Goal: Task Accomplishment & Management: Manage account settings

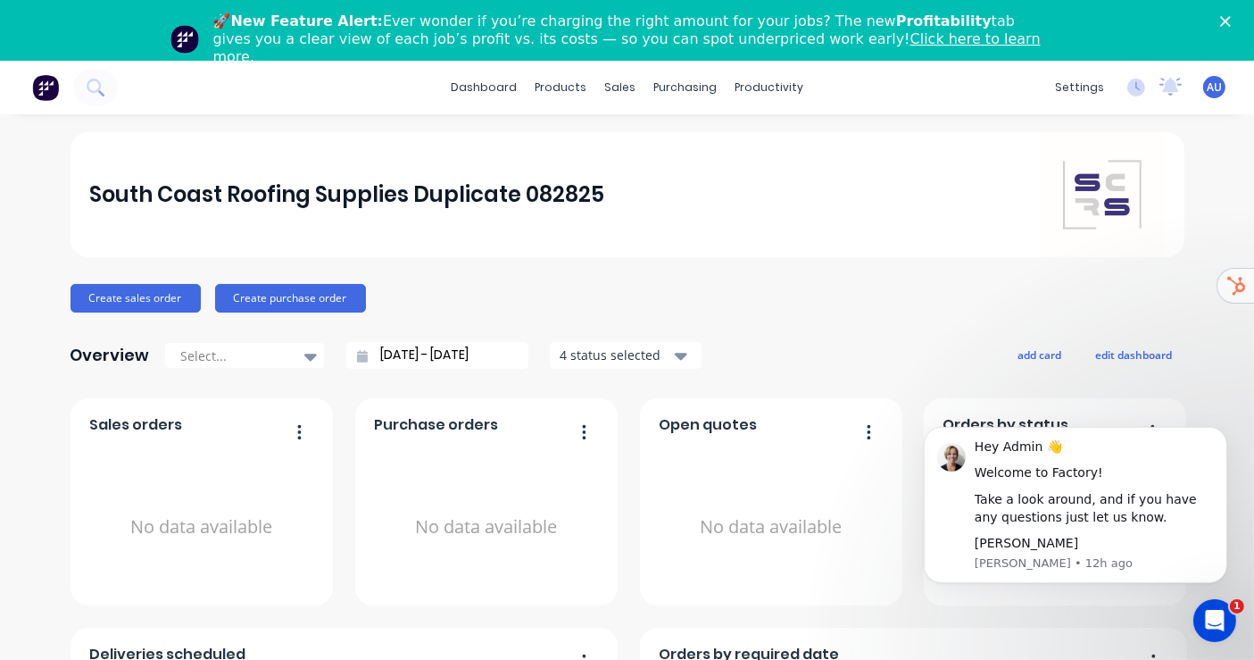
click at [799, 43] on link "Click here to learn more." at bounding box center [626, 47] width 827 height 35
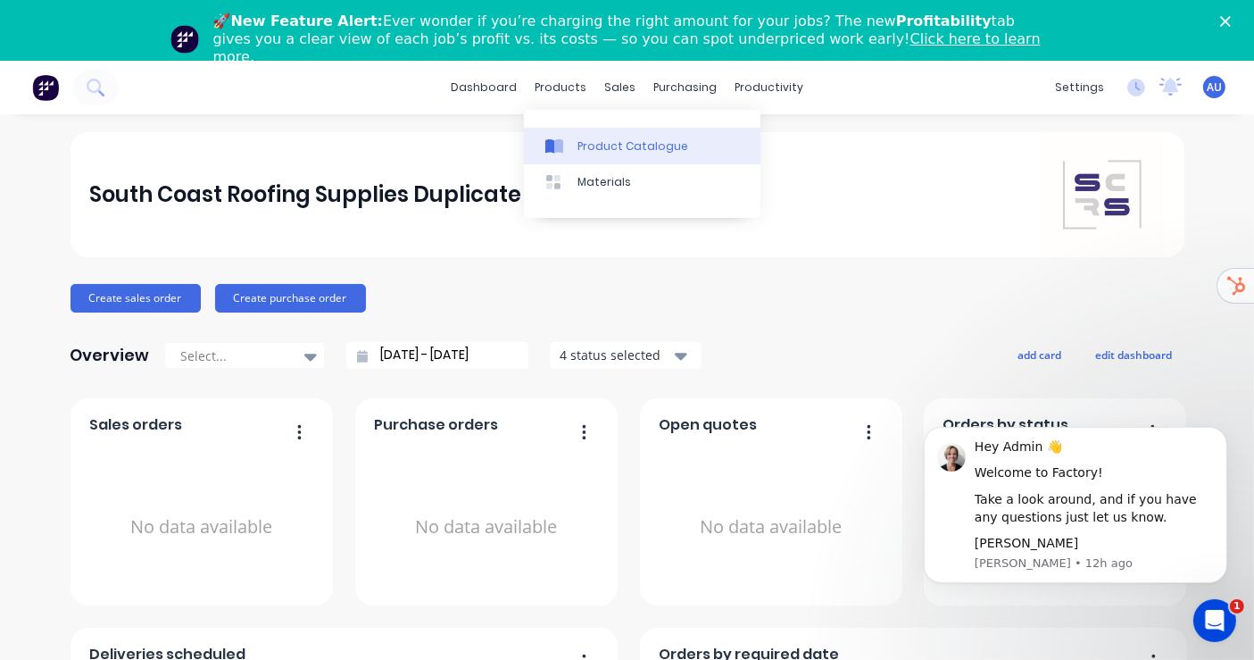
click at [602, 143] on div "Product Catalogue" at bounding box center [632, 146] width 111 height 16
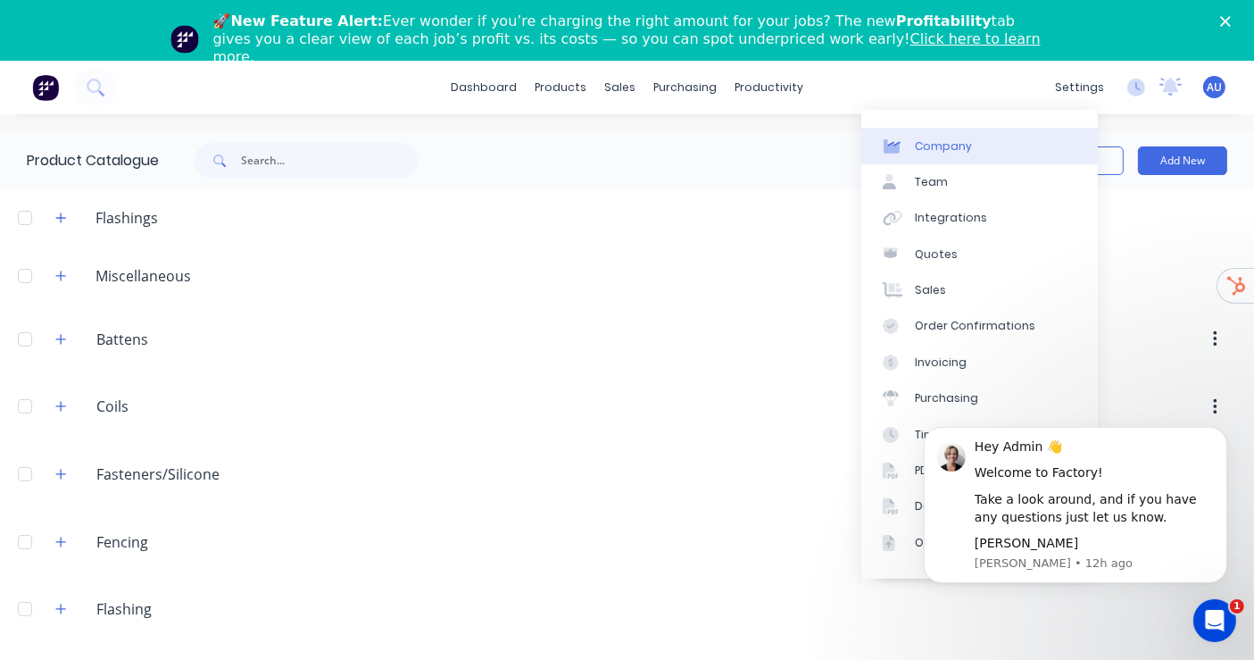
click at [949, 160] on link "Company" at bounding box center [979, 146] width 237 height 36
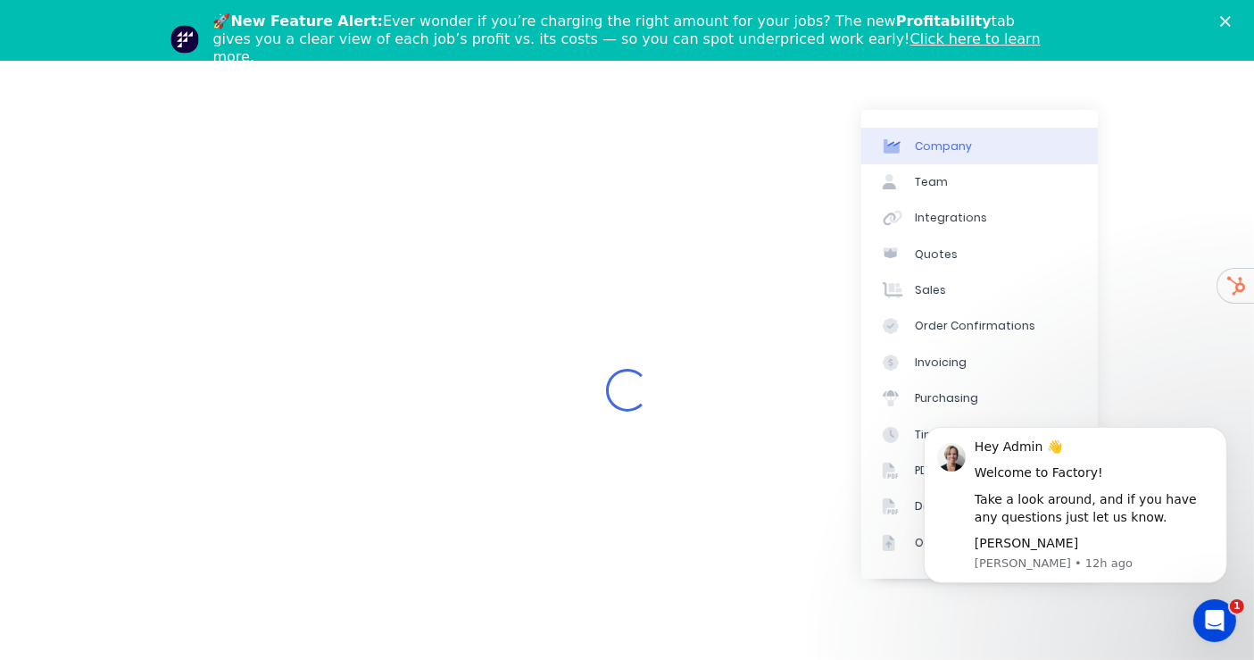
select select "AU"
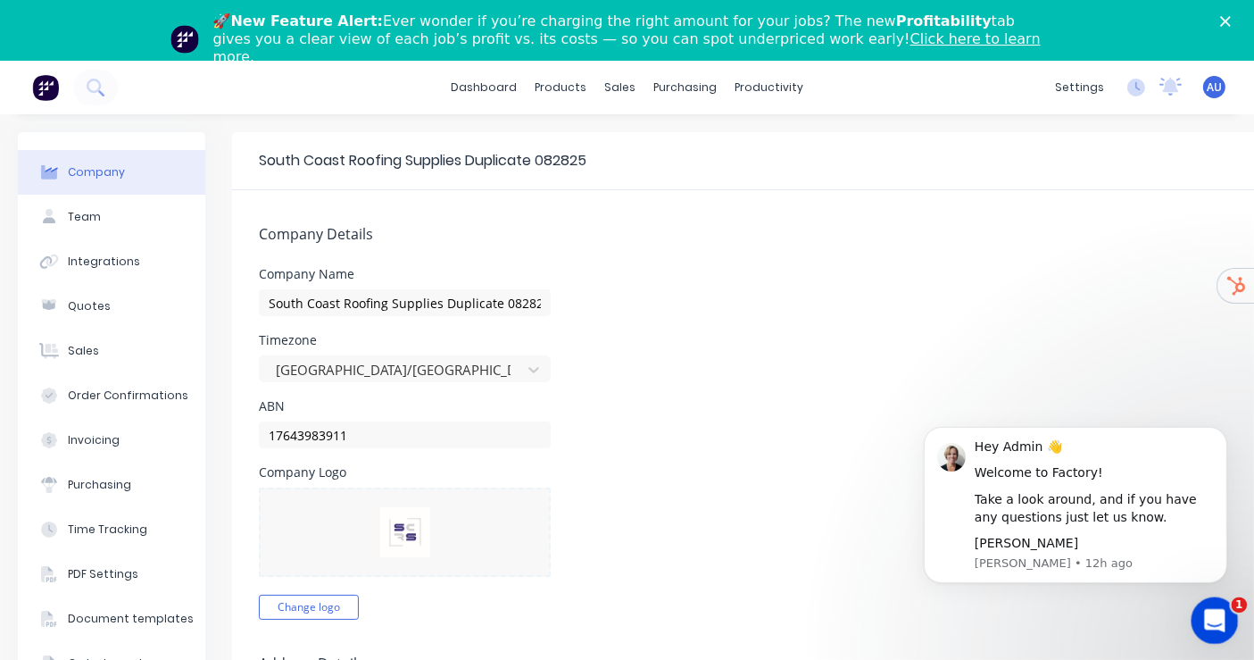
click at [1200, 596] on div "Open Intercom Messenger" at bounding box center [1212, 617] width 59 height 59
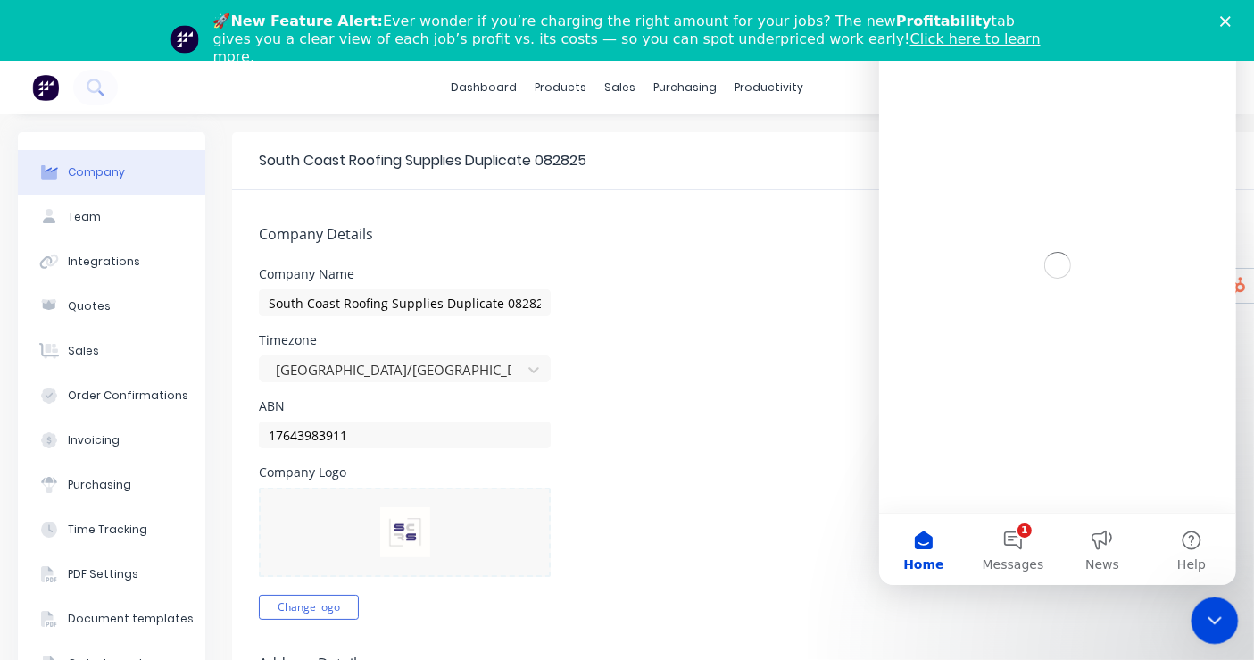
click at [1200, 596] on div "Close Intercom Messenger" at bounding box center [1212, 617] width 43 height 43
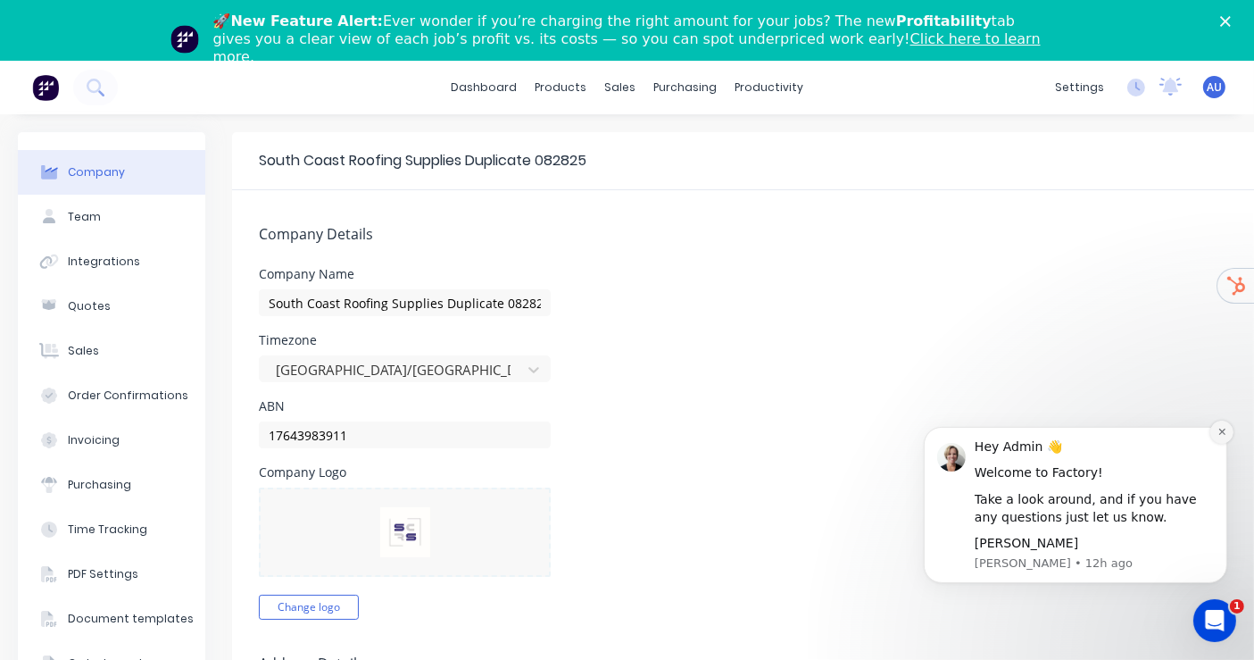
click at [1216, 420] on button "Dismiss notification" at bounding box center [1220, 430] width 23 height 23
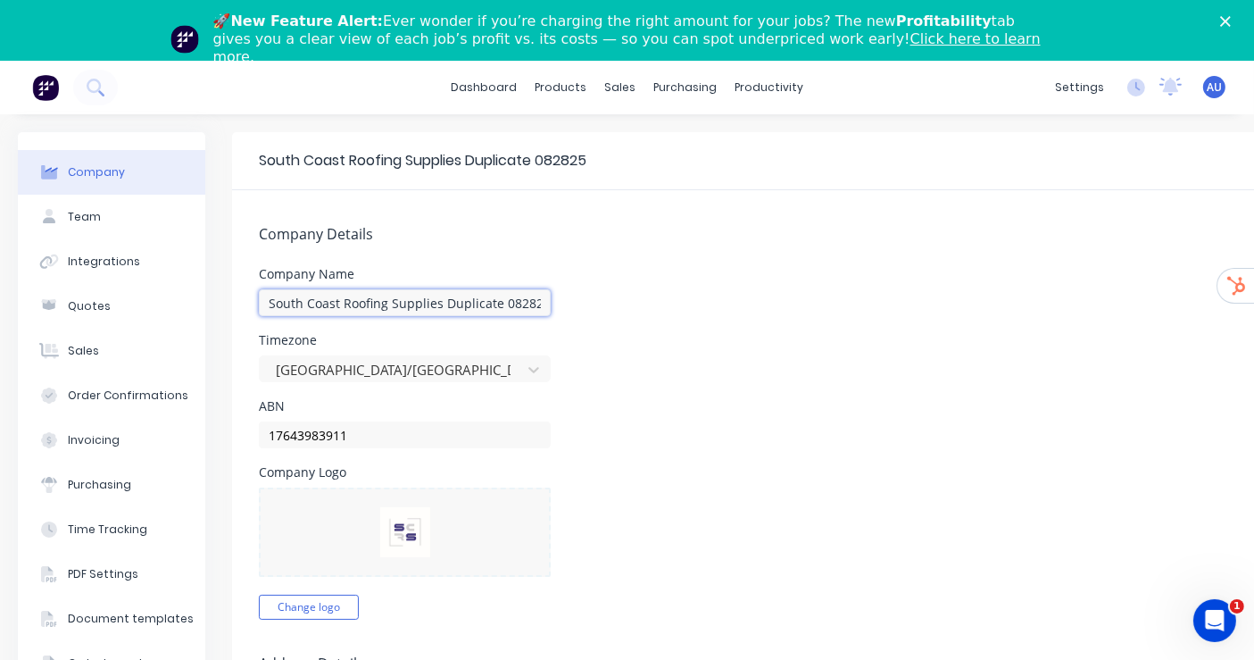
click at [499, 305] on input "South Coast Roofing Supplies Duplicate 082825" at bounding box center [405, 302] width 292 height 27
click at [622, 289] on div "Company Name South Coast Roofing Supplies Duplicate 082825" at bounding box center [746, 292] width 974 height 48
click at [497, 305] on input "South Coast Roofing Supplies Duplicate 082825" at bounding box center [405, 302] width 292 height 27
type input "South Coast Roofing Supplies Duplicate"
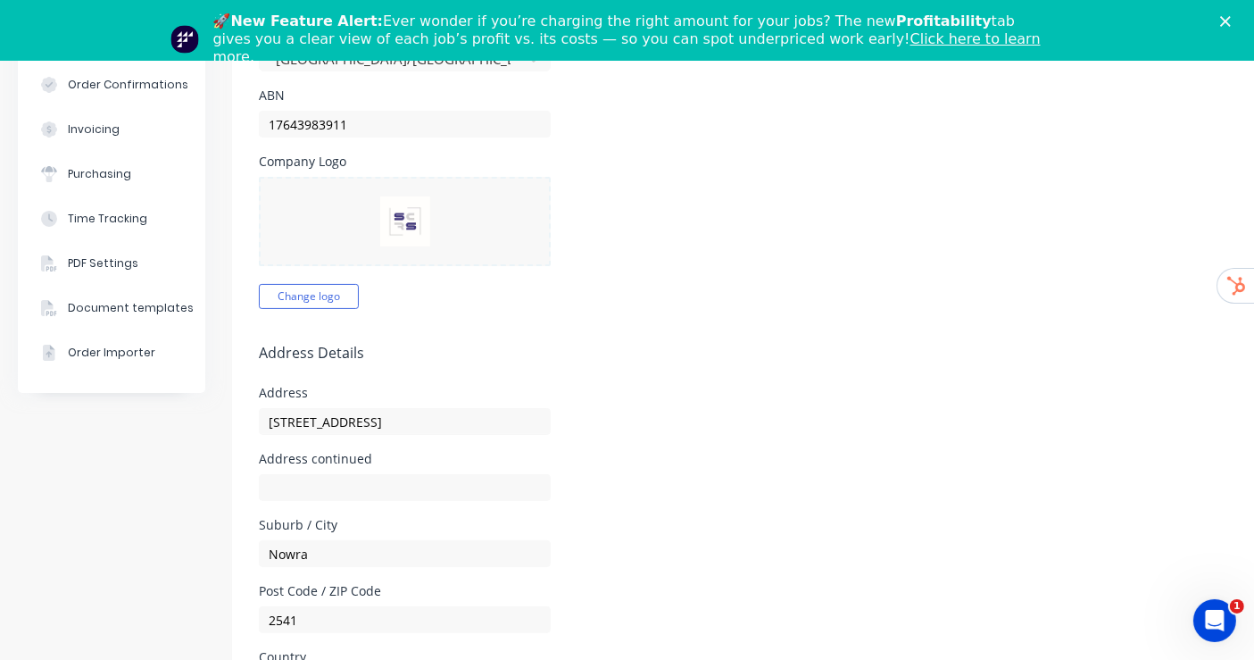
scroll to position [313, 0]
click at [470, 412] on input "[STREET_ADDRESS]" at bounding box center [405, 418] width 292 height 27
paste input "[STREET_ADDRESS]"
type input "[STREET_ADDRESS]"
click at [693, 375] on form "Company Details Company Name South Coast Roofing Supplies Duplicate Timezone [G…" at bounding box center [745, 576] width 1027 height 1399
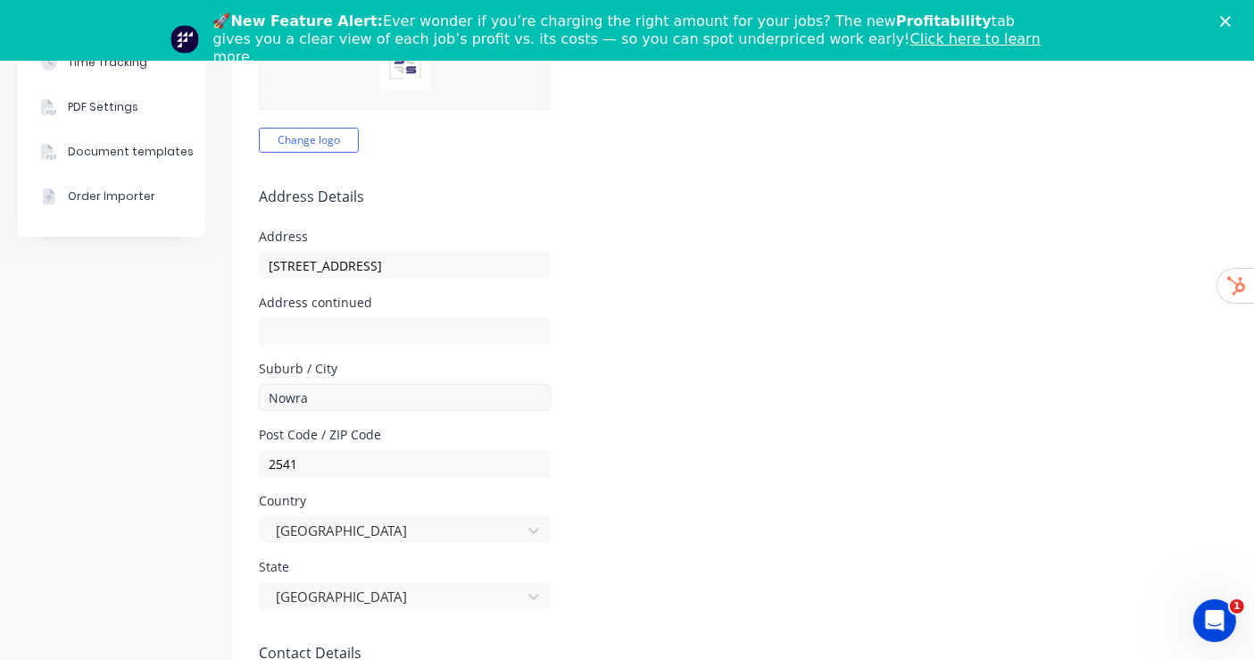
scroll to position [469, 0]
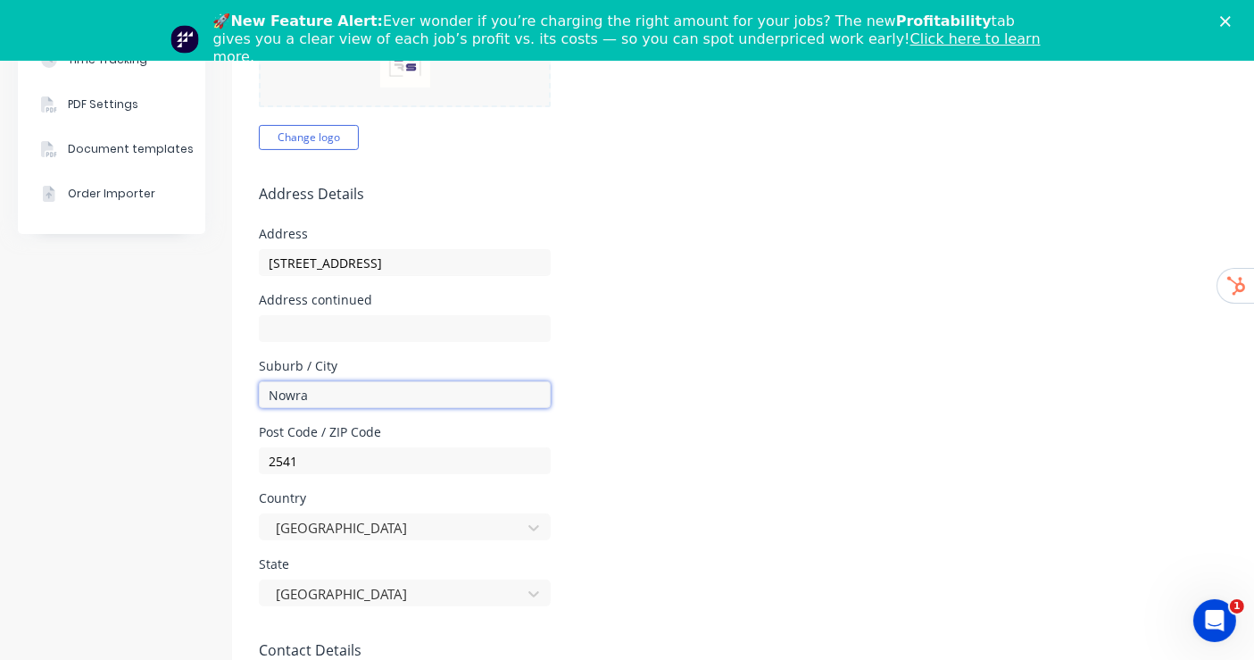
click at [311, 402] on input "Nowra" at bounding box center [405, 394] width 292 height 27
paste input "Braemar"
type input "Braemar"
click at [303, 464] on input "2541" at bounding box center [405, 460] width 292 height 27
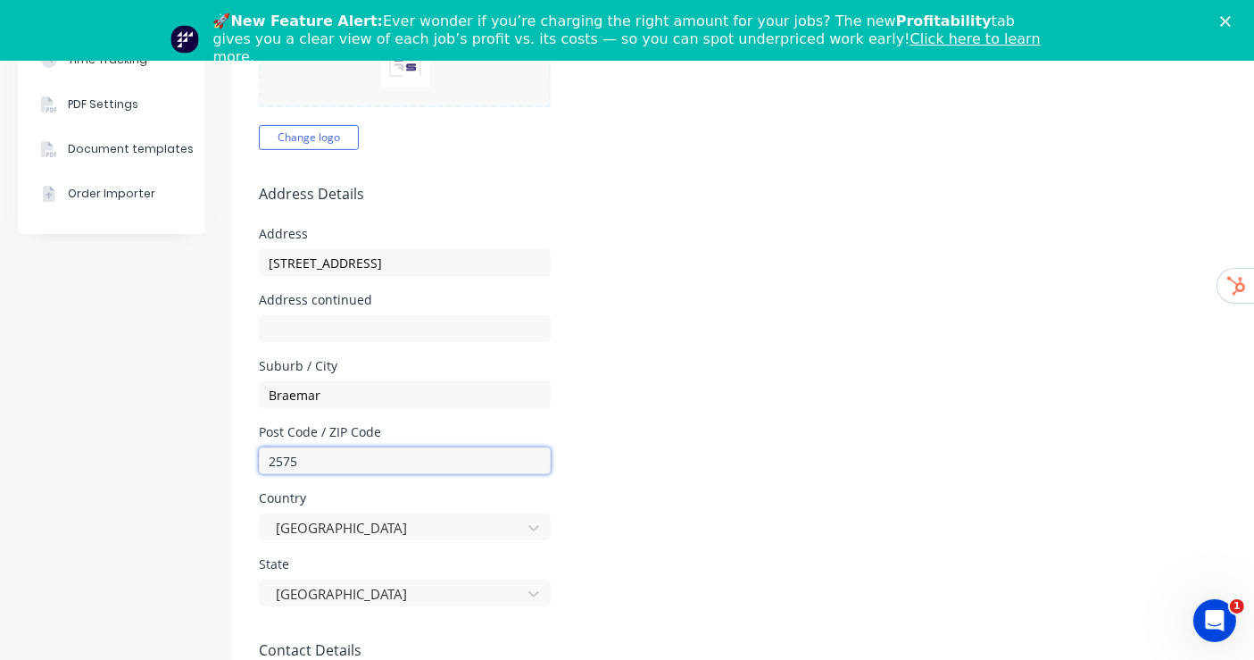
type input "2575"
click at [670, 396] on div "Suburb / City [GEOGRAPHIC_DATA]" at bounding box center [746, 384] width 974 height 48
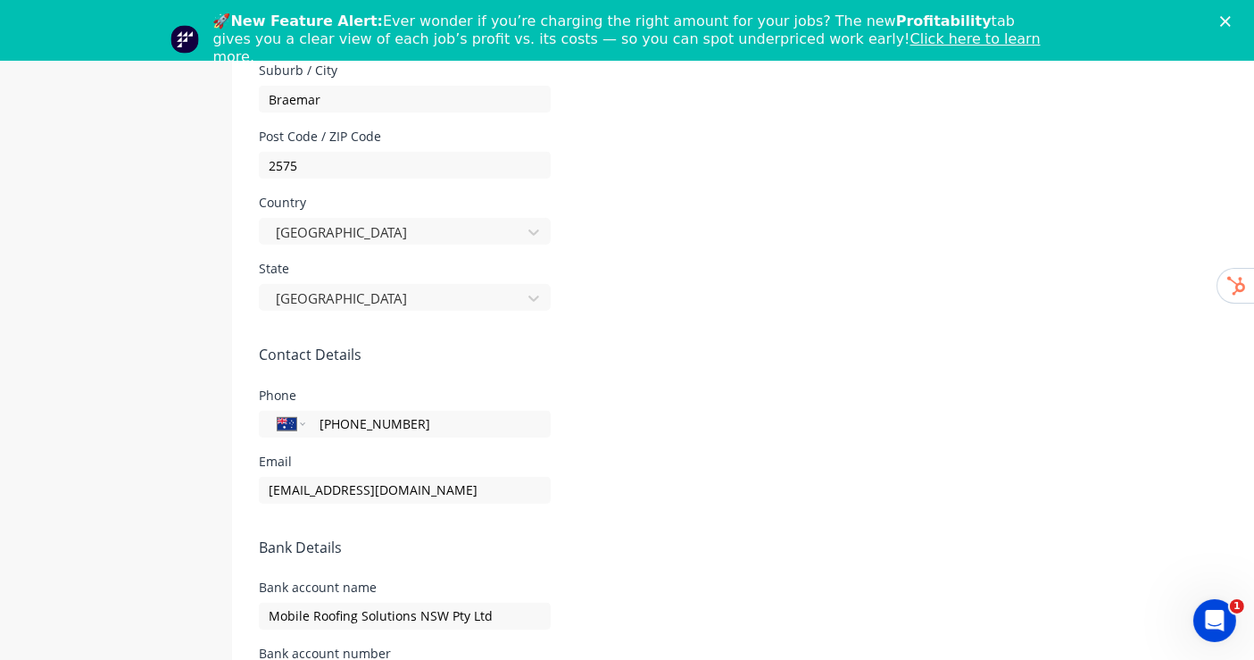
scroll to position [765, 0]
drag, startPoint x: 428, startPoint y: 417, endPoint x: 312, endPoint y: 383, distance: 120.9
click at [312, 383] on form "Company Details Company Name South Coast Roofing Supplies Duplicate Timezone [G…" at bounding box center [745, 124] width 1027 height 1399
paste input "9188 1179"
type input "[PHONE_NUMBER]"
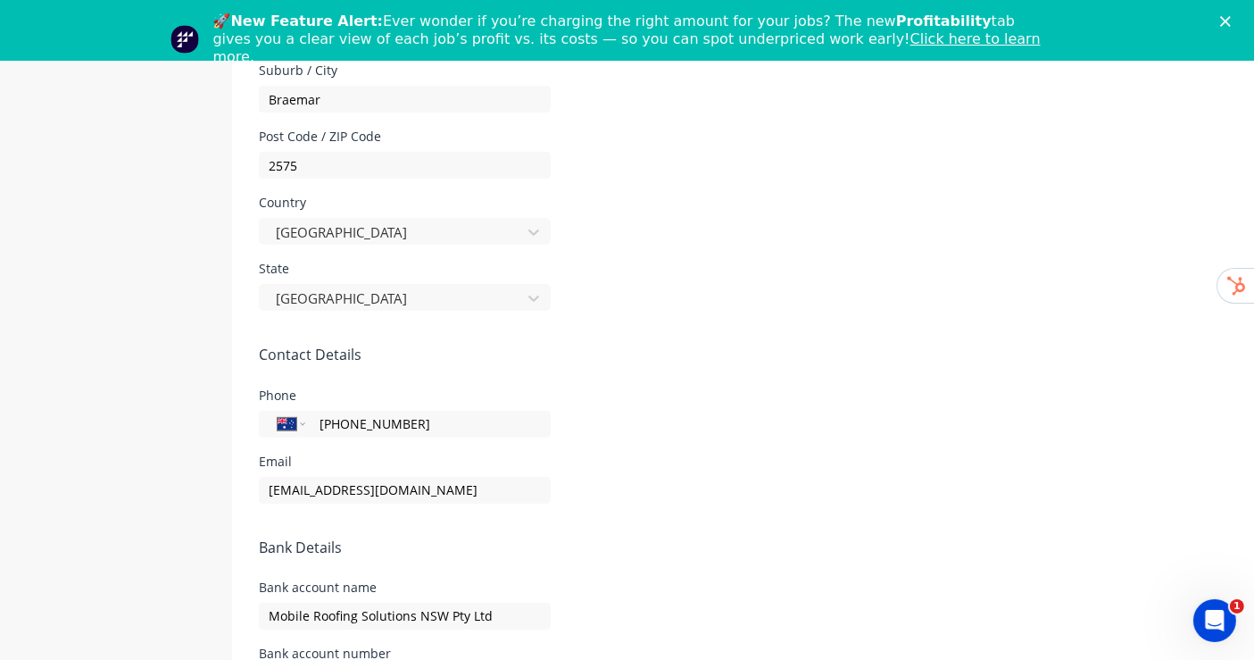
click at [747, 482] on div "Email [EMAIL_ADDRESS][DOMAIN_NAME]" at bounding box center [746, 479] width 974 height 48
drag, startPoint x: 393, startPoint y: 485, endPoint x: 222, endPoint y: 473, distance: 170.9
click at [222, 473] on div "Company Team Integrations Quotes Sales Order Confirmations Invoicing Purchasing…" at bounding box center [639, 95] width 1242 height 1457
paste input "admin"
type input "[EMAIL_ADDRESS][DOMAIN_NAME]"
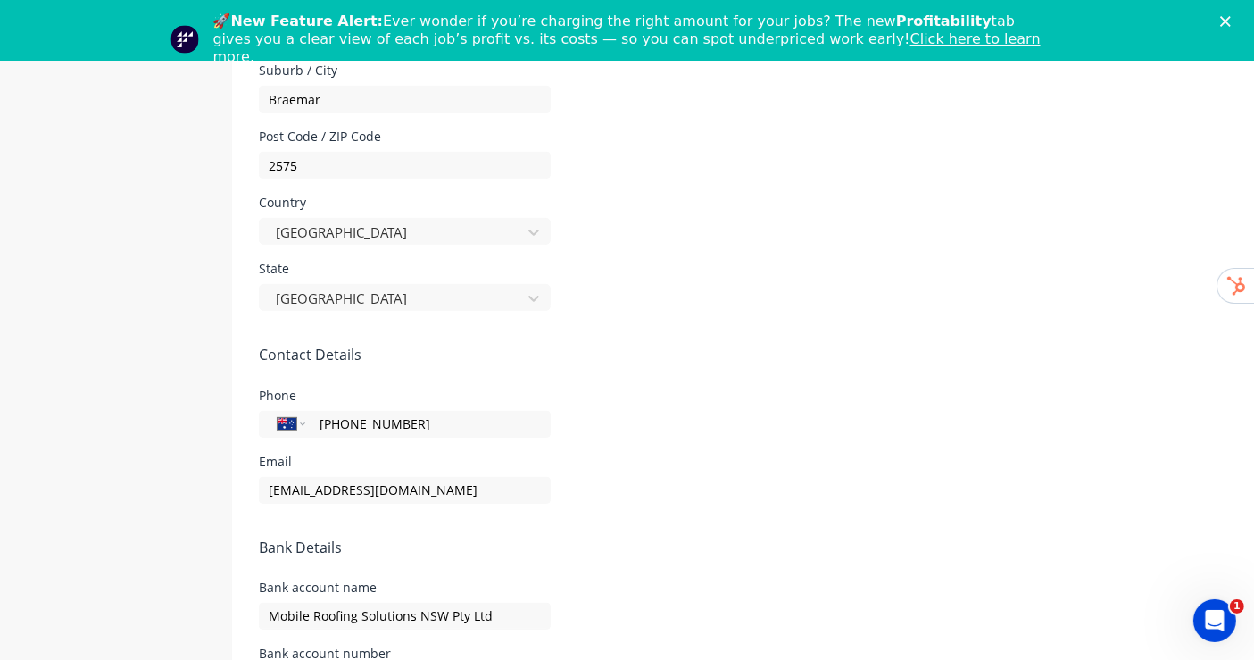
click at [768, 503] on form "Company Details Company Name South Coast Roofing Supplies Duplicate Timezone [G…" at bounding box center [745, 124] width 1027 height 1399
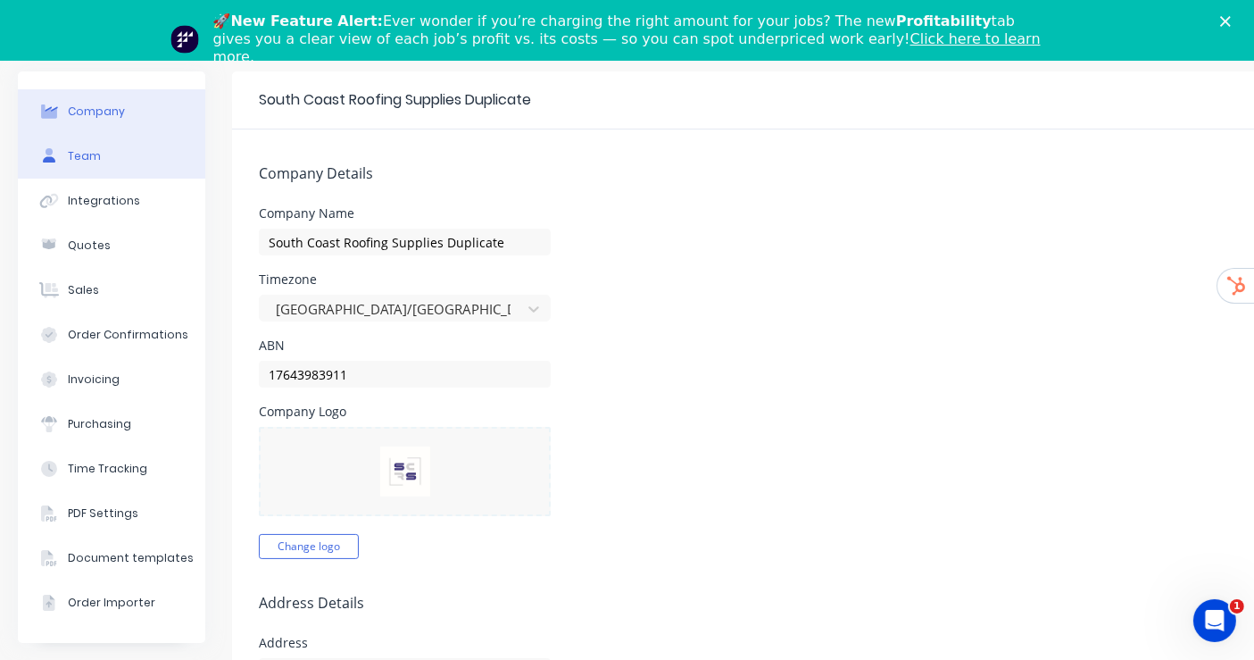
scroll to position [0, 0]
click at [95, 162] on div "Team" at bounding box center [84, 156] width 33 height 16
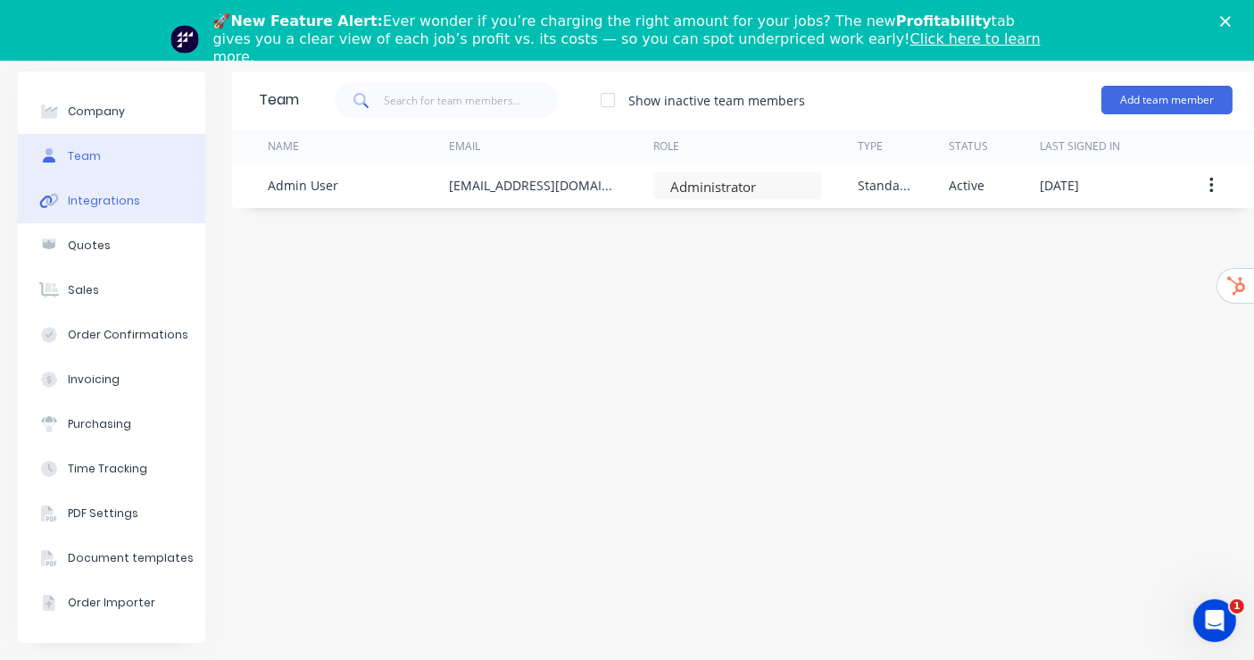
click at [90, 187] on button "Integrations" at bounding box center [111, 201] width 187 height 45
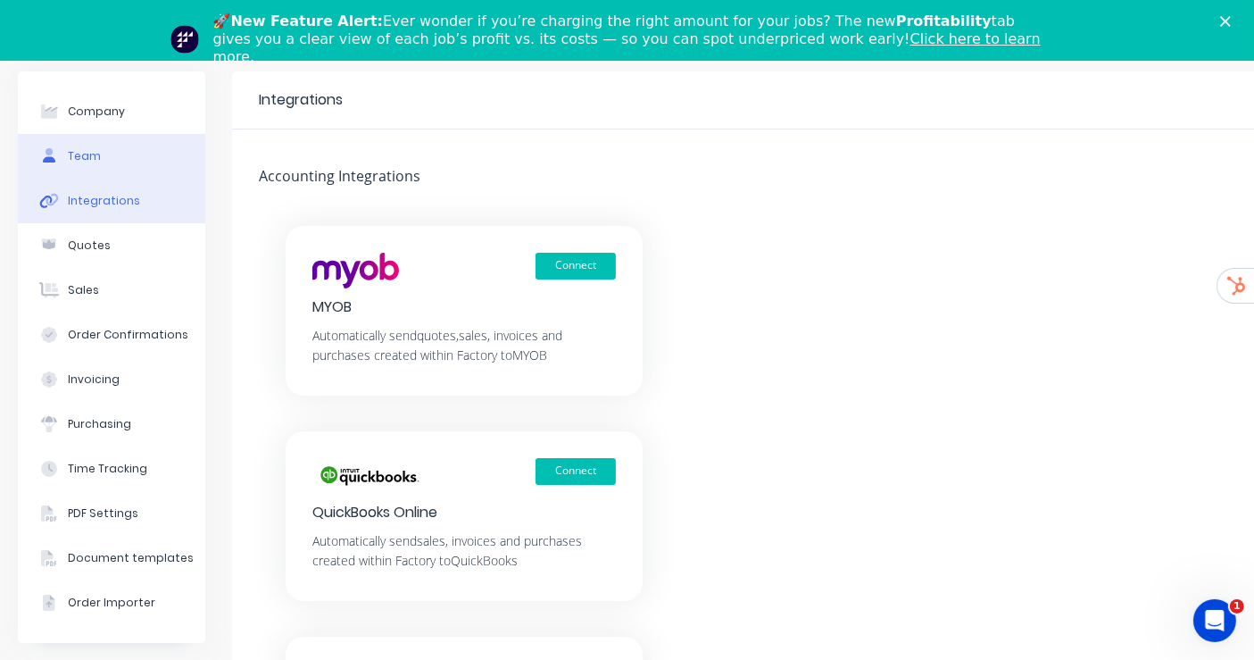
click at [105, 159] on button "Team" at bounding box center [111, 156] width 187 height 45
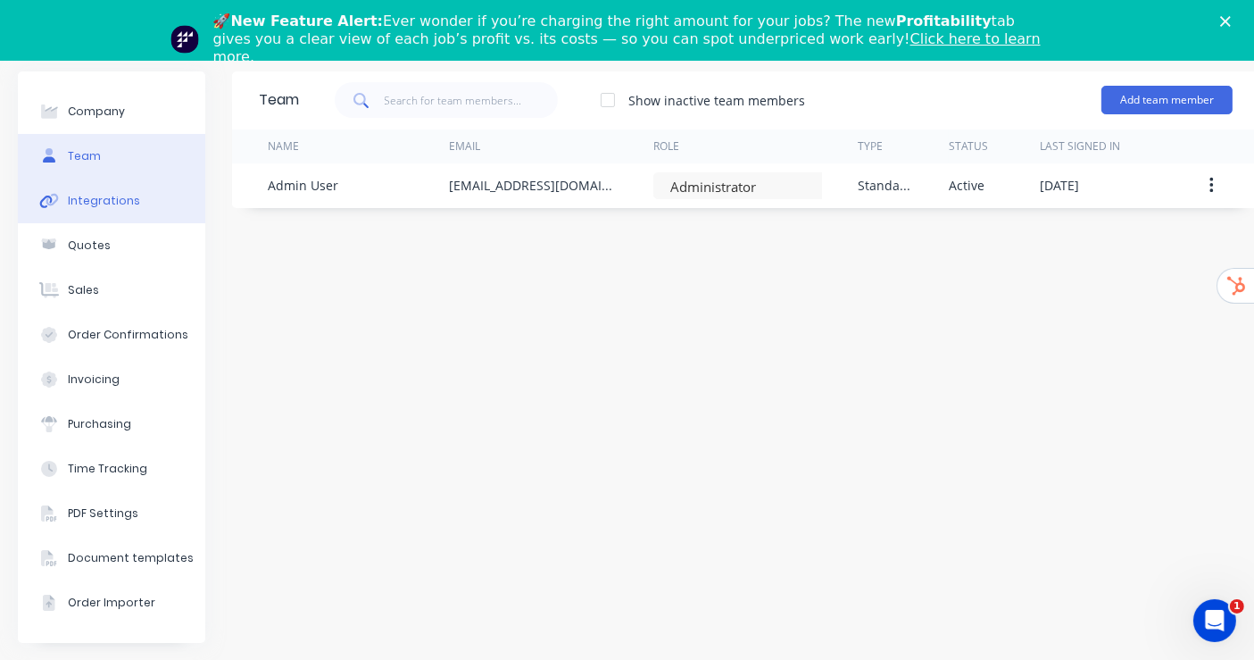
click at [145, 216] on button "Integrations" at bounding box center [111, 201] width 187 height 45
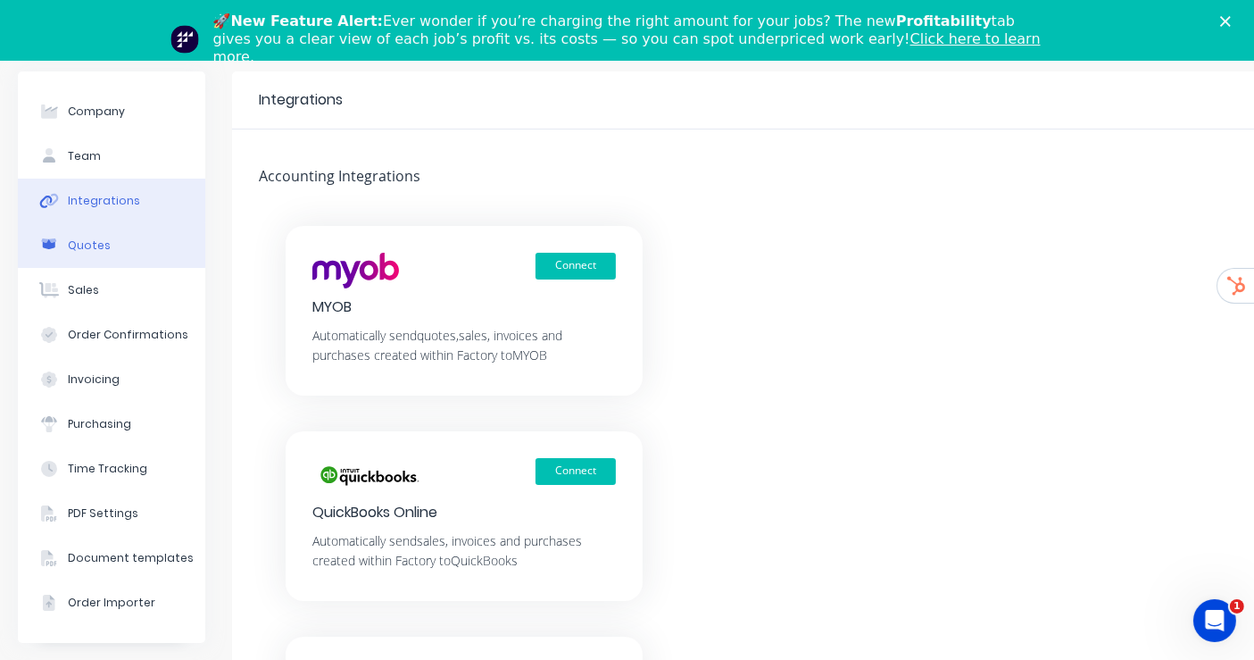
click at [123, 243] on button "Quotes" at bounding box center [111, 245] width 187 height 45
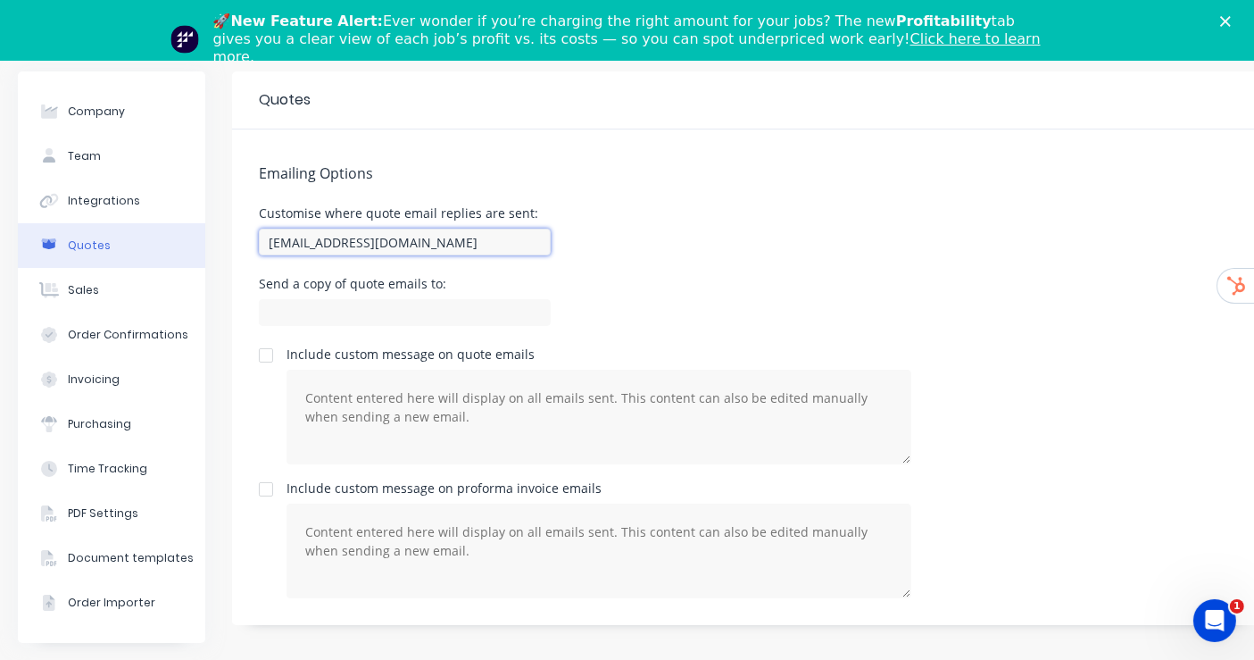
click at [506, 234] on input "[EMAIL_ADDRESS][DOMAIN_NAME]" at bounding box center [405, 241] width 292 height 27
paste input "admin"
type input "[EMAIL_ADDRESS][DOMAIN_NAME]"
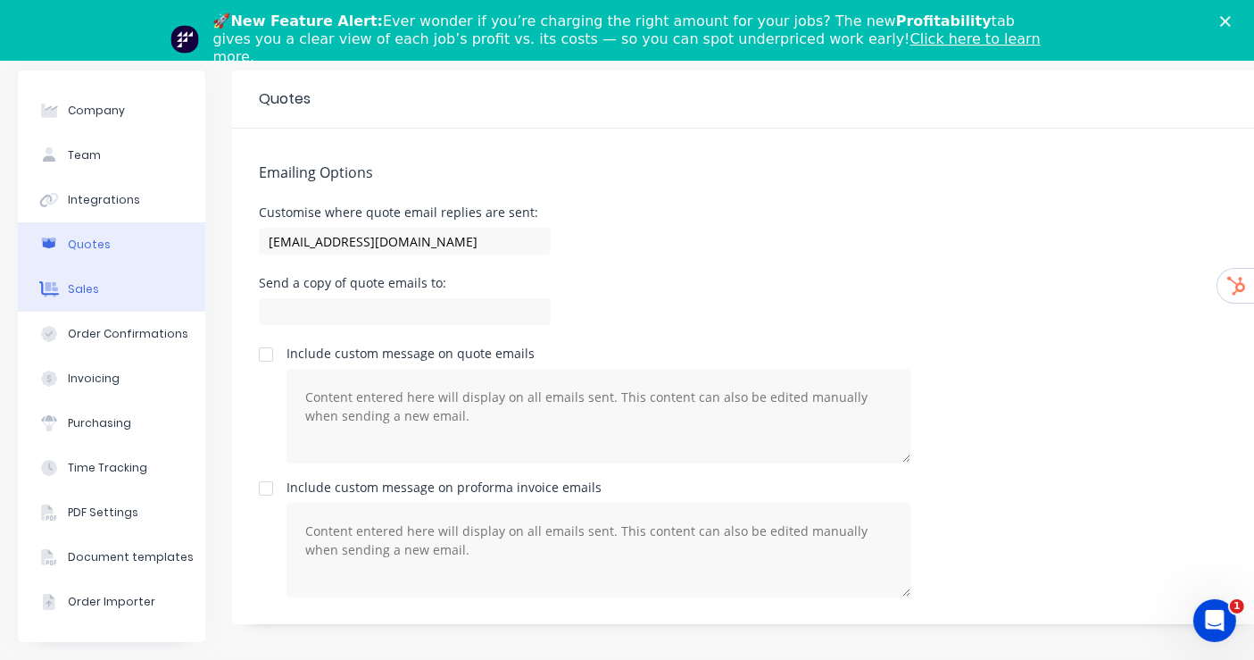
click at [139, 287] on button "Sales" at bounding box center [111, 289] width 187 height 45
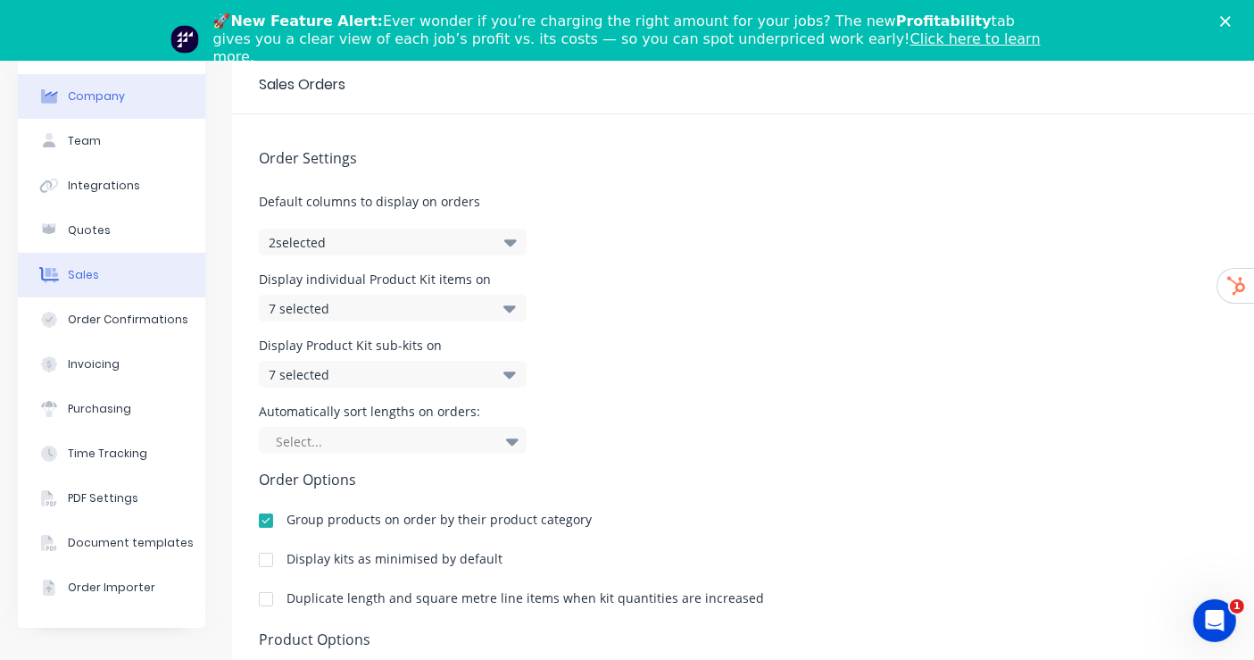
click at [114, 98] on div "Company" at bounding box center [96, 96] width 57 height 16
select select "AU"
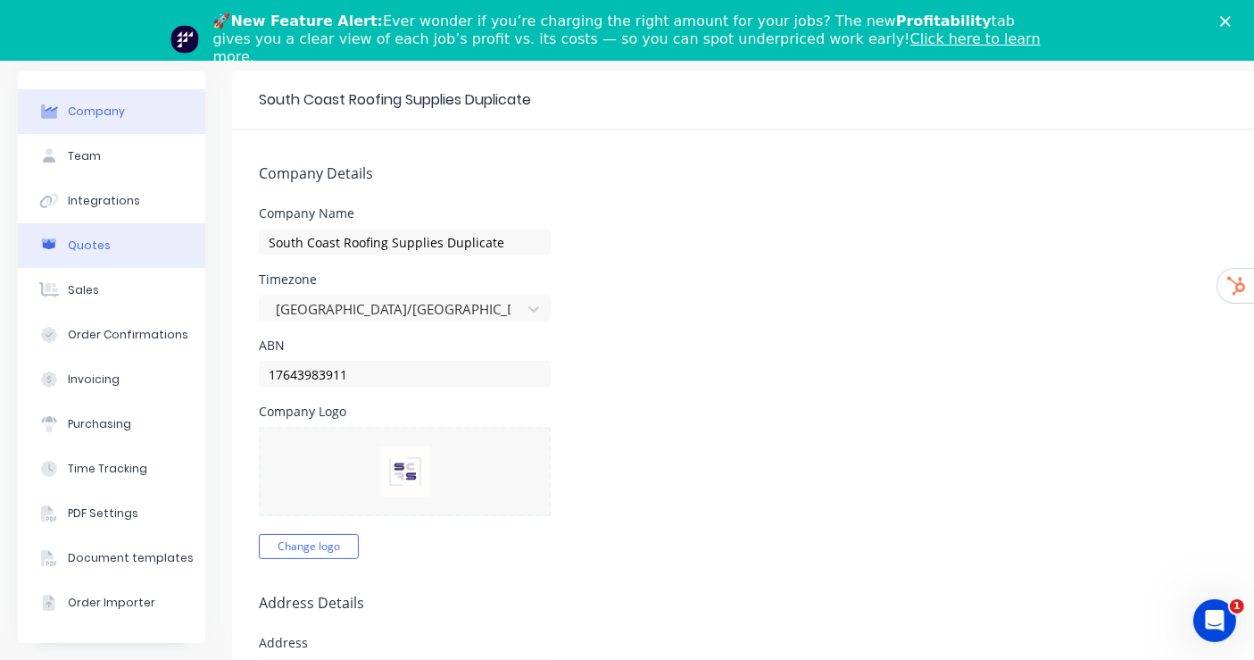
click at [104, 241] on div "Quotes" at bounding box center [89, 245] width 43 height 16
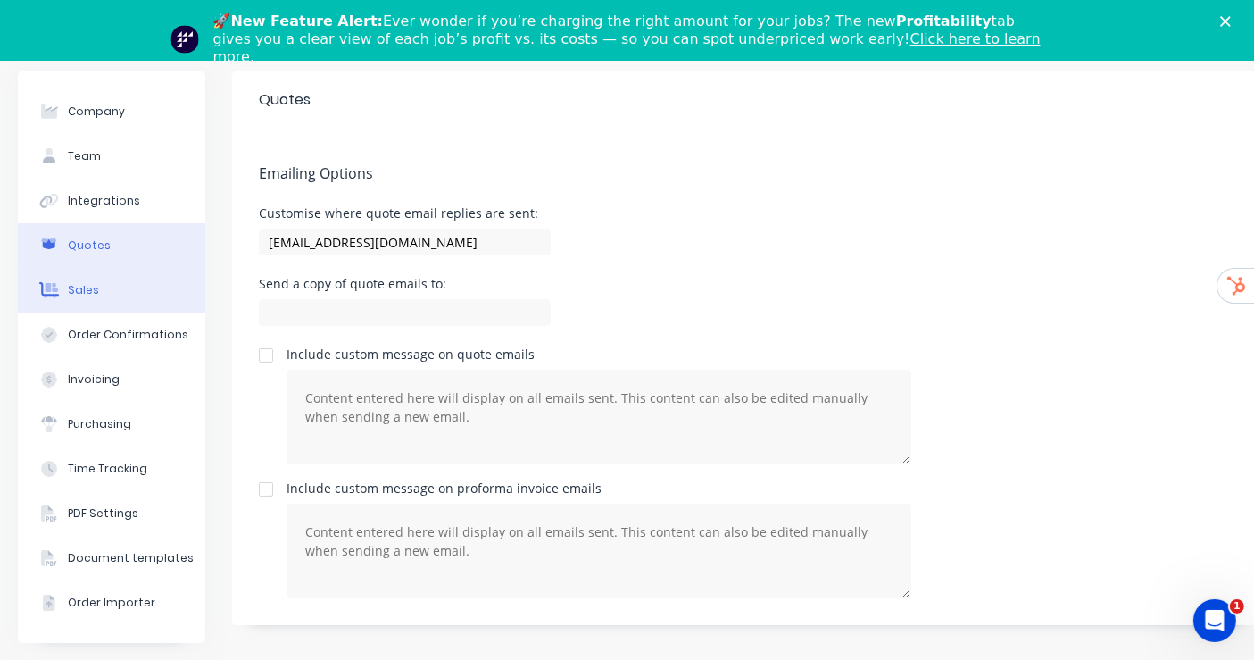
click at [129, 292] on button "Sales" at bounding box center [111, 290] width 187 height 45
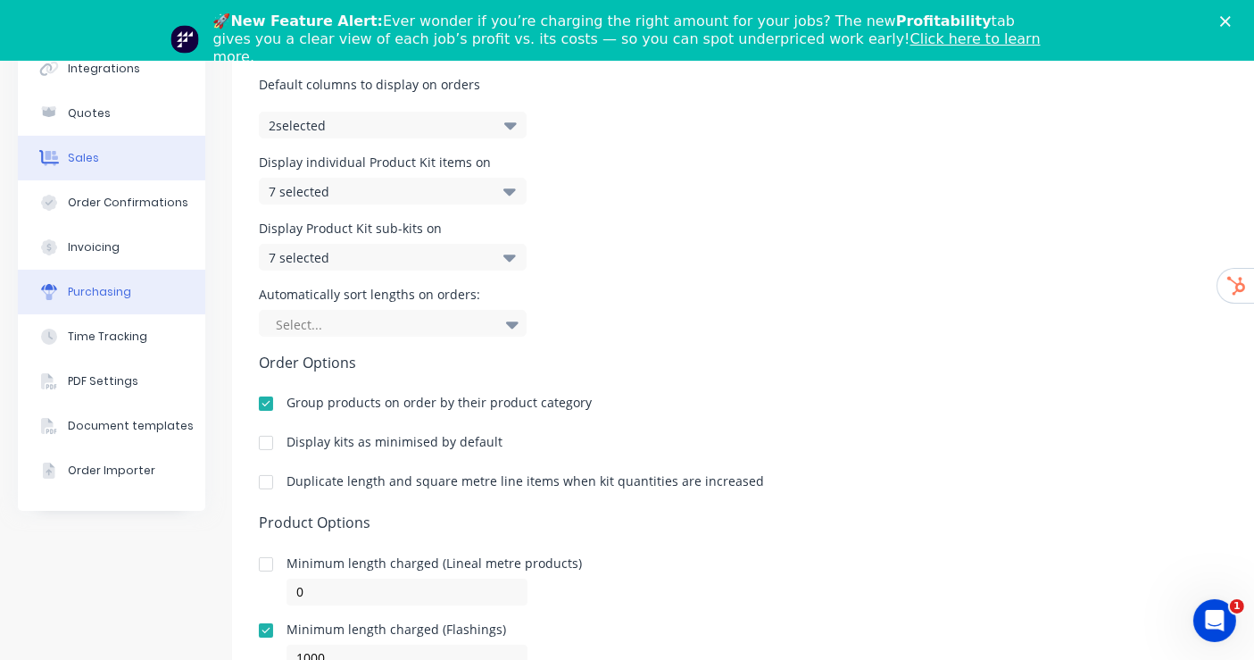
scroll to position [128, 0]
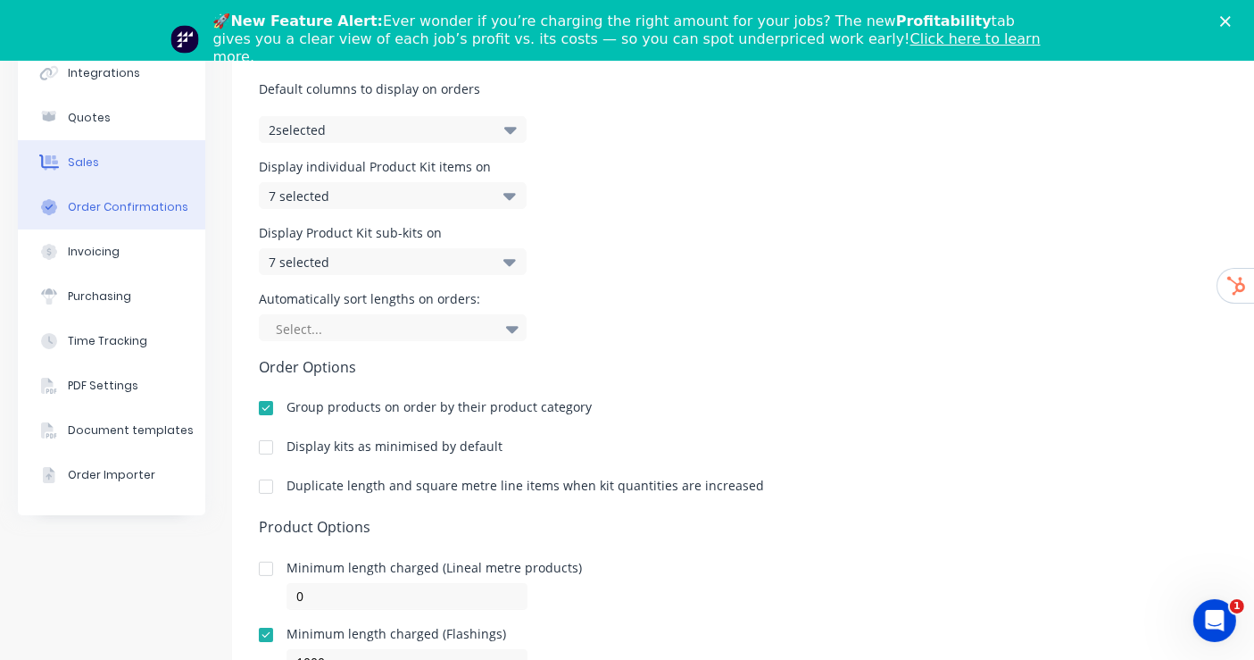
click at [80, 193] on button "Order Confirmations" at bounding box center [111, 207] width 187 height 45
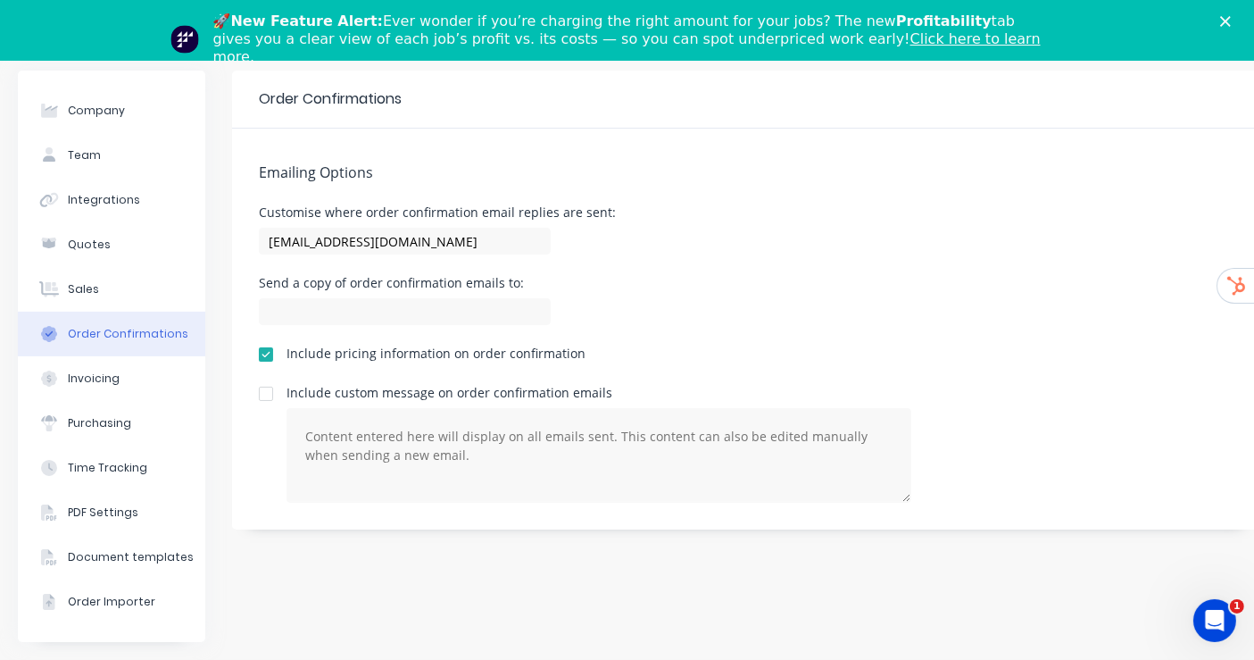
scroll to position [15, 0]
click at [377, 228] on input "[EMAIL_ADDRESS][DOMAIN_NAME]" at bounding box center [405, 241] width 292 height 27
paste input "admin"
type input "[EMAIL_ADDRESS][DOMAIN_NAME]"
click at [647, 236] on div "Customise where order confirmation email replies are sent: [EMAIL_ADDRESS][DOMA…" at bounding box center [746, 232] width 974 height 53
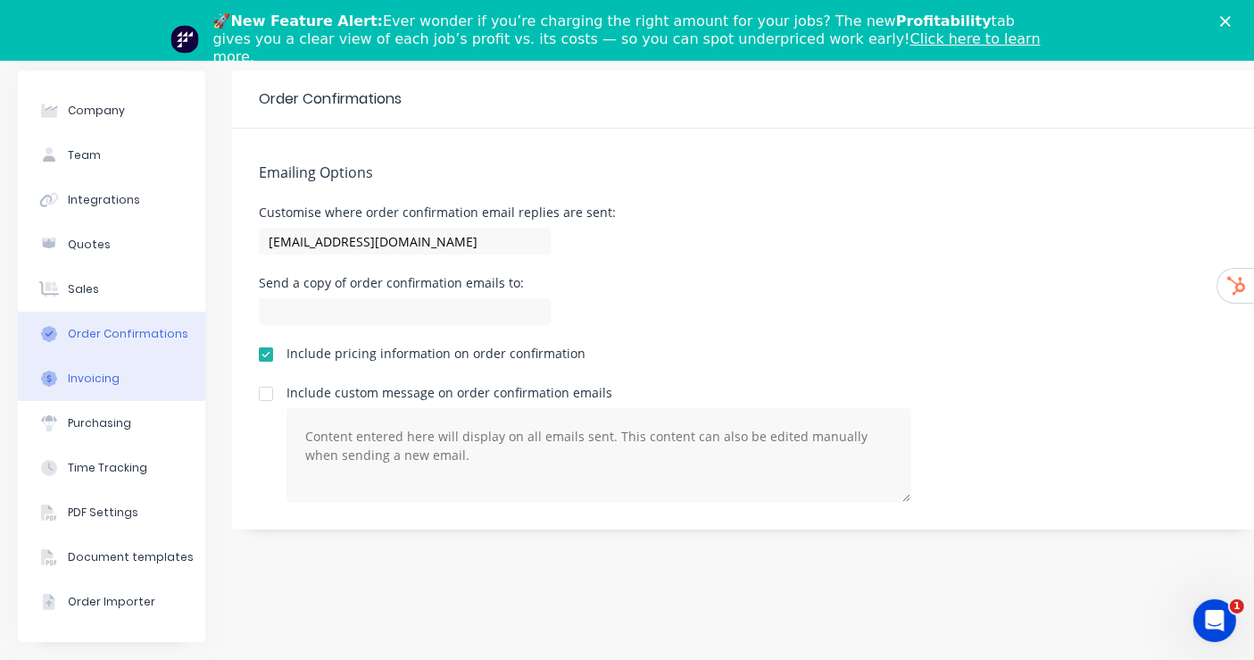
click at [74, 370] on div "Invoicing" at bounding box center [94, 378] width 52 height 16
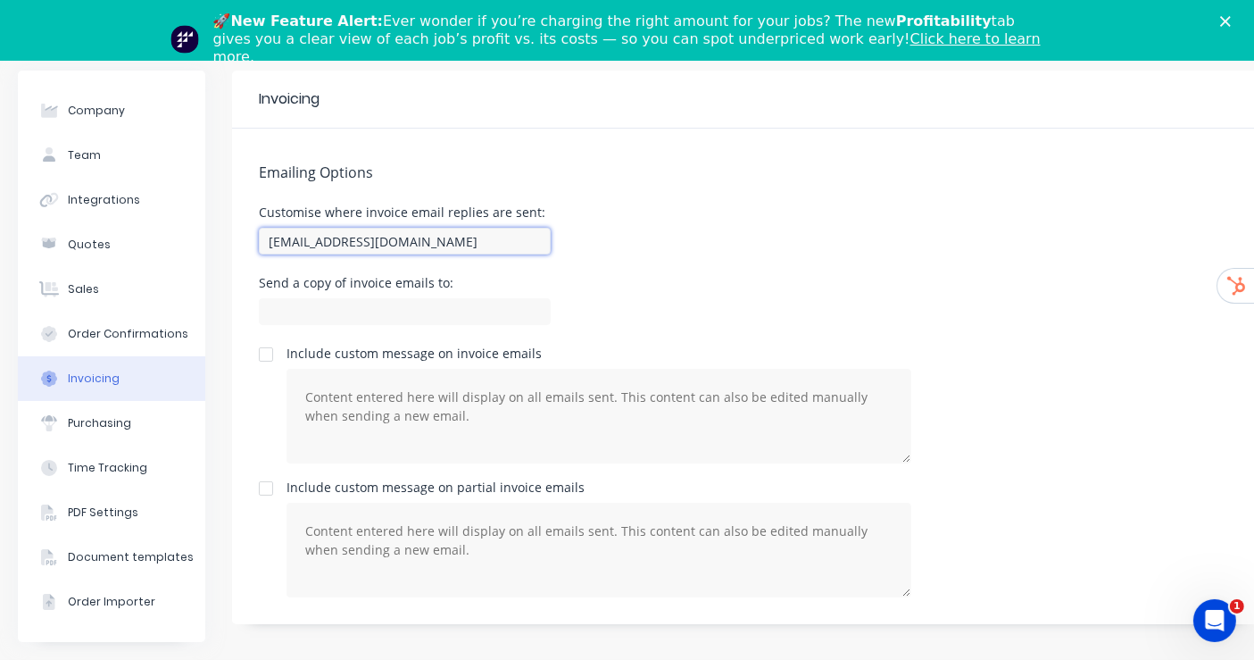
click at [469, 228] on input "[EMAIL_ADDRESS][DOMAIN_NAME]" at bounding box center [405, 241] width 292 height 27
paste input "admin"
type input "[EMAIL_ADDRESS][DOMAIN_NAME]"
click at [683, 209] on div "Customise where invoice email replies are sent: [EMAIL_ADDRESS][DOMAIN_NAME]" at bounding box center [746, 232] width 974 height 53
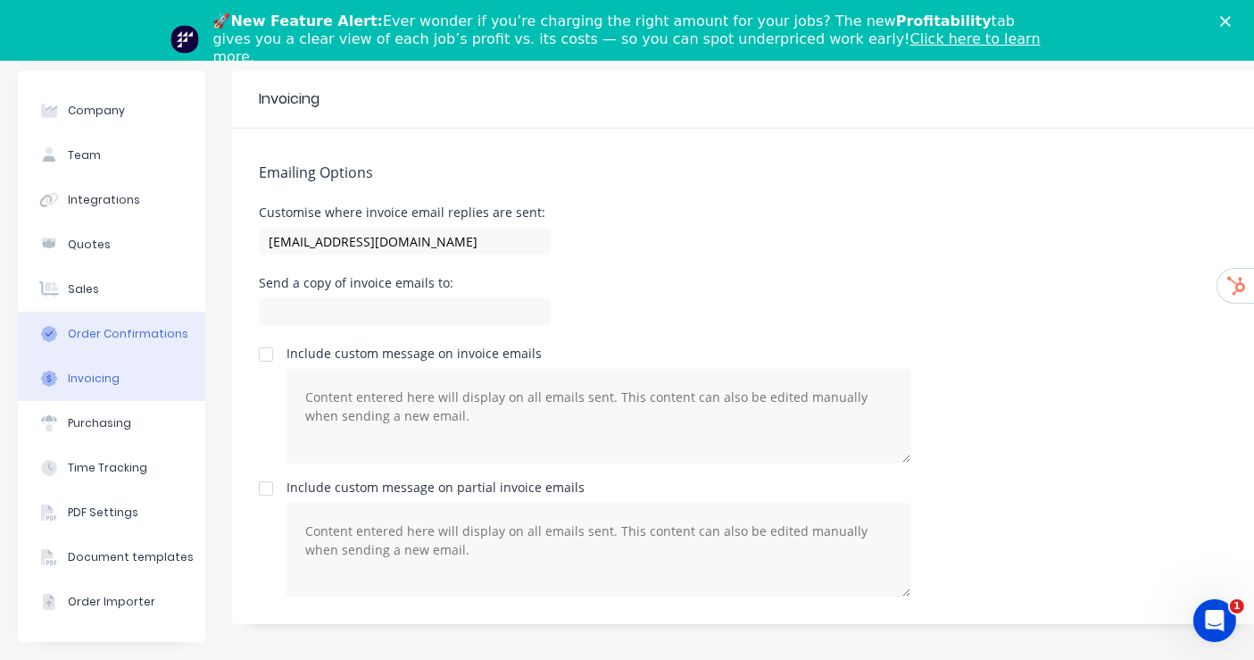
click at [135, 311] on button "Order Confirmations" at bounding box center [111, 333] width 187 height 45
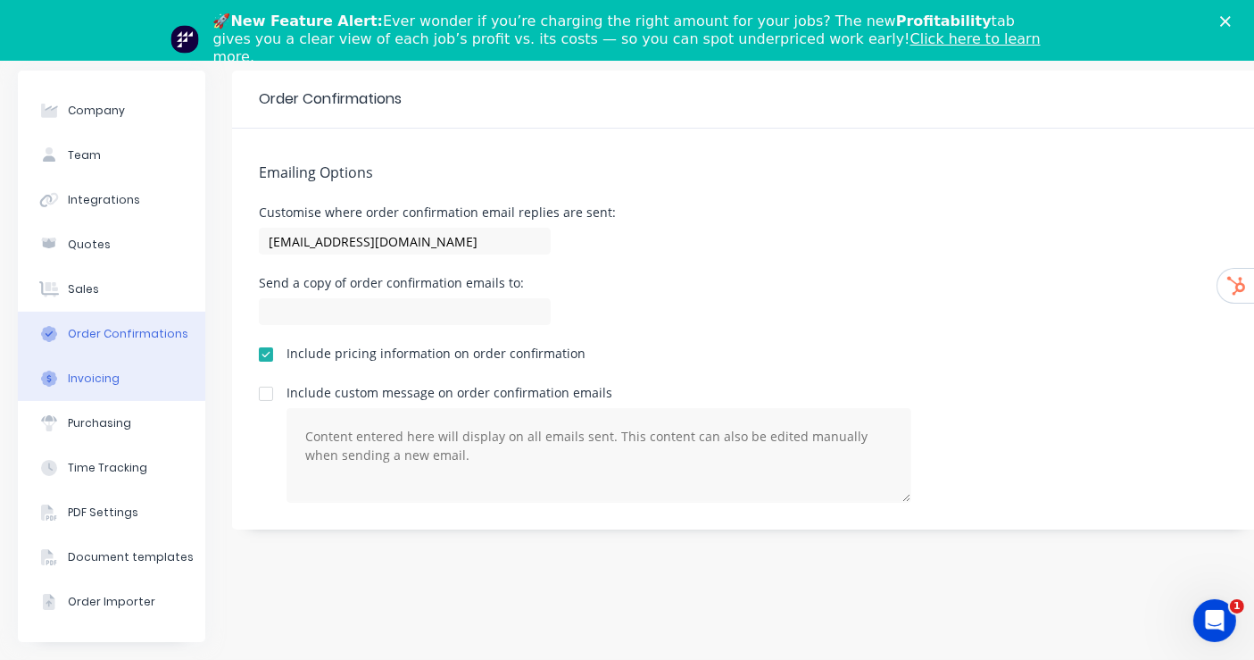
click at [89, 370] on div "Invoicing" at bounding box center [94, 378] width 52 height 16
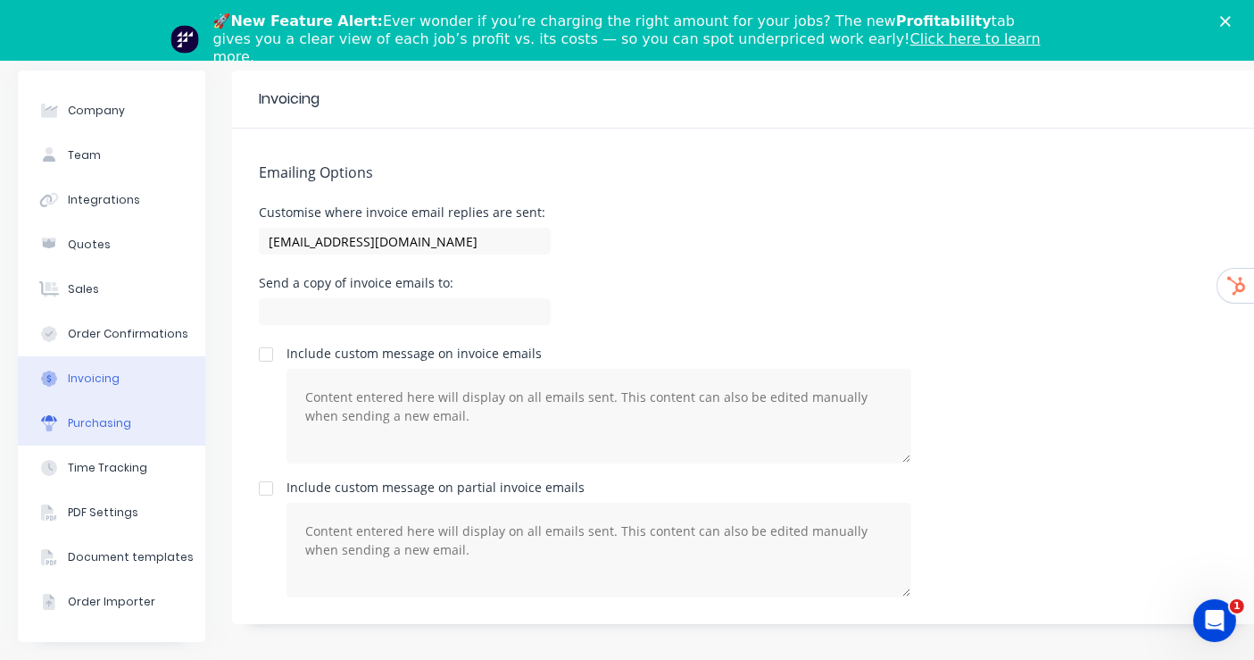
click at [102, 415] on div "Purchasing" at bounding box center [99, 423] width 63 height 16
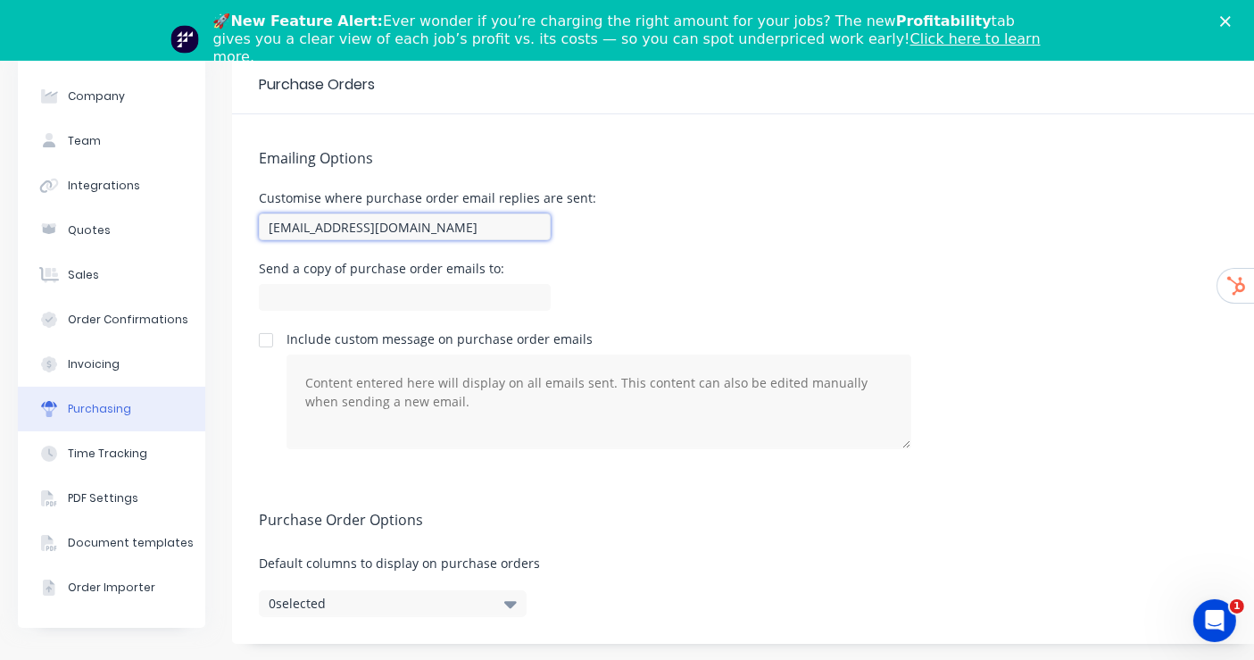
click at [443, 226] on input "[EMAIL_ADDRESS][DOMAIN_NAME]" at bounding box center [405, 226] width 292 height 27
paste input "admin"
type input "[EMAIL_ADDRESS][DOMAIN_NAME]"
click at [764, 222] on div "Customise where purchase order email replies are sent: [EMAIL_ADDRESS][DOMAIN_N…" at bounding box center [746, 218] width 974 height 53
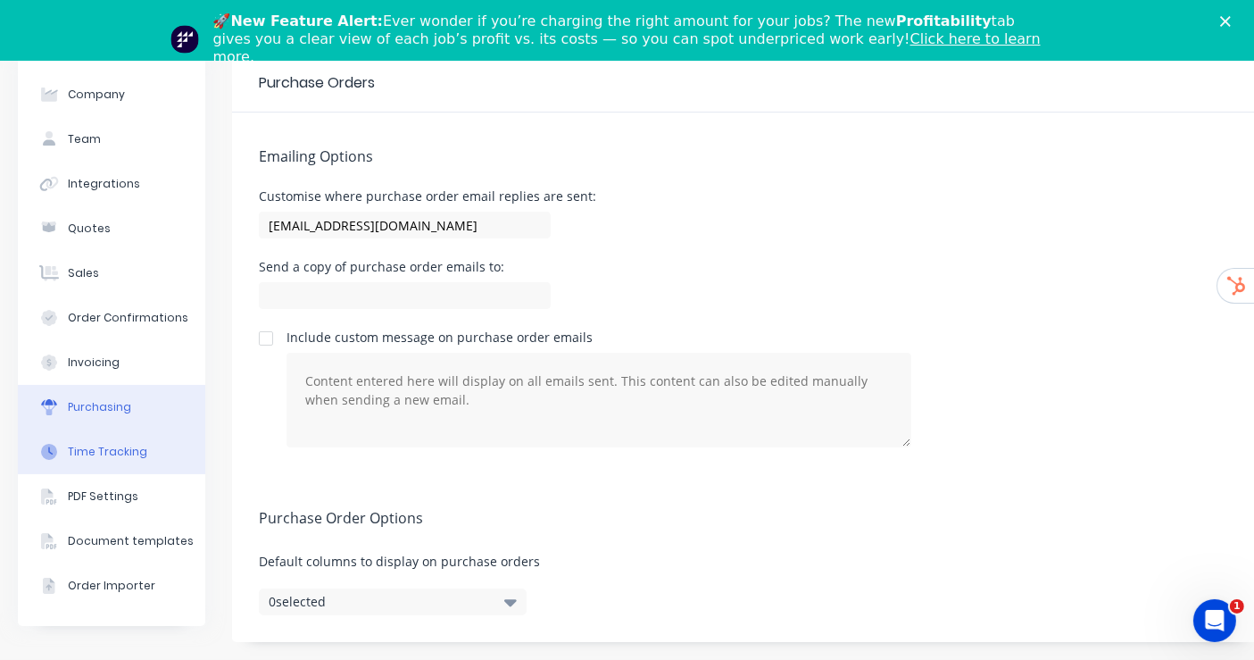
click at [126, 444] on div "Time Tracking" at bounding box center [107, 452] width 79 height 16
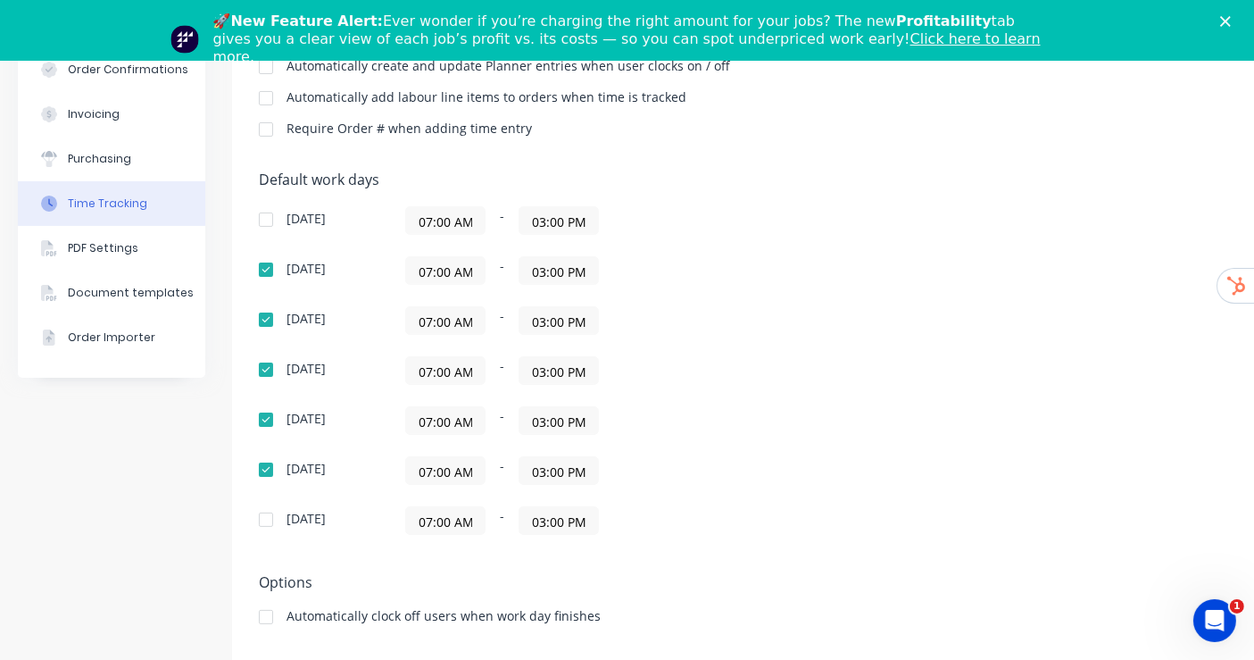
scroll to position [302, 0]
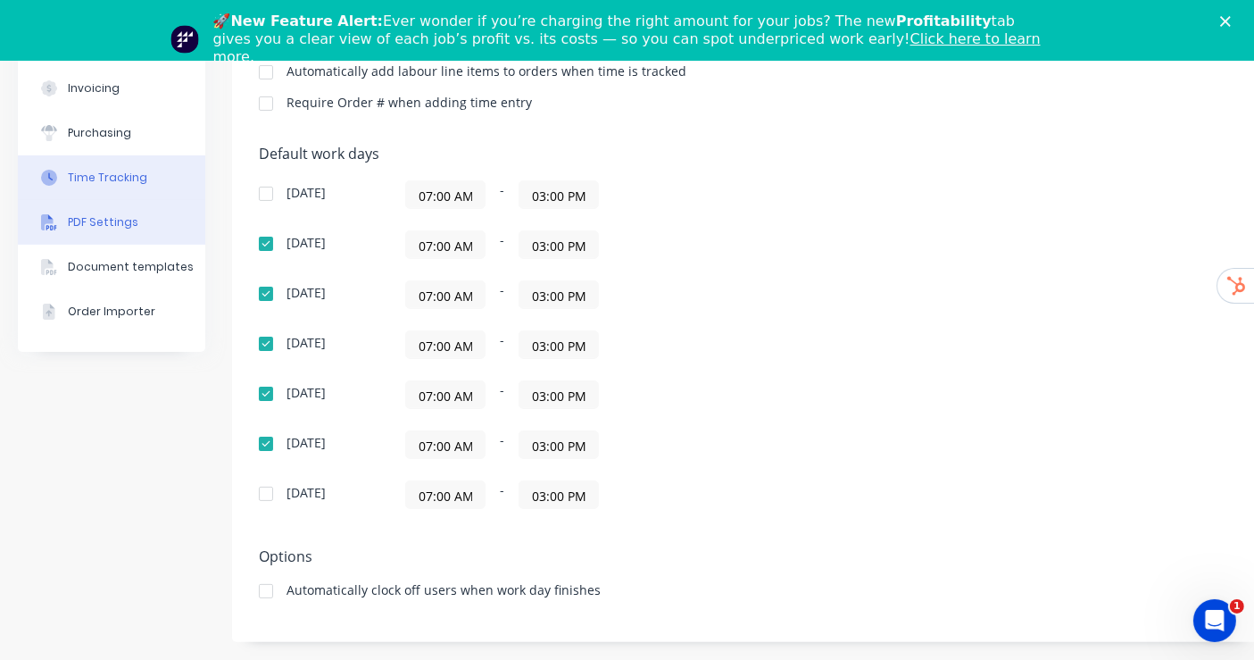
click at [90, 219] on button "PDF Settings" at bounding box center [111, 222] width 187 height 45
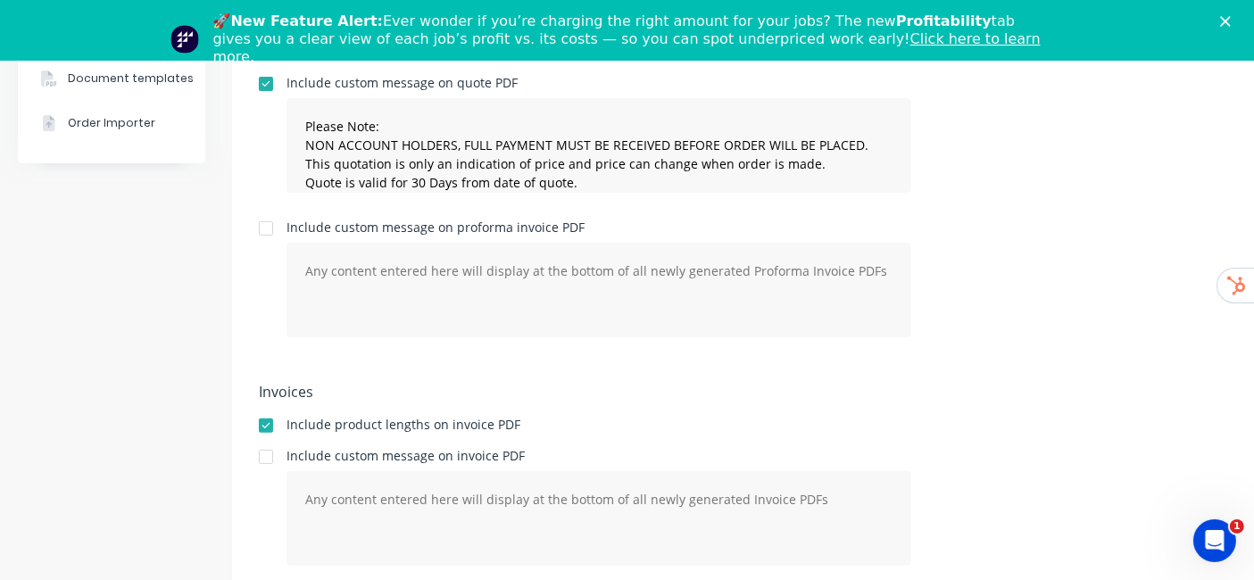
scroll to position [552, 0]
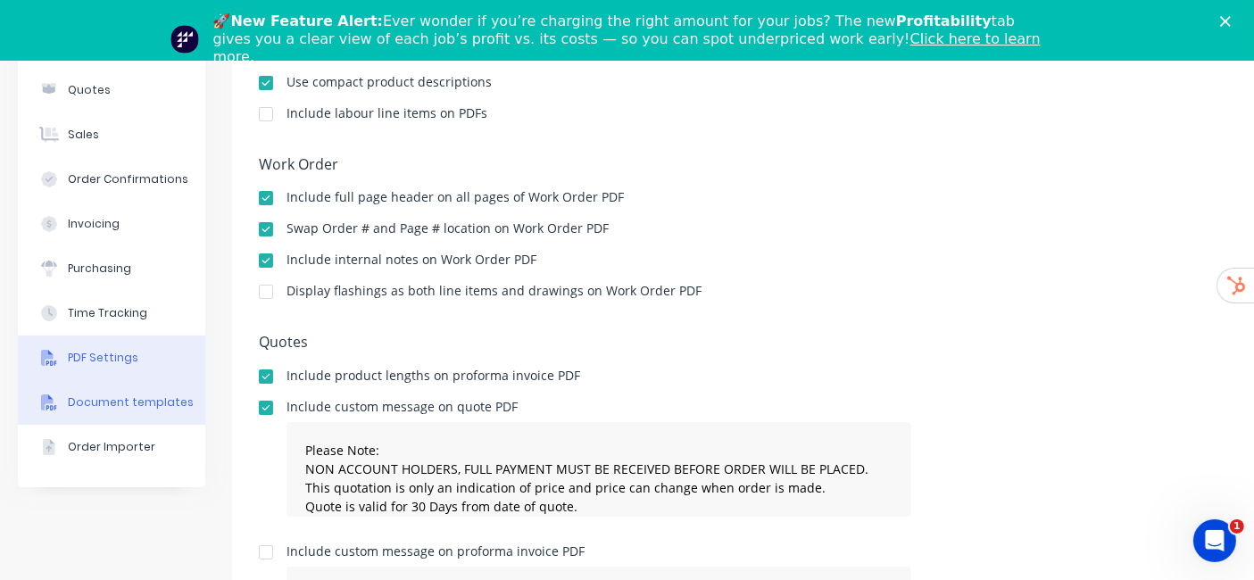
click at [87, 400] on div "Document templates" at bounding box center [131, 403] width 126 height 16
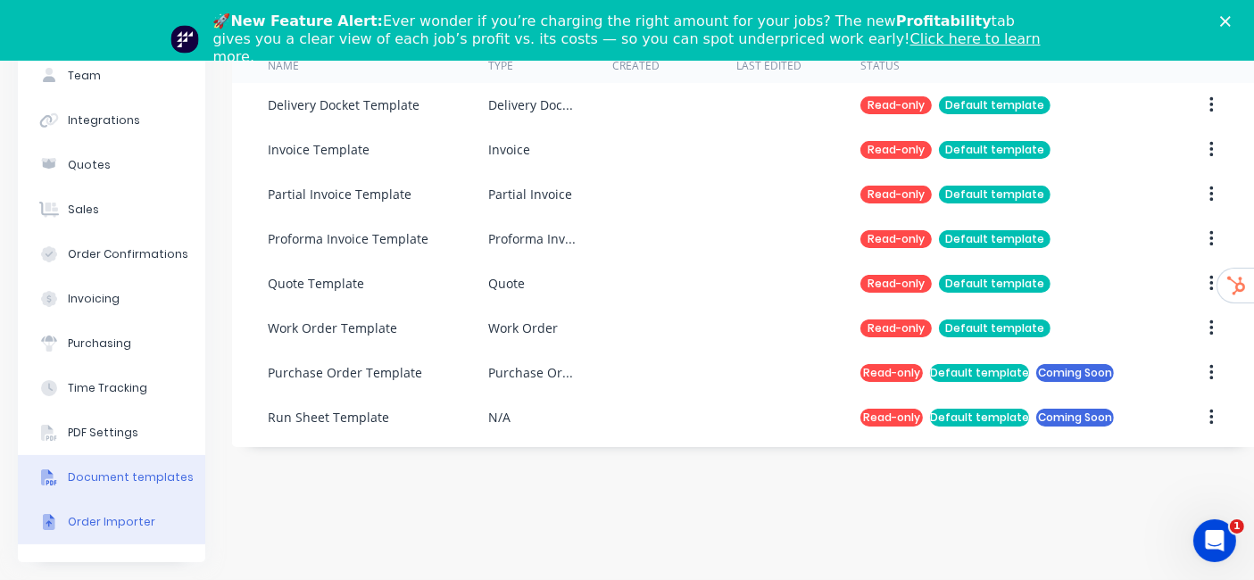
click at [81, 516] on button "Order Importer" at bounding box center [111, 522] width 187 height 45
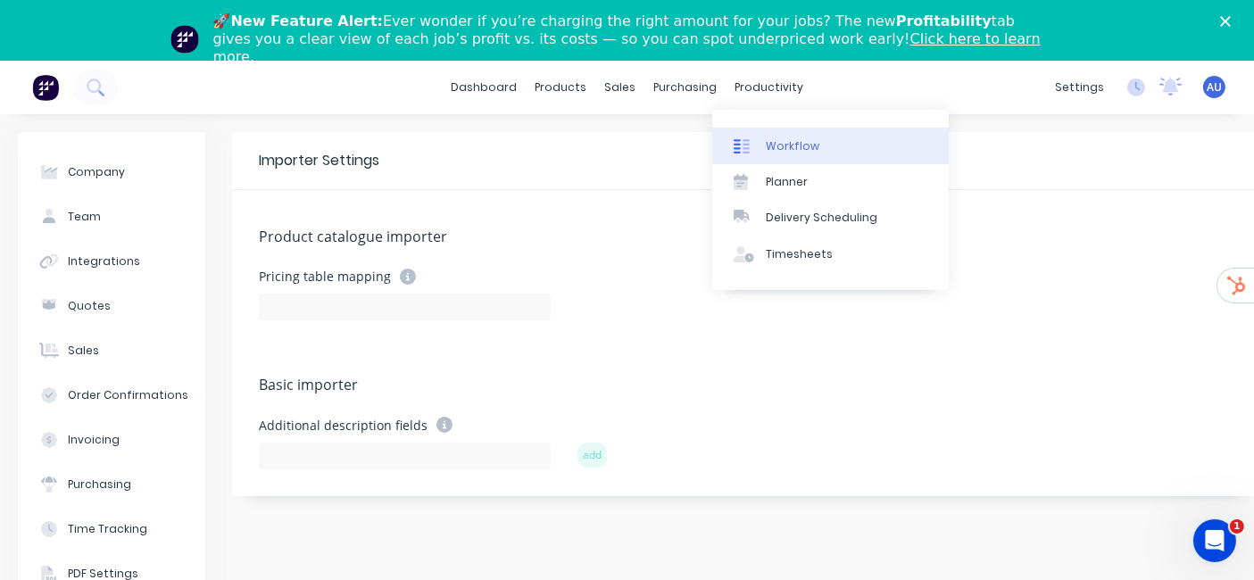
click at [769, 142] on div "Workflow" at bounding box center [793, 146] width 54 height 16
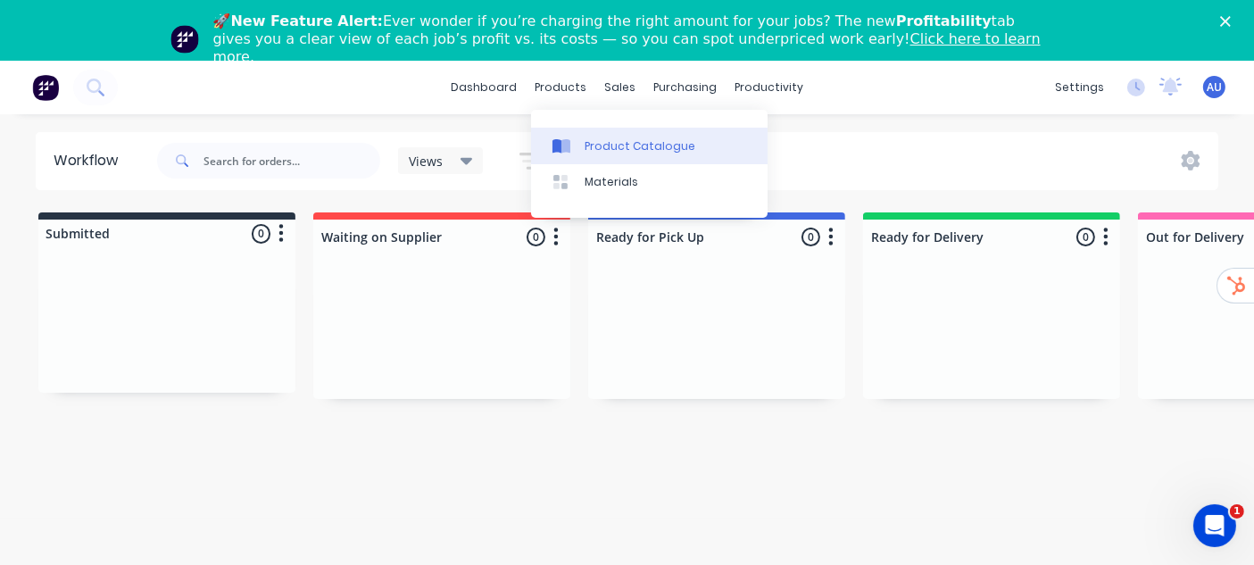
click at [614, 144] on div "Product Catalogue" at bounding box center [640, 146] width 111 height 16
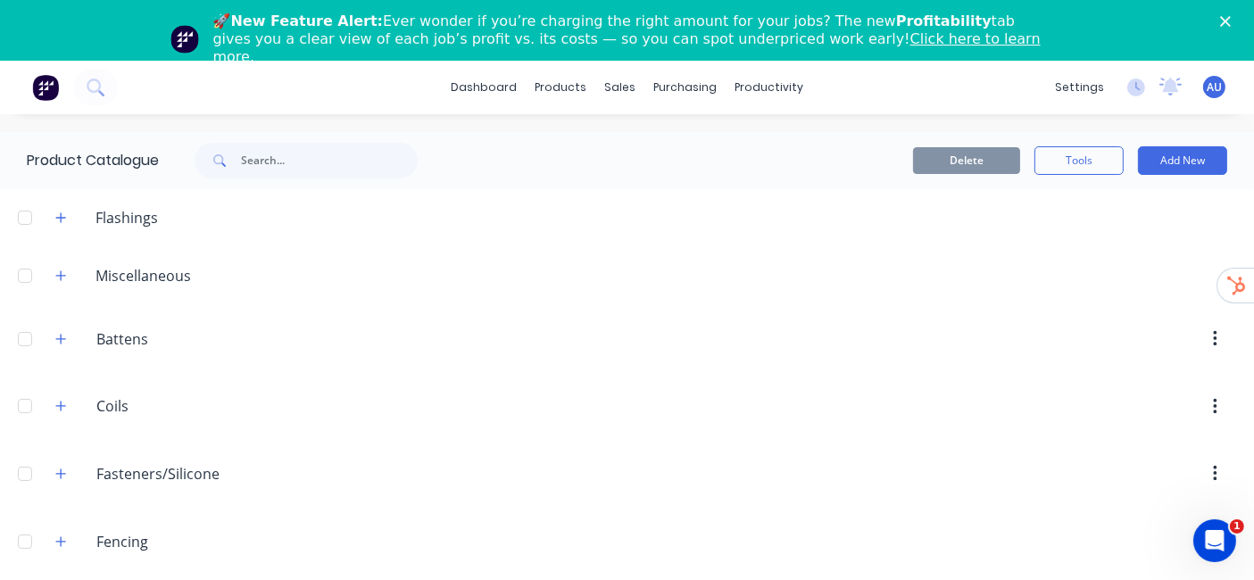
drag, startPoint x: 66, startPoint y: 212, endPoint x: 104, endPoint y: 236, distance: 44.1
click at [65, 214] on icon "button" at bounding box center [60, 218] width 11 height 12
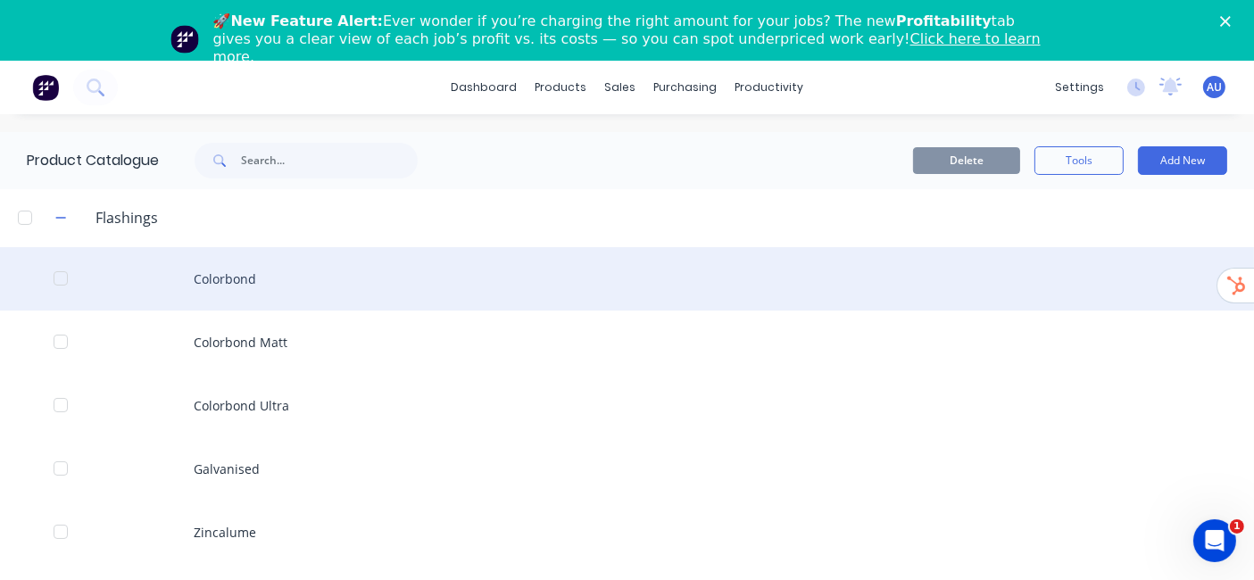
click at [266, 271] on div "Colorbond" at bounding box center [627, 278] width 1254 height 63
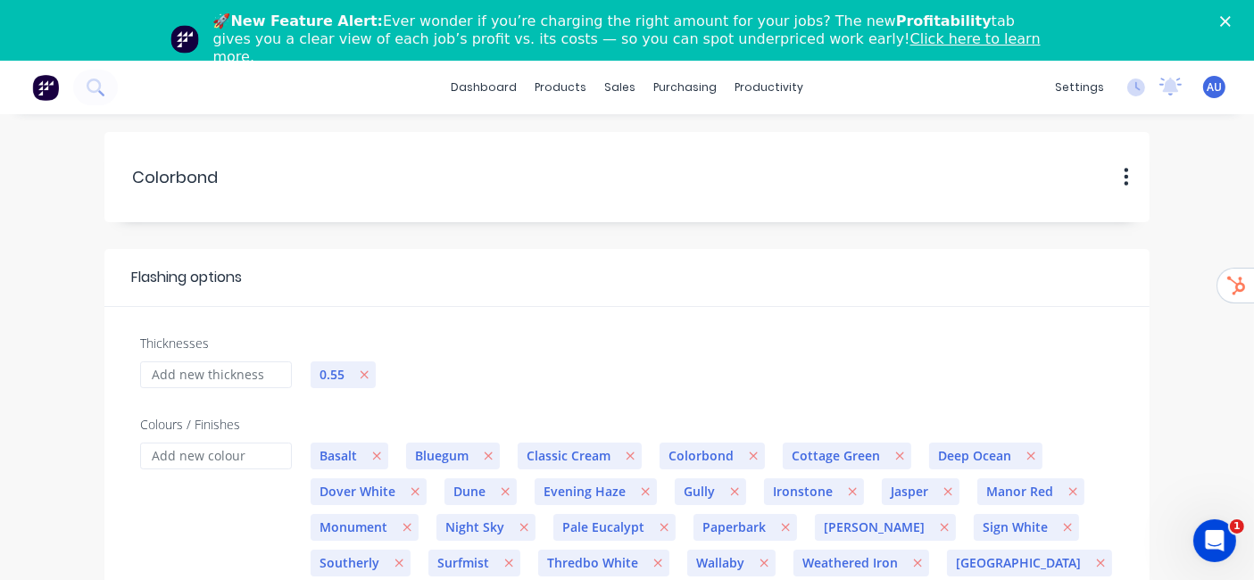
click at [45, 82] on img at bounding box center [45, 87] width 27 height 27
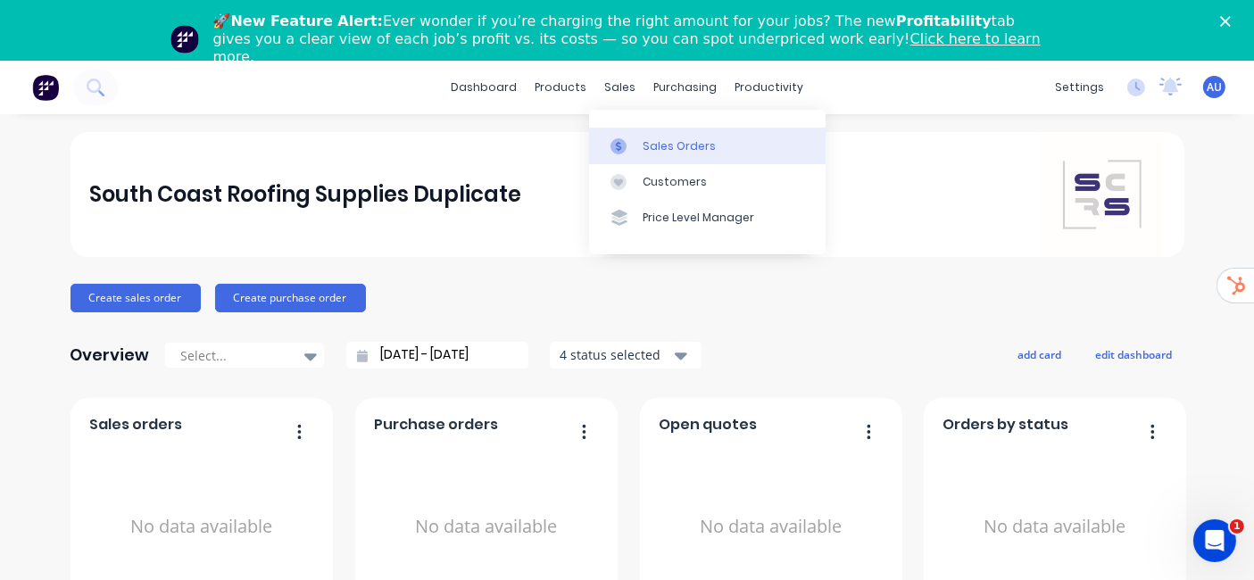
click at [681, 145] on div "Sales Orders" at bounding box center [679, 146] width 73 height 16
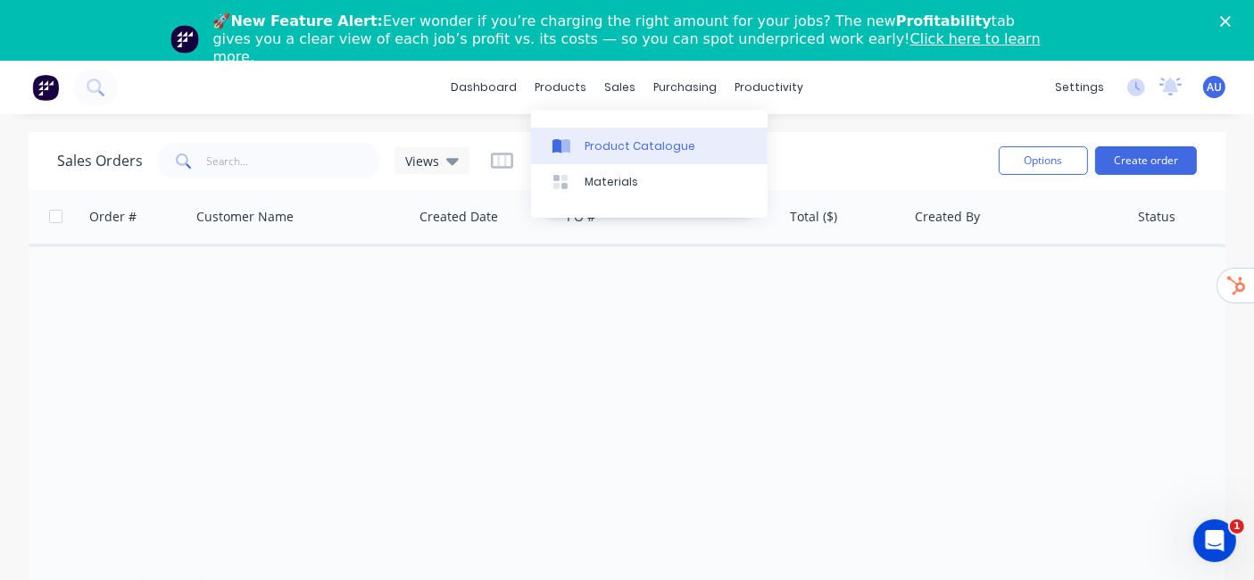
click at [594, 144] on div "Product Catalogue" at bounding box center [640, 146] width 111 height 16
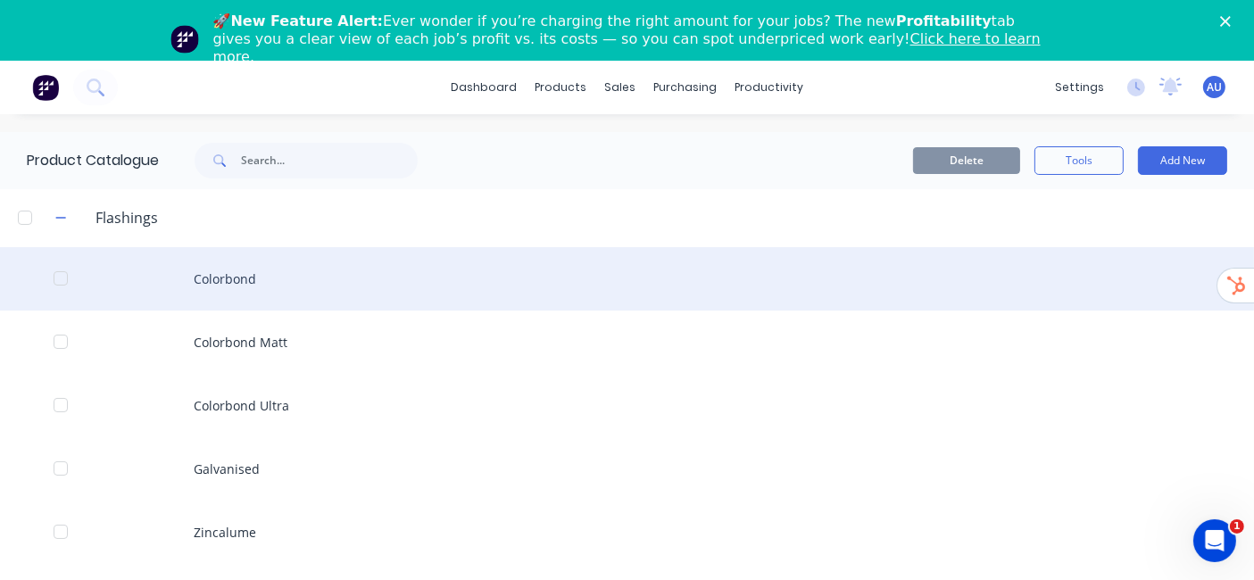
click at [203, 289] on div "Colorbond" at bounding box center [627, 278] width 1254 height 63
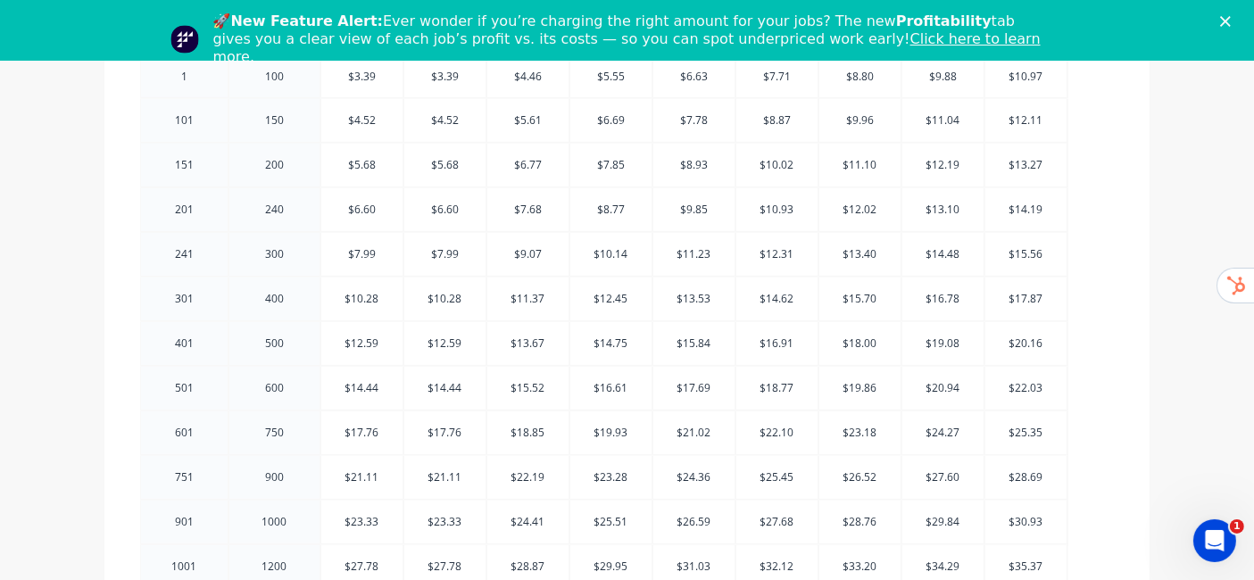
scroll to position [1184, 0]
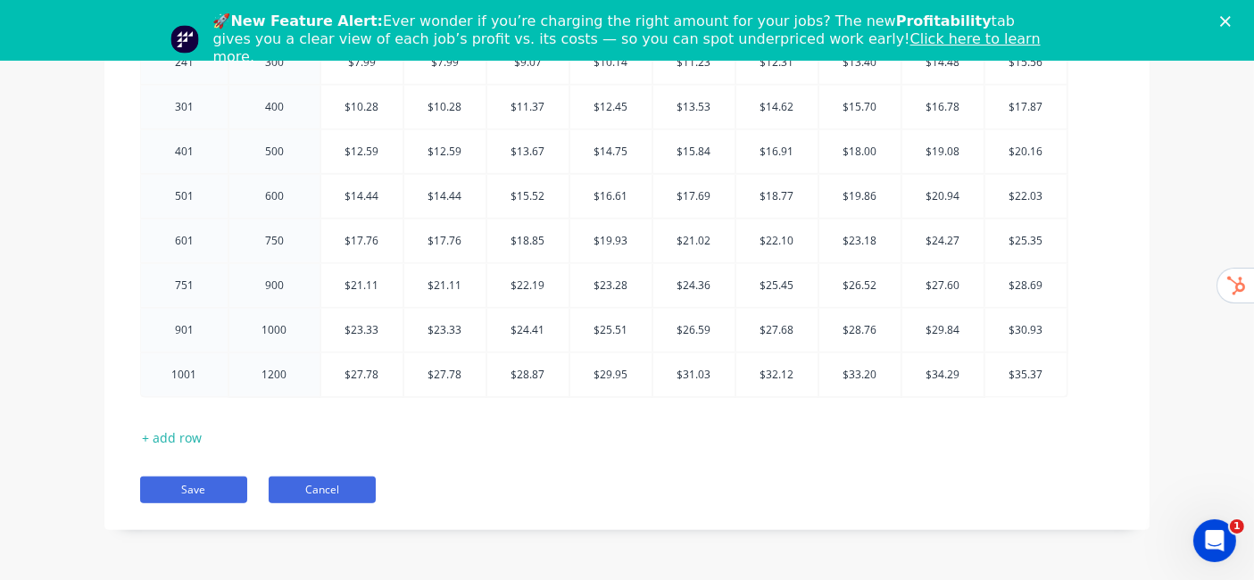
click at [346, 478] on button "Cancel" at bounding box center [322, 490] width 107 height 27
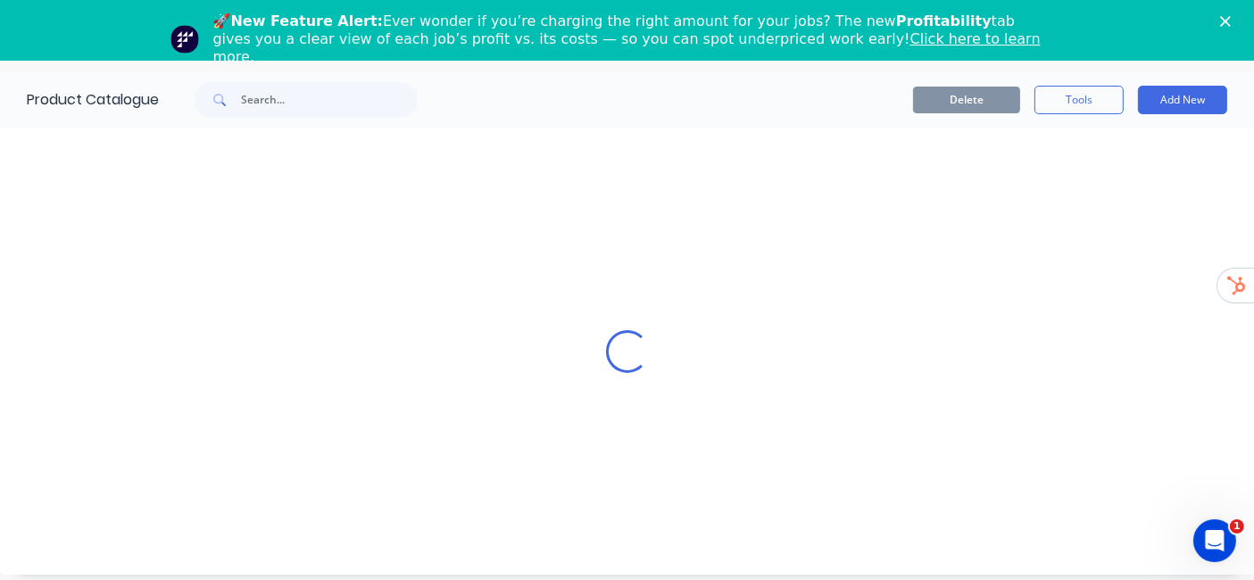
scroll to position [61, 0]
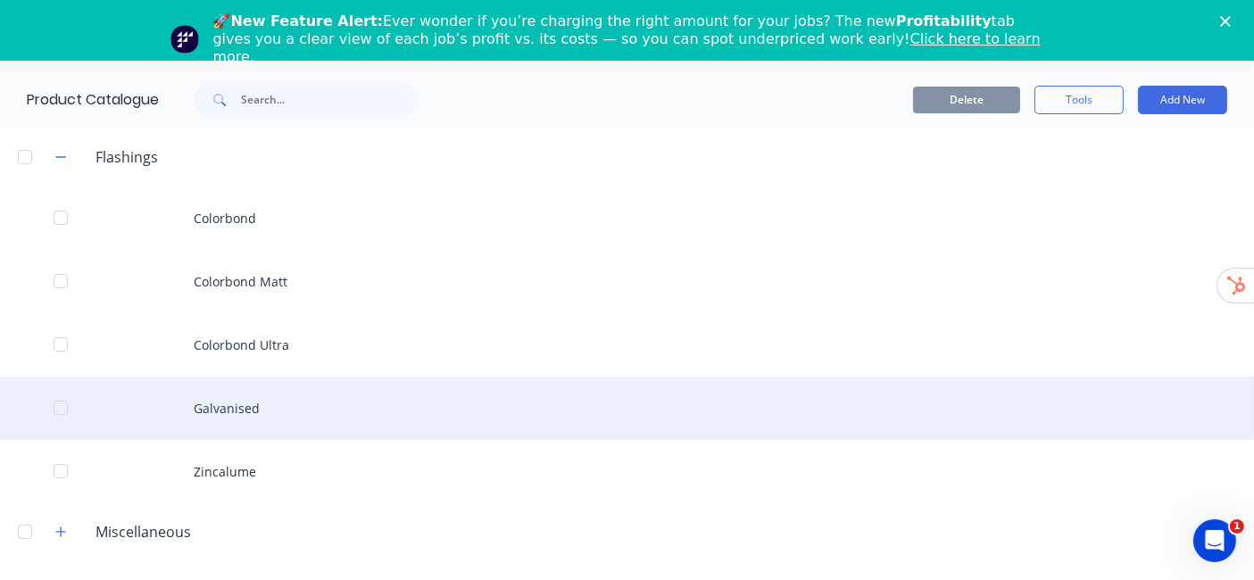
click at [287, 388] on div "Galvanised" at bounding box center [627, 408] width 1254 height 63
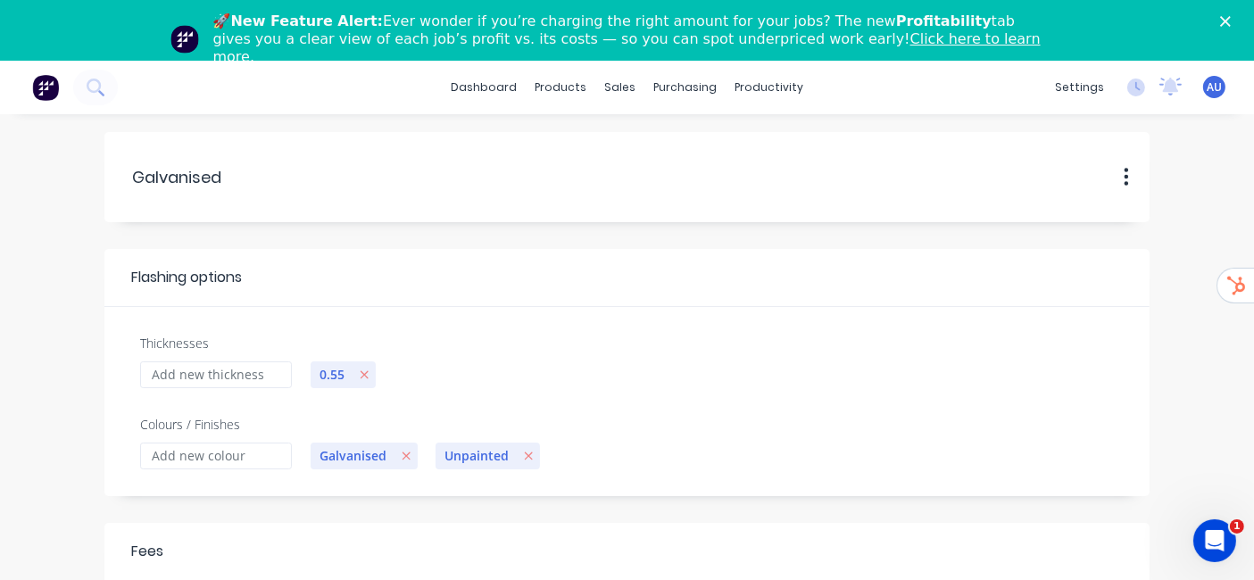
click at [47, 83] on img at bounding box center [45, 87] width 27 height 27
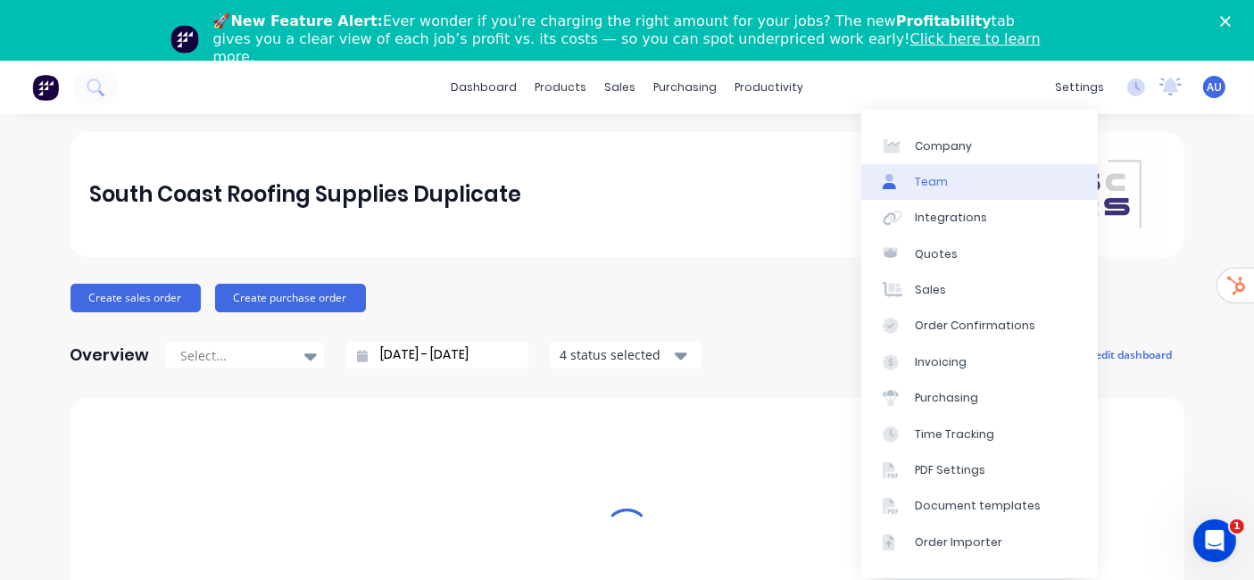
click at [1008, 174] on link "Team" at bounding box center [979, 182] width 237 height 36
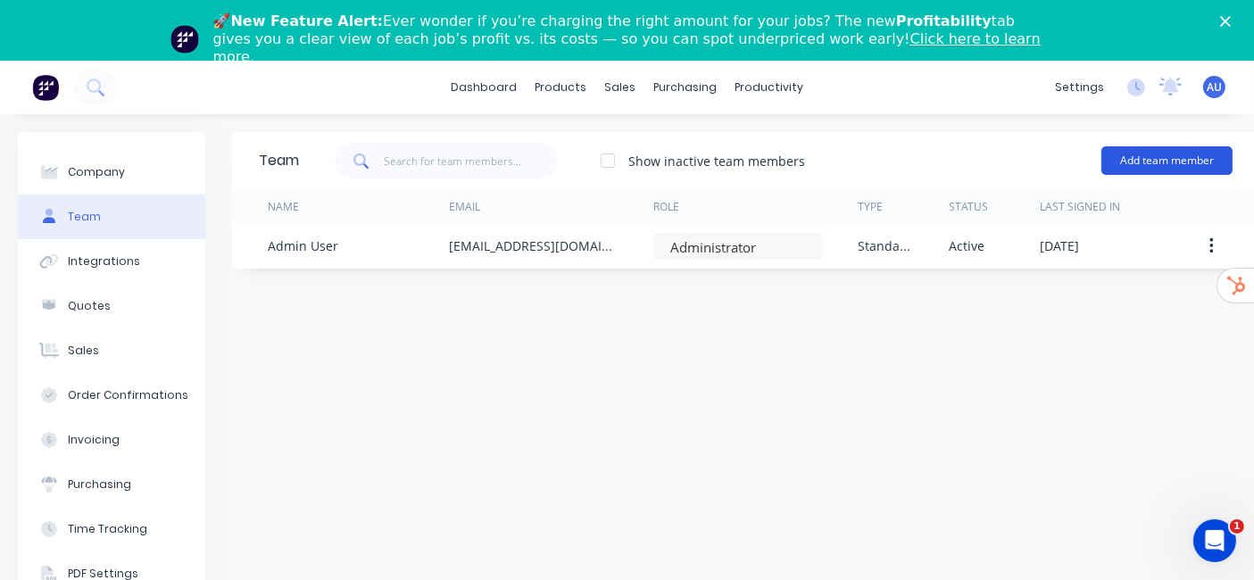
click at [1183, 159] on button "Add team member" at bounding box center [1166, 160] width 131 height 29
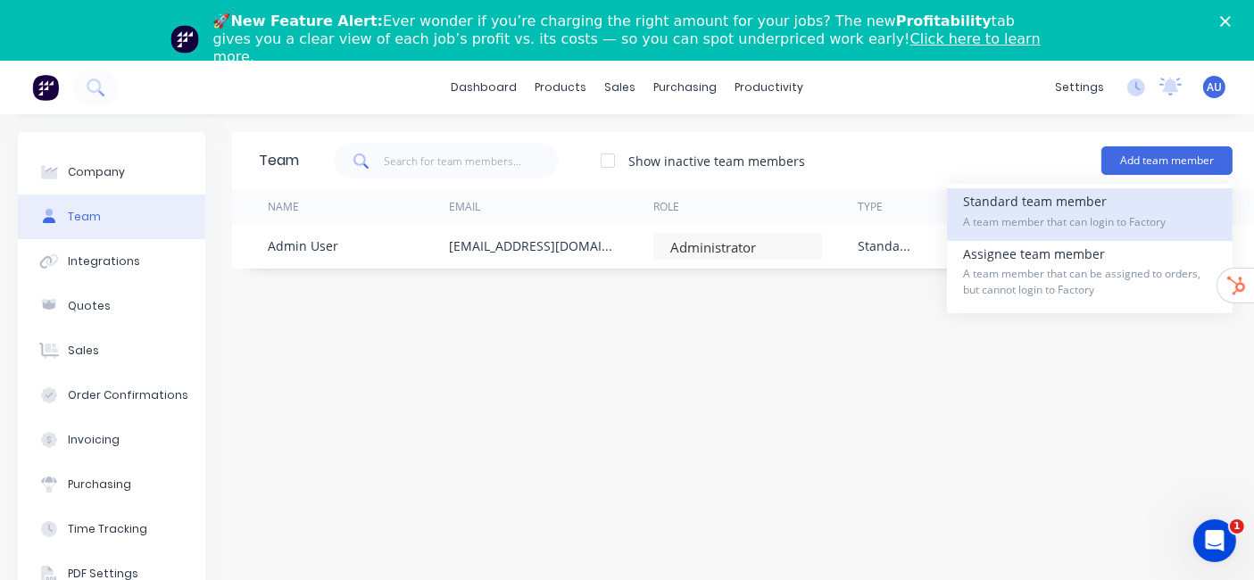
click at [1054, 223] on span "A team member that can login to Factory" at bounding box center [1089, 222] width 253 height 16
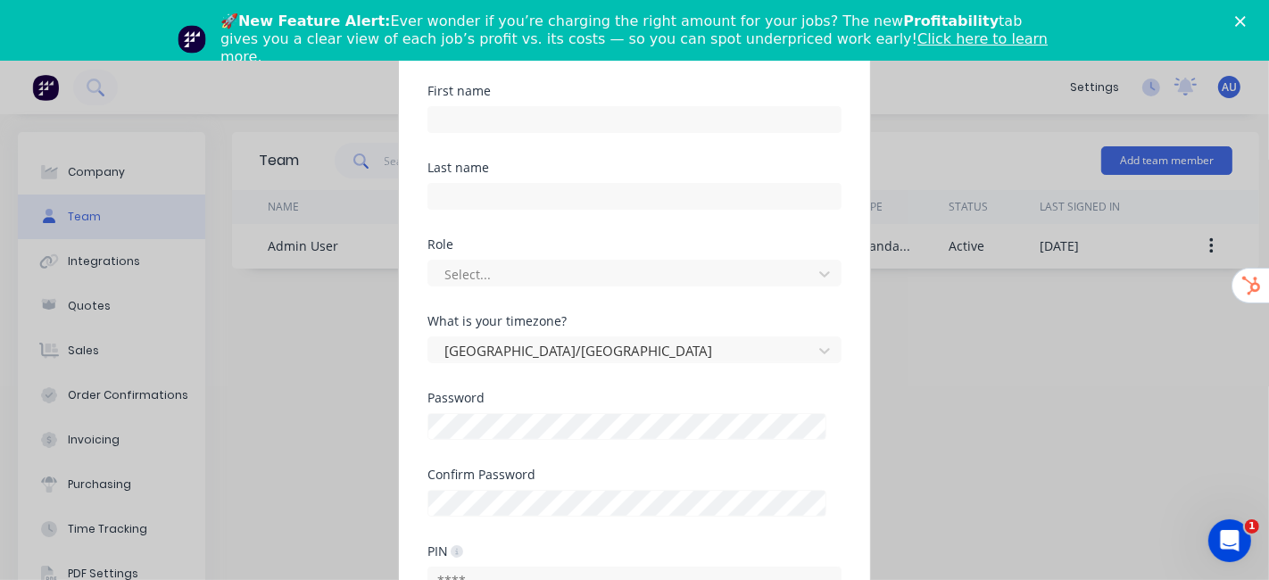
click at [1031, 361] on div "Add new Standard team member Username @ Scrs.net.au First name Last name Role S…" at bounding box center [634, 290] width 1269 height 580
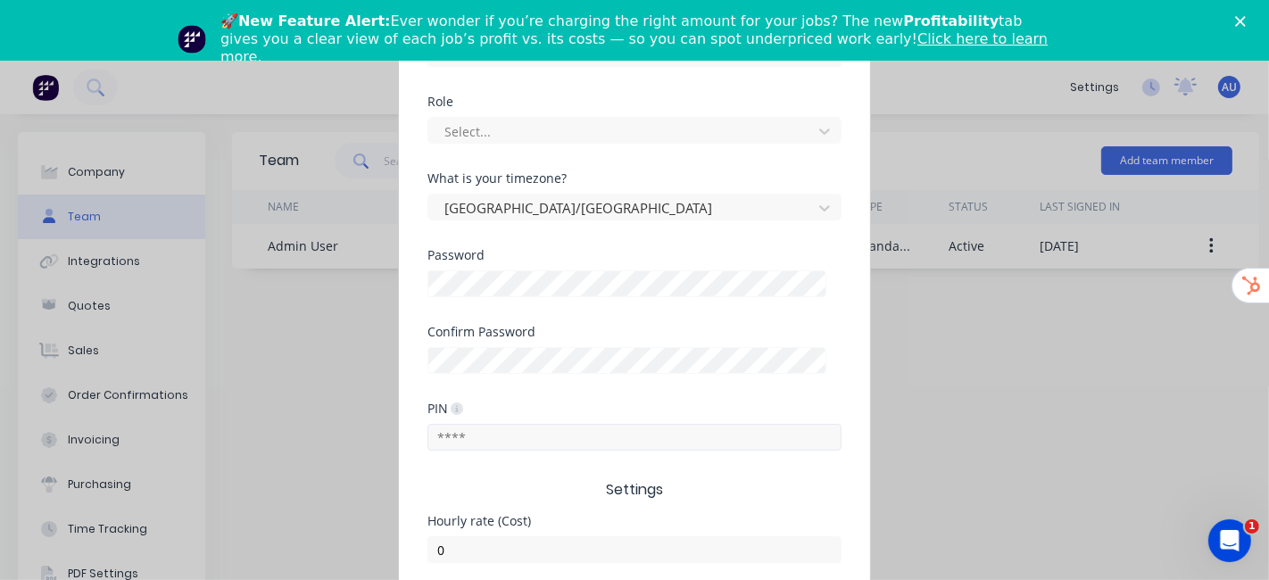
scroll to position [217, 0]
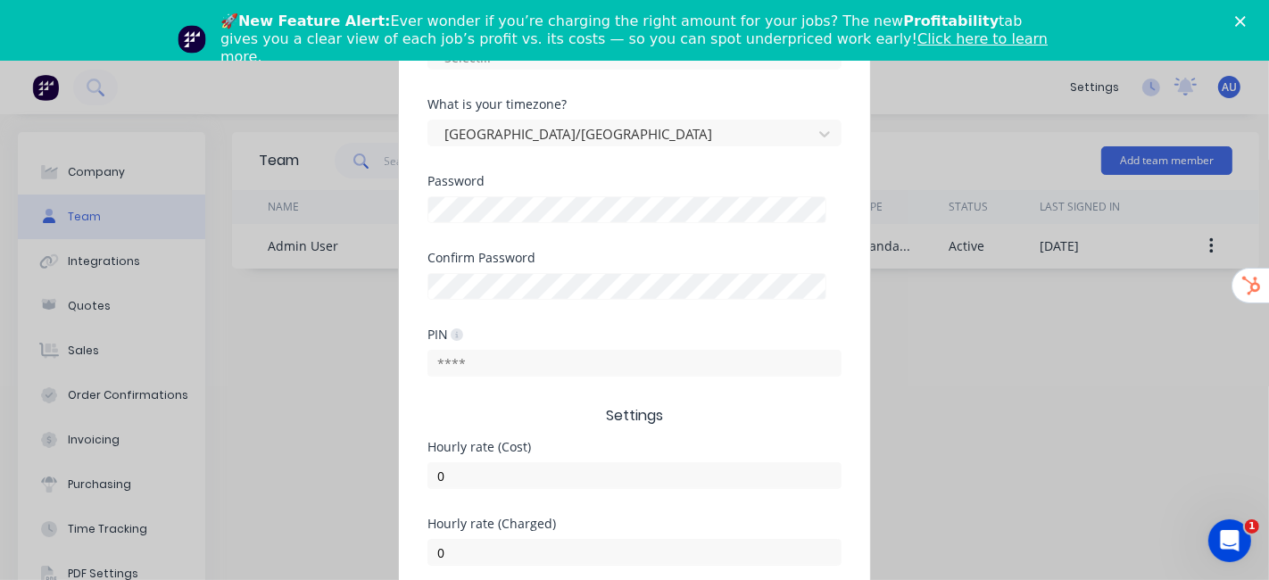
click at [1241, 6] on div "🚀 New Feature Alert: Ever wonder if you’re charging the right amount for your j…" at bounding box center [634, 30] width 1269 height 61
click at [1237, 13] on div "🚀 New Feature Alert: Ever wonder if you’re charging the right amount for your j…" at bounding box center [634, 39] width 1269 height 64
click at [1239, 22] on polygon "Close" at bounding box center [1240, 21] width 11 height 11
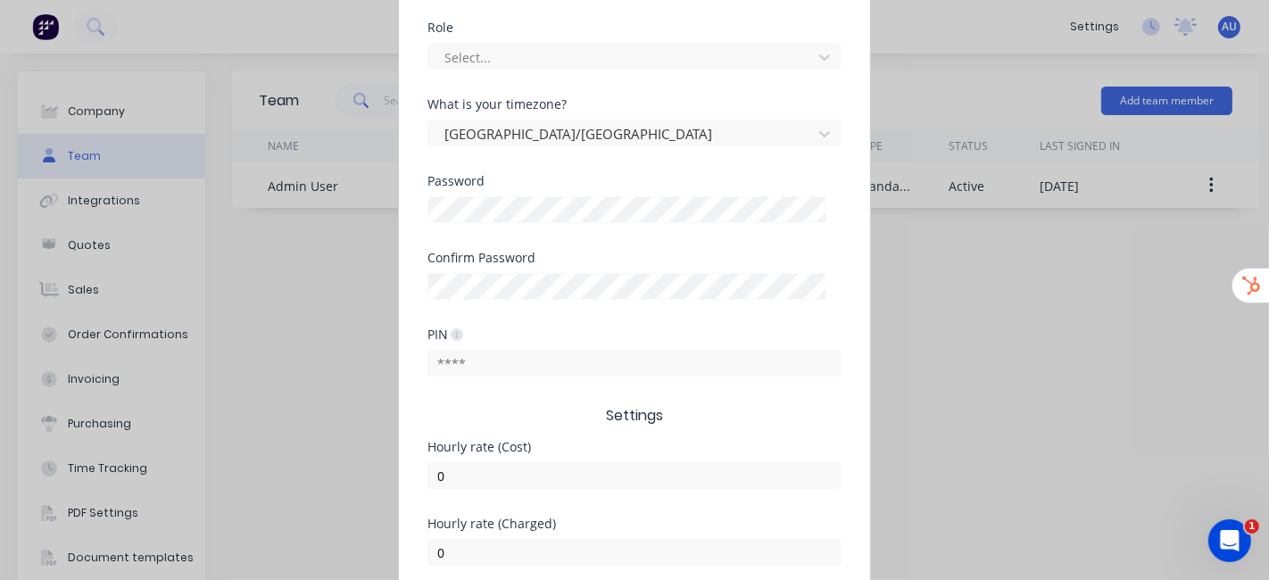
click at [957, 382] on div "Add new Standard team member Username @ Scrs.net.au First name Last name Role S…" at bounding box center [634, 290] width 1269 height 580
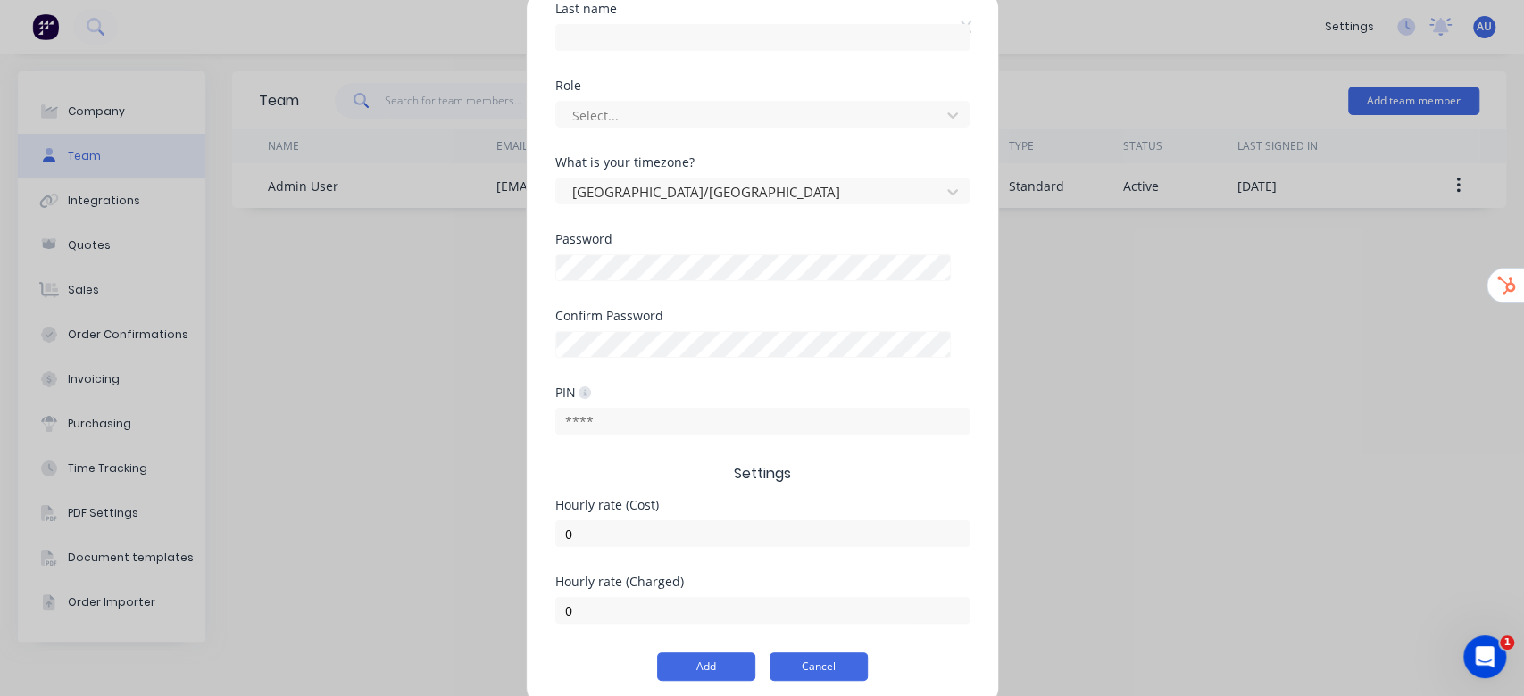
click at [844, 579] on button "Cancel" at bounding box center [818, 666] width 98 height 29
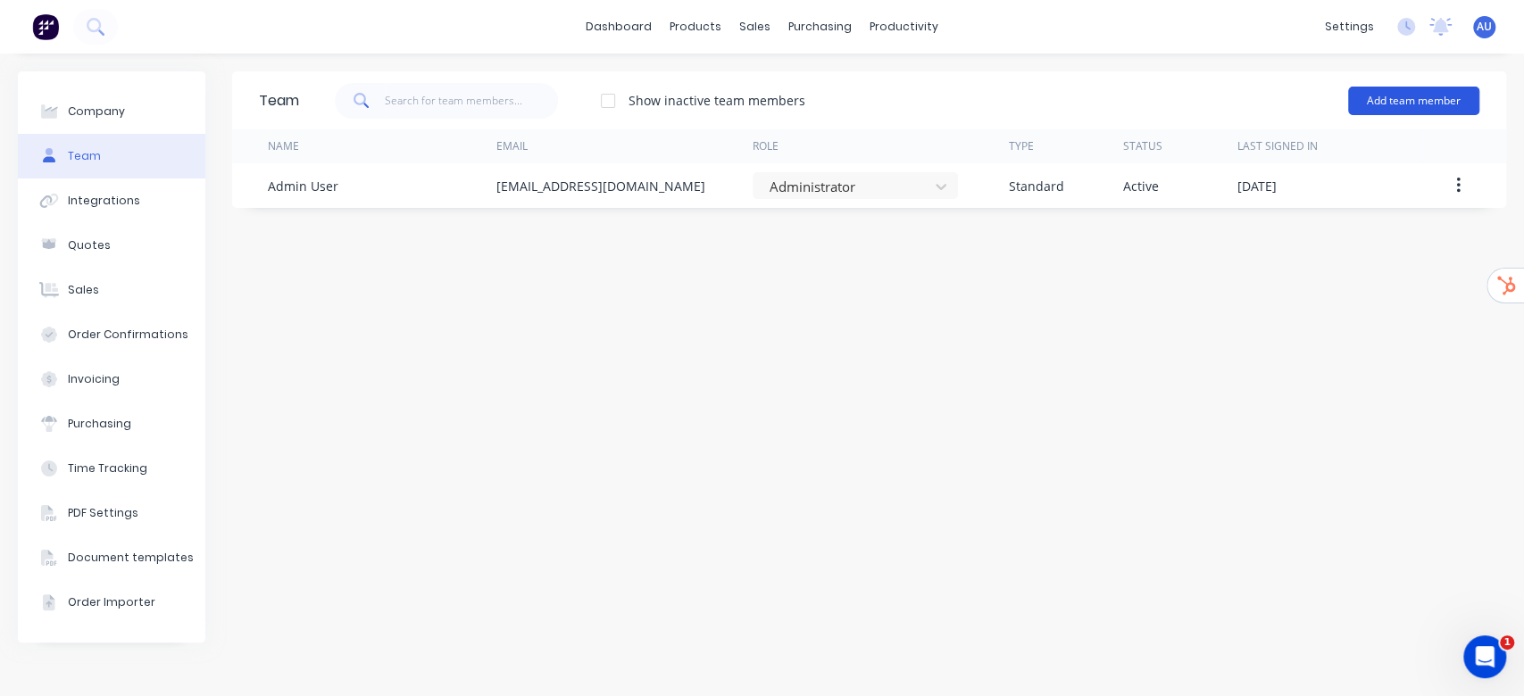
click at [1268, 107] on button "Add team member" at bounding box center [1413, 101] width 131 height 29
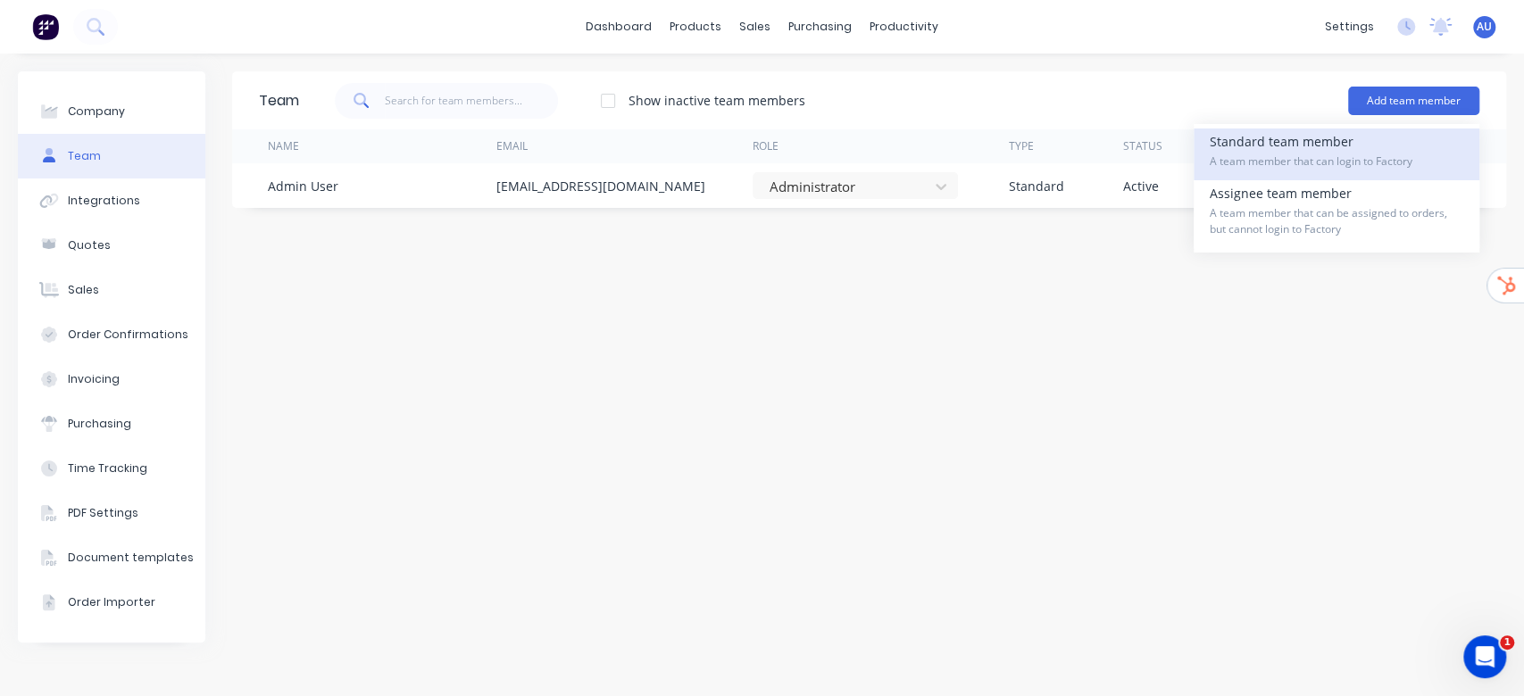
click at [1268, 154] on span "A team member that can login to Factory" at bounding box center [1335, 162] width 253 height 16
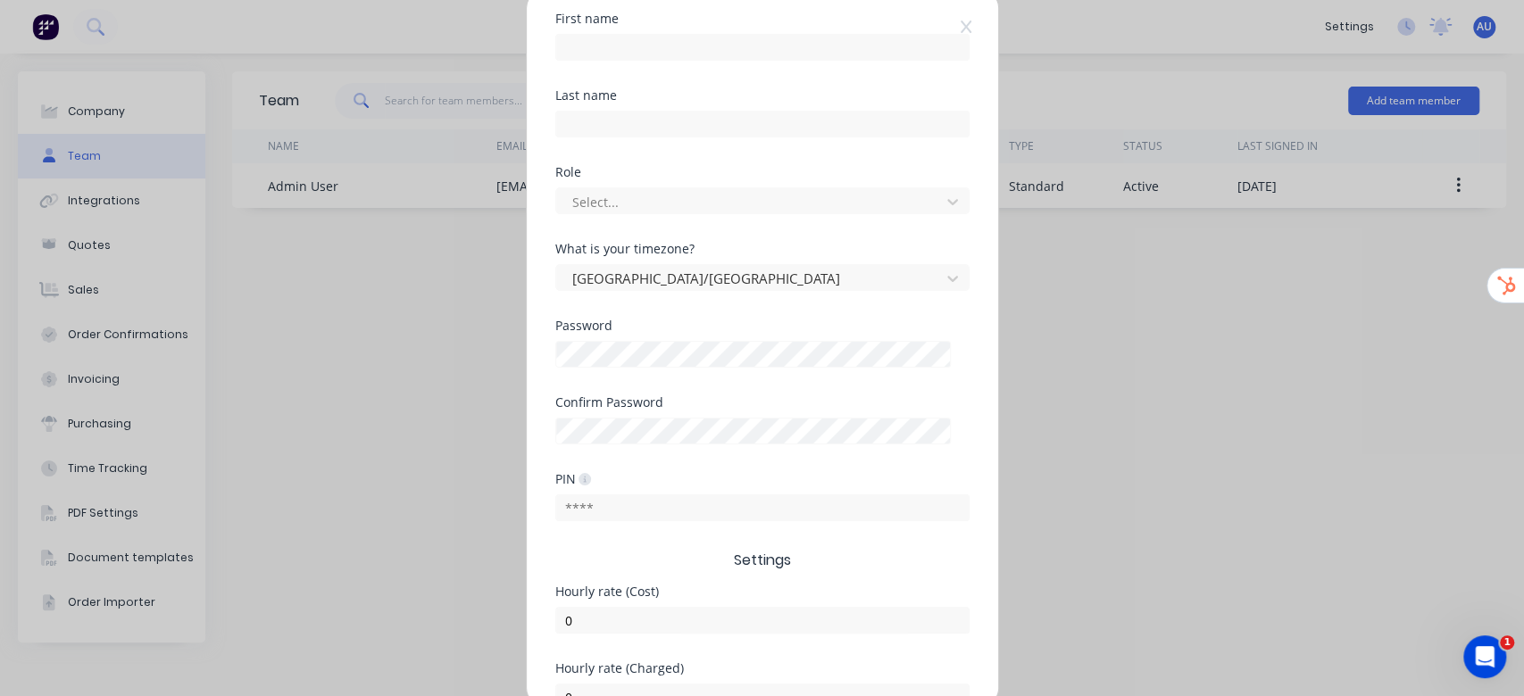
scroll to position [0, 0]
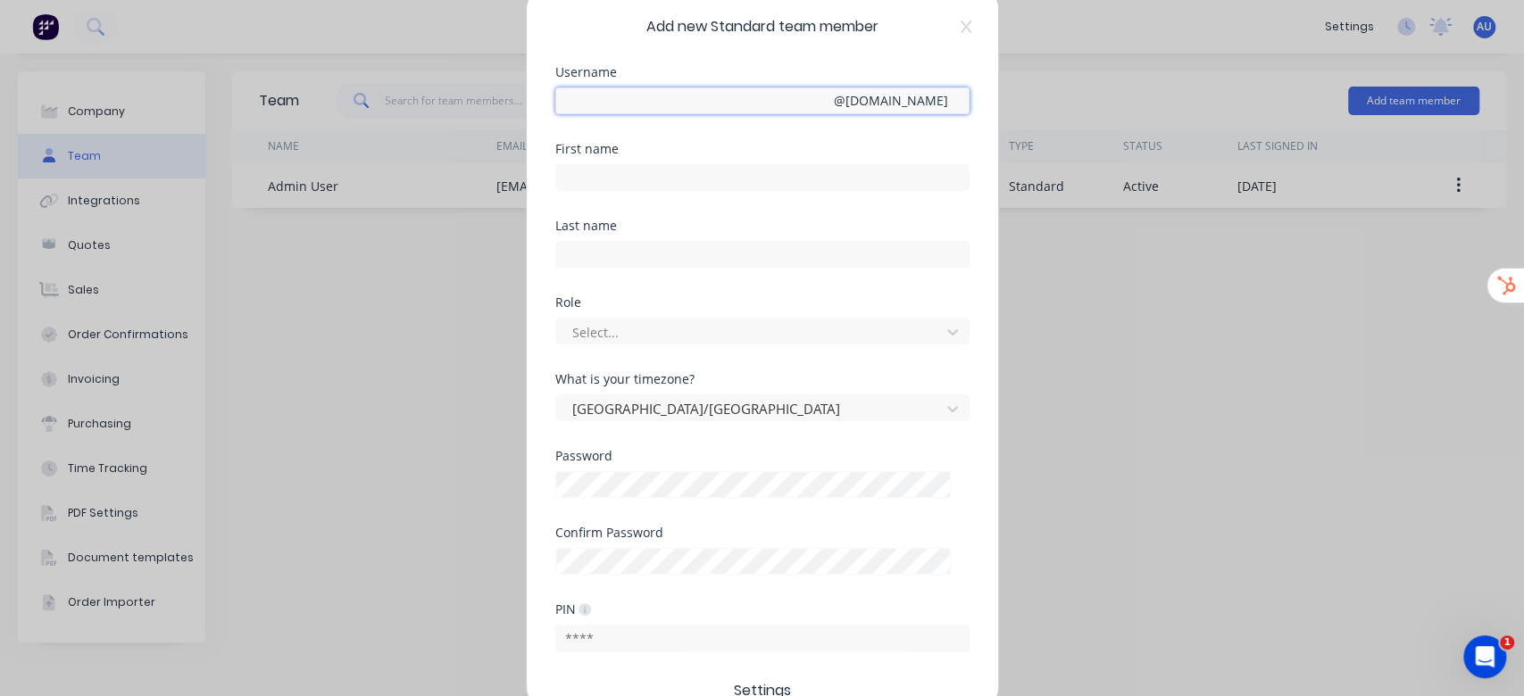
click at [720, 99] on input "text" at bounding box center [762, 100] width 414 height 27
paste input "shoalhaven"
type input "info+shoalhaven"
click at [949, 132] on div "Username info+shoalhaven @ Scrs.net.au" at bounding box center [762, 104] width 414 height 77
click at [586, 188] on input "text" at bounding box center [762, 177] width 414 height 27
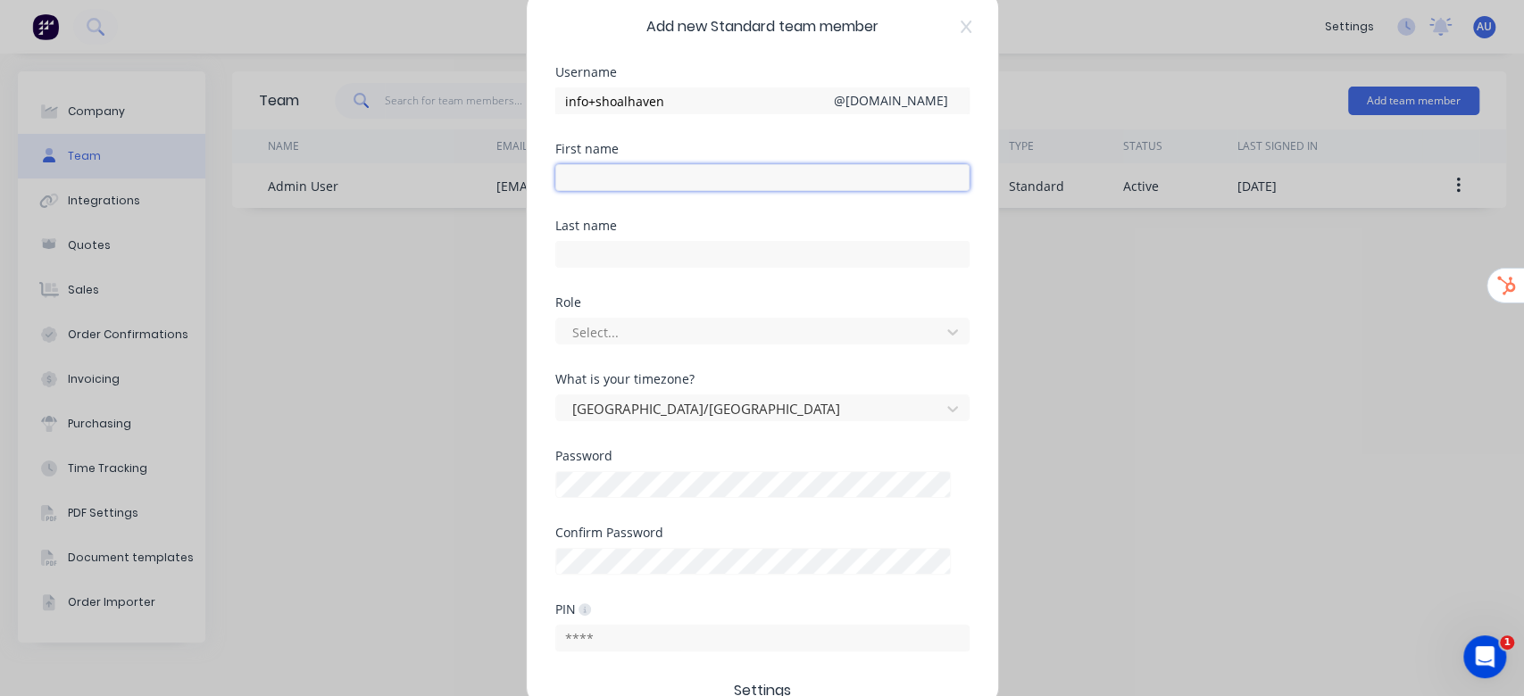
paste input "Mariah"
type input "Mariah"
click at [882, 244] on input "text" at bounding box center [762, 254] width 414 height 27
paste input "Kuballa"
type input "Kuballa"
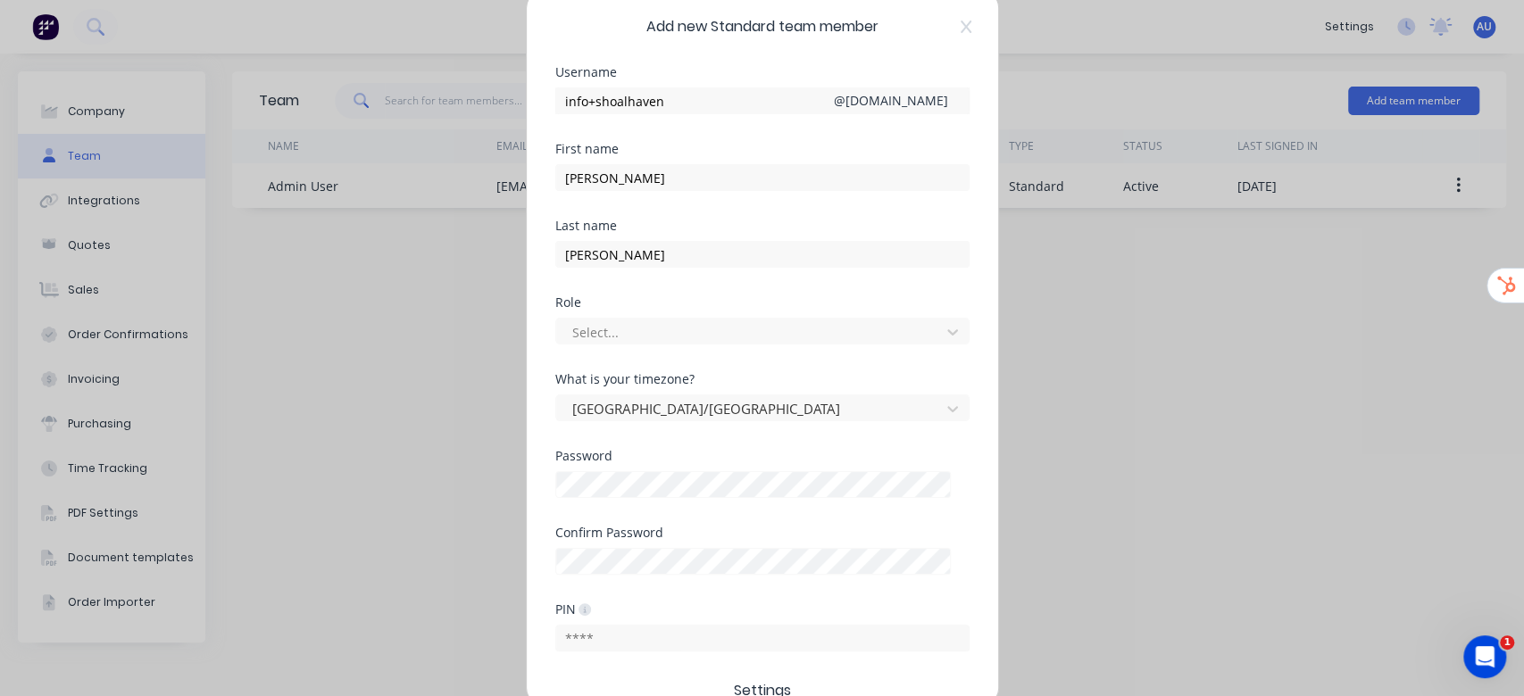
click at [785, 208] on div "First name Mariah" at bounding box center [762, 181] width 414 height 77
click at [721, 328] on div at bounding box center [750, 332] width 361 height 22
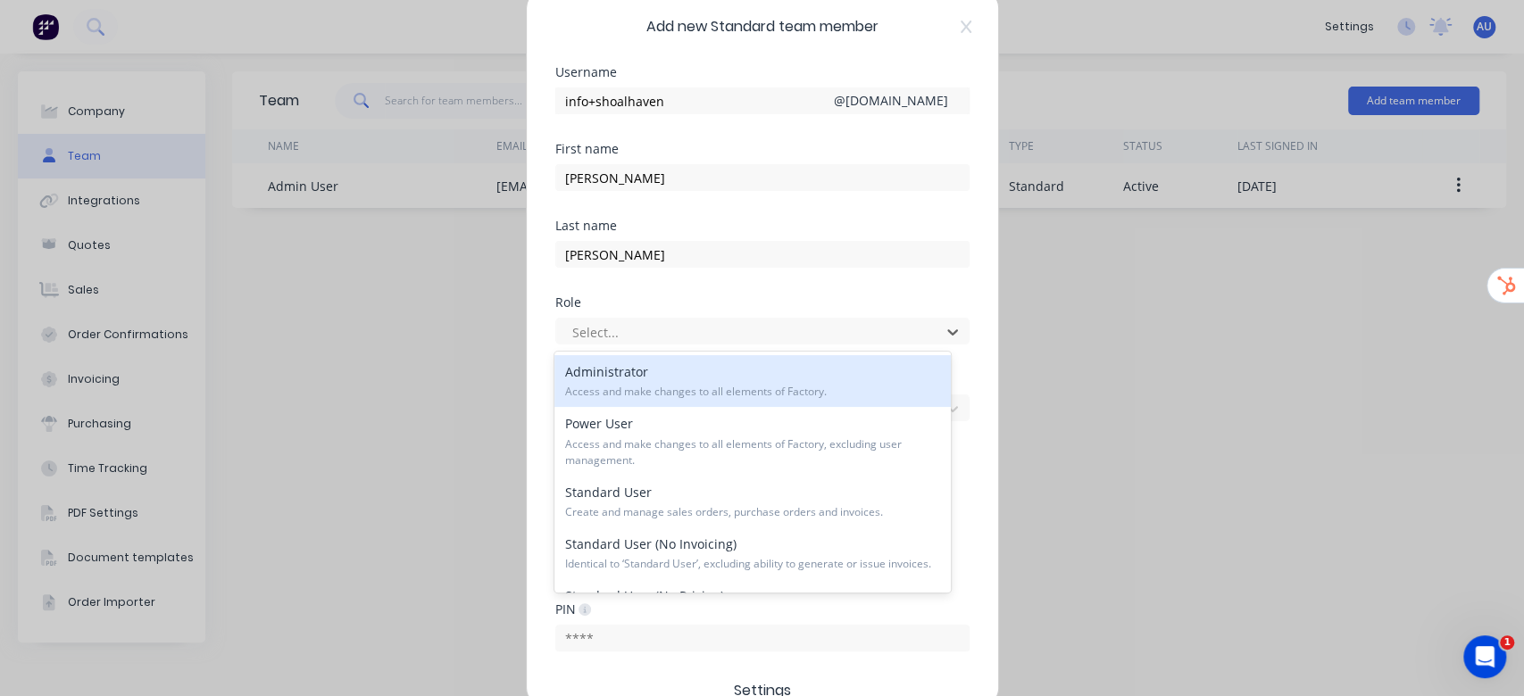
click at [676, 388] on span "Access and make changes to all elements of Factory." at bounding box center [752, 392] width 375 height 16
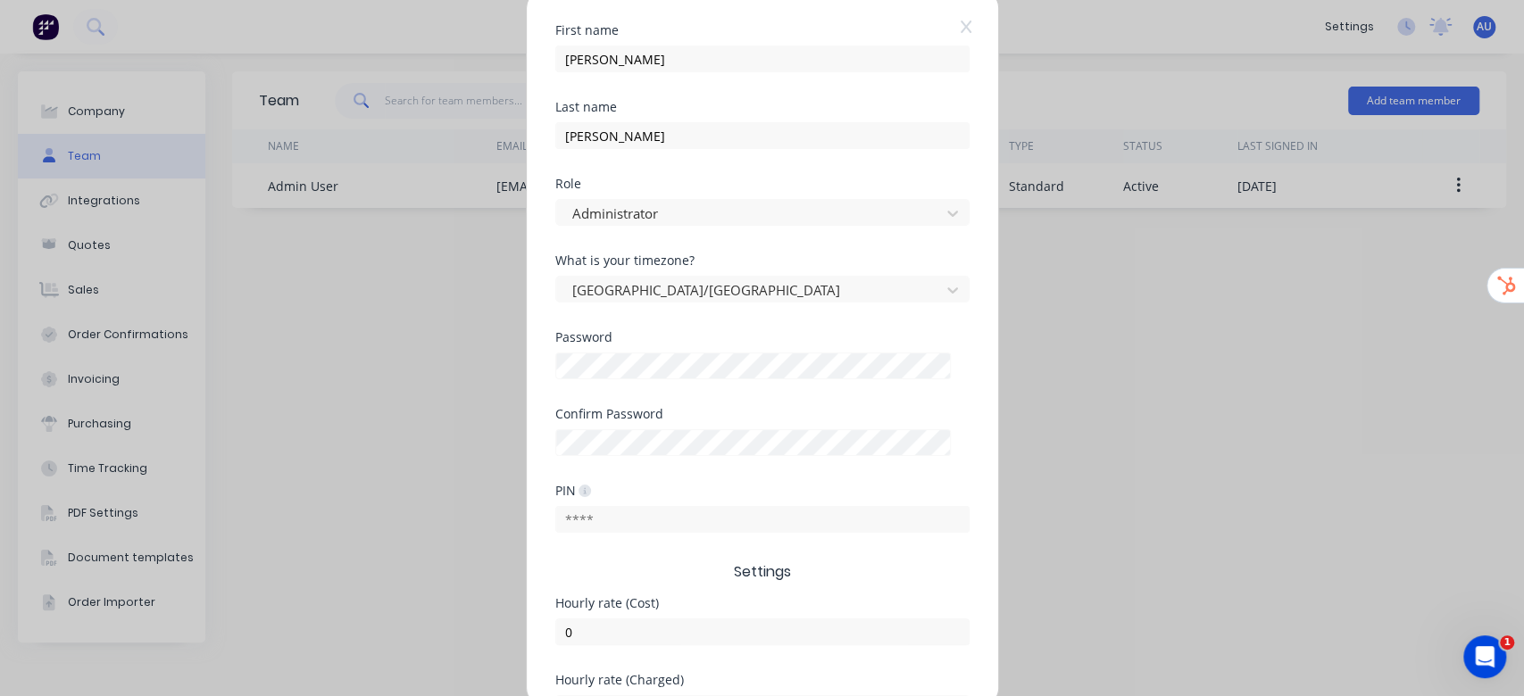
scroll to position [218, 0]
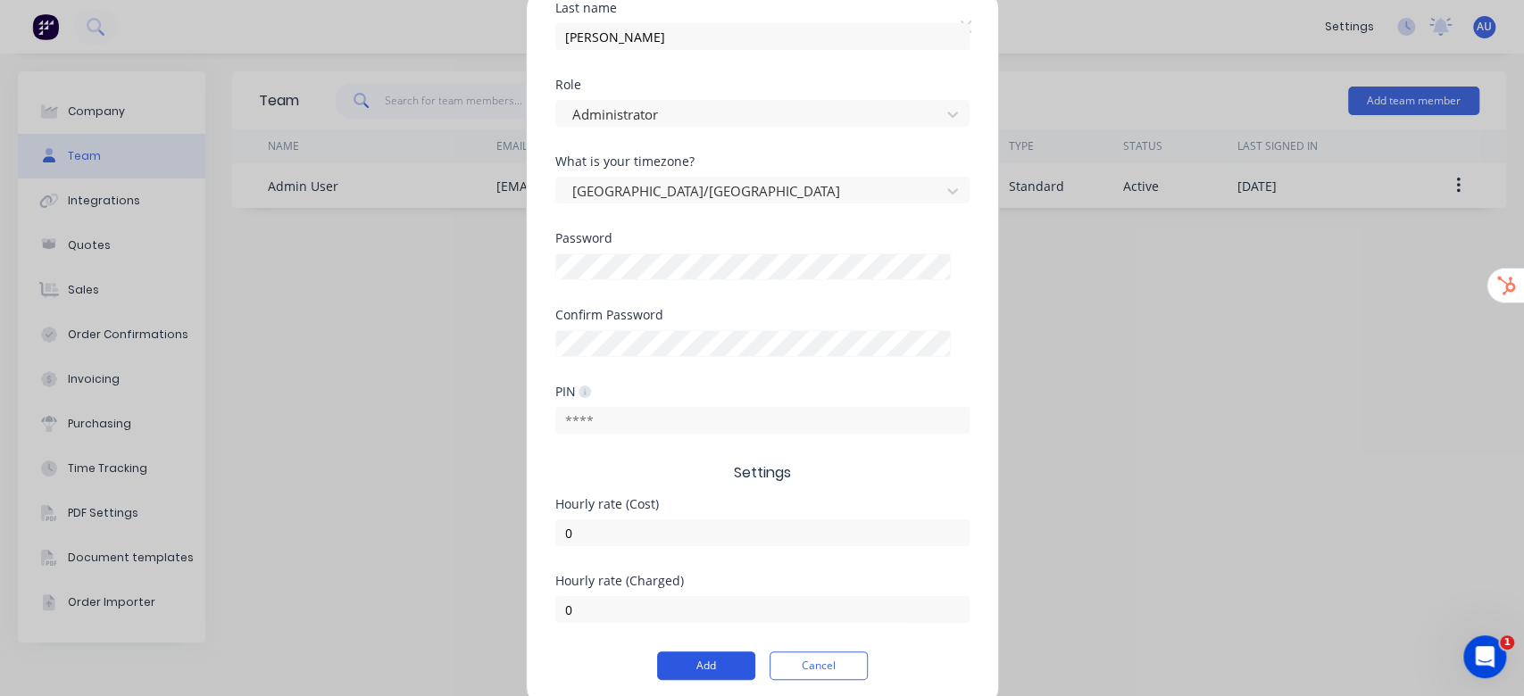
click at [704, 579] on button "Add" at bounding box center [706, 666] width 98 height 29
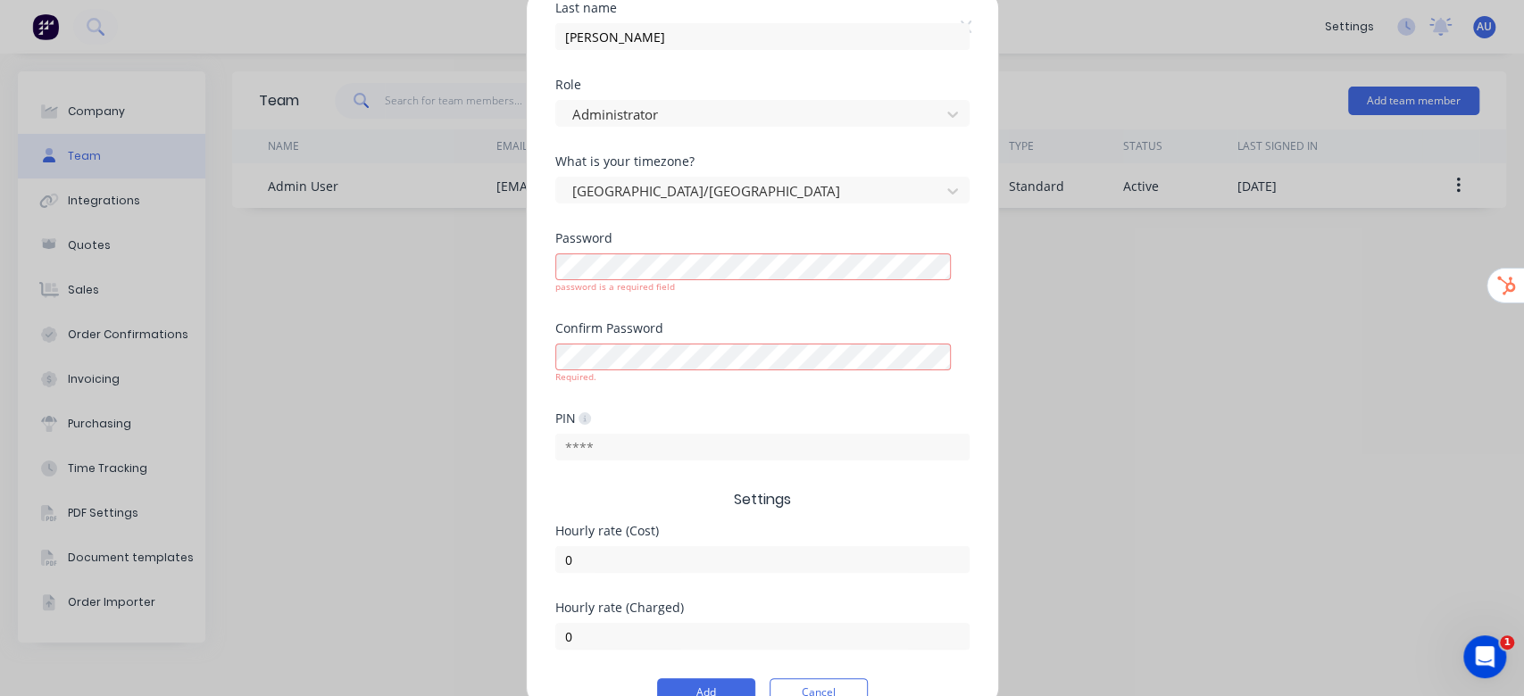
click at [440, 388] on div "Add new Standard team member Username info+shoalhaven @ Scrs.net.au First name …" at bounding box center [762, 348] width 1524 height 696
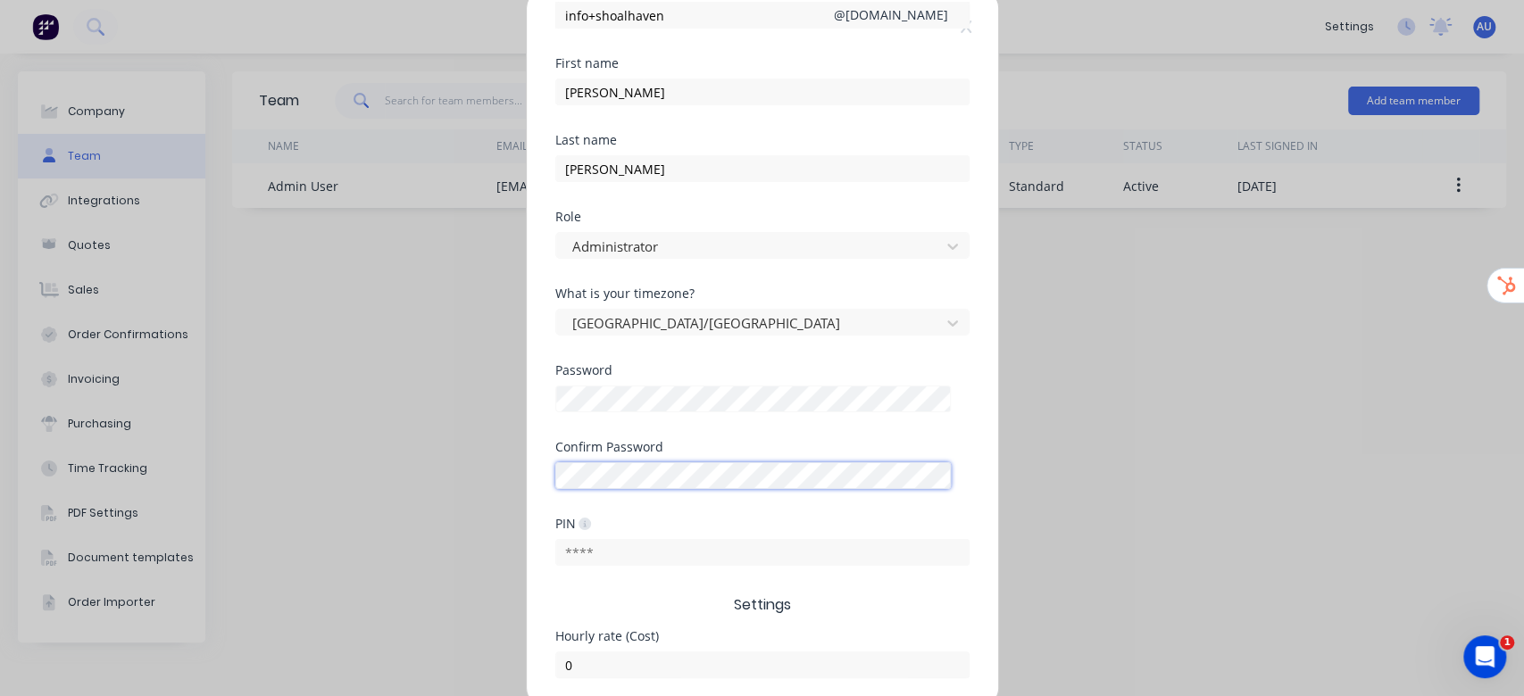
scroll to position [0, 0]
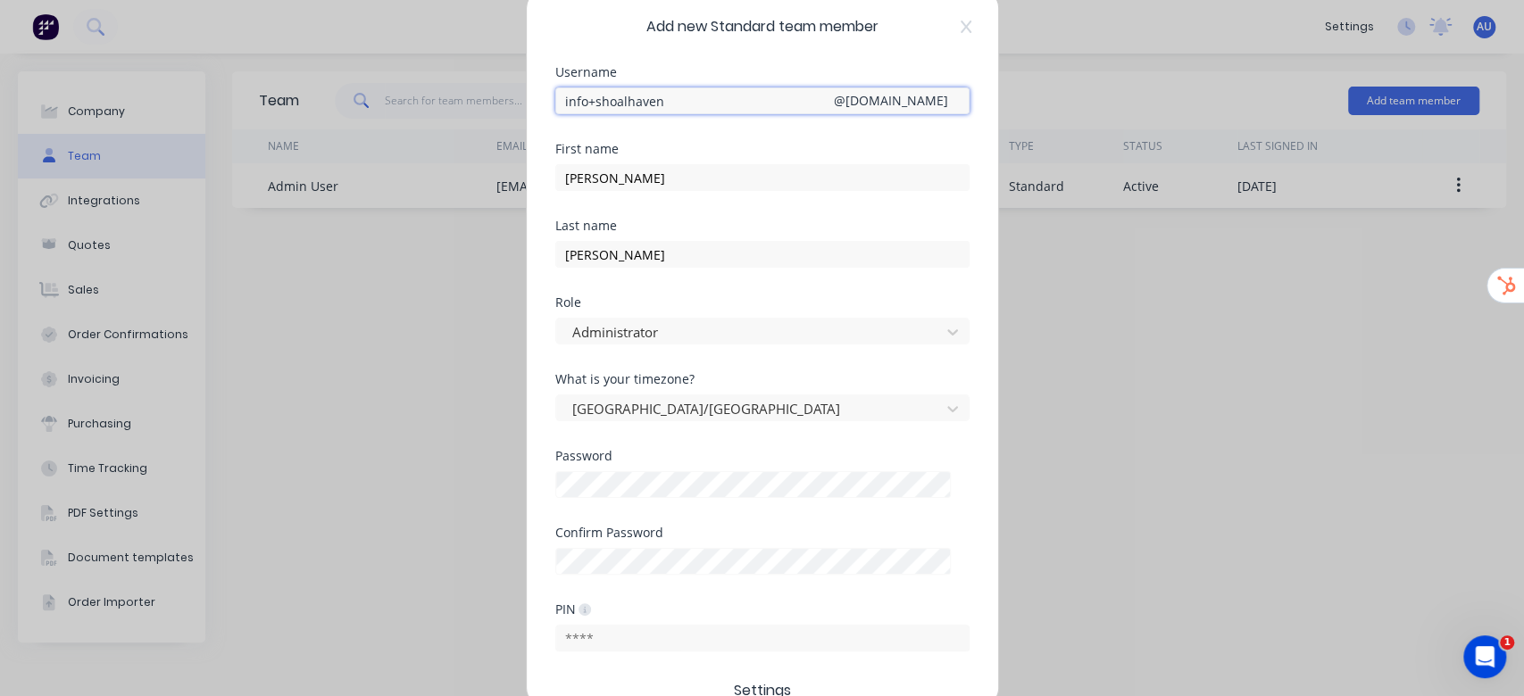
drag, startPoint x: 564, startPoint y: 104, endPoint x: 976, endPoint y: 111, distance: 411.5
click at [976, 111] on div "Add new Standard team member Username info+shoalhaven @ Scrs.net.au First name …" at bounding box center [762, 348] width 471 height 714
click at [817, 209] on div "First name Mariah" at bounding box center [762, 181] width 414 height 77
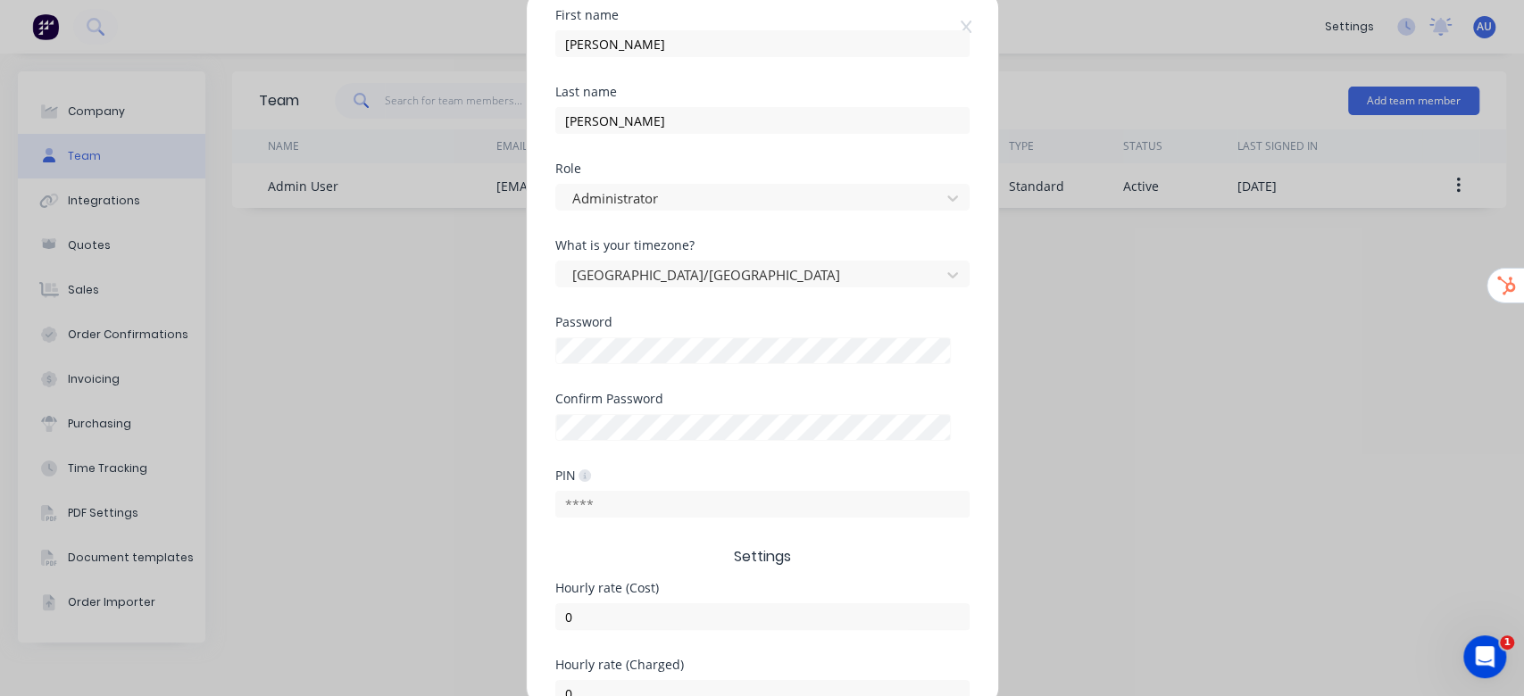
scroll to position [218, 0]
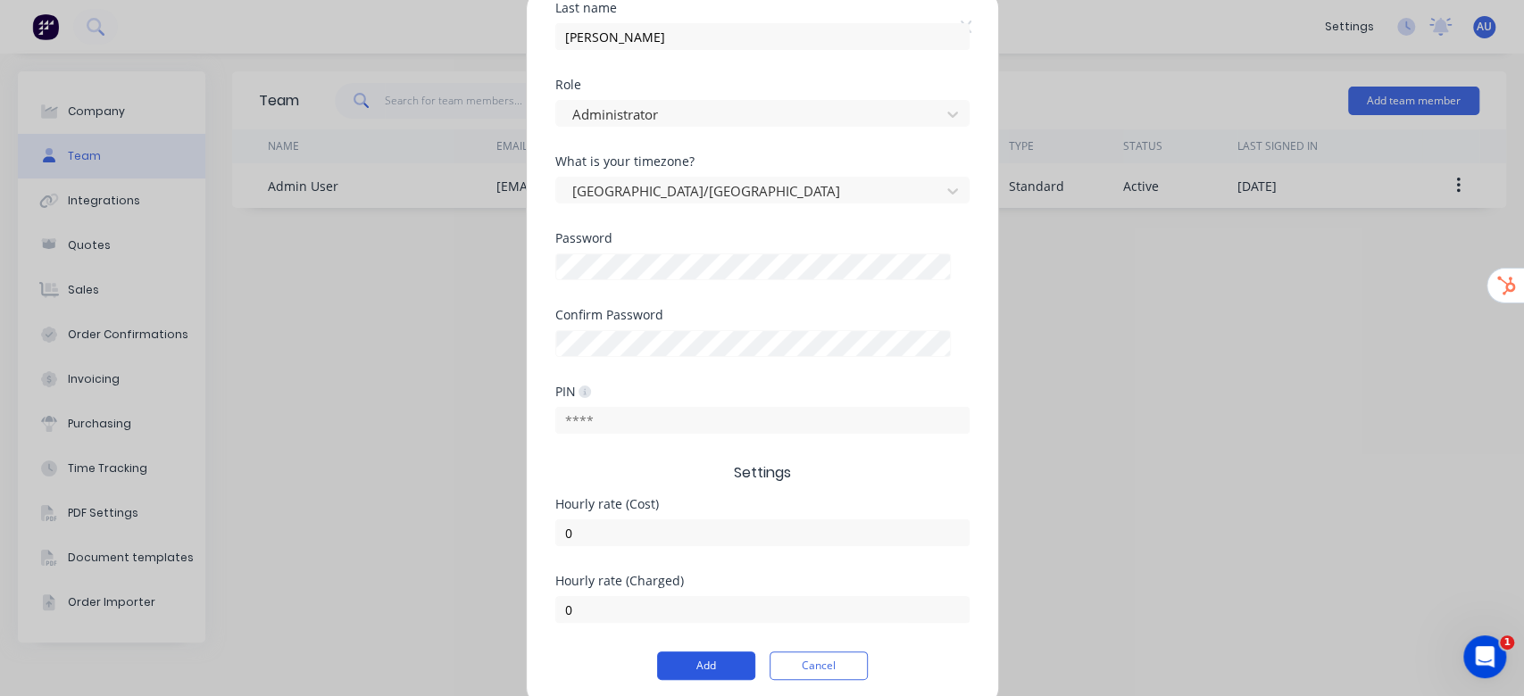
click at [710, 579] on button "Add" at bounding box center [706, 666] width 98 height 29
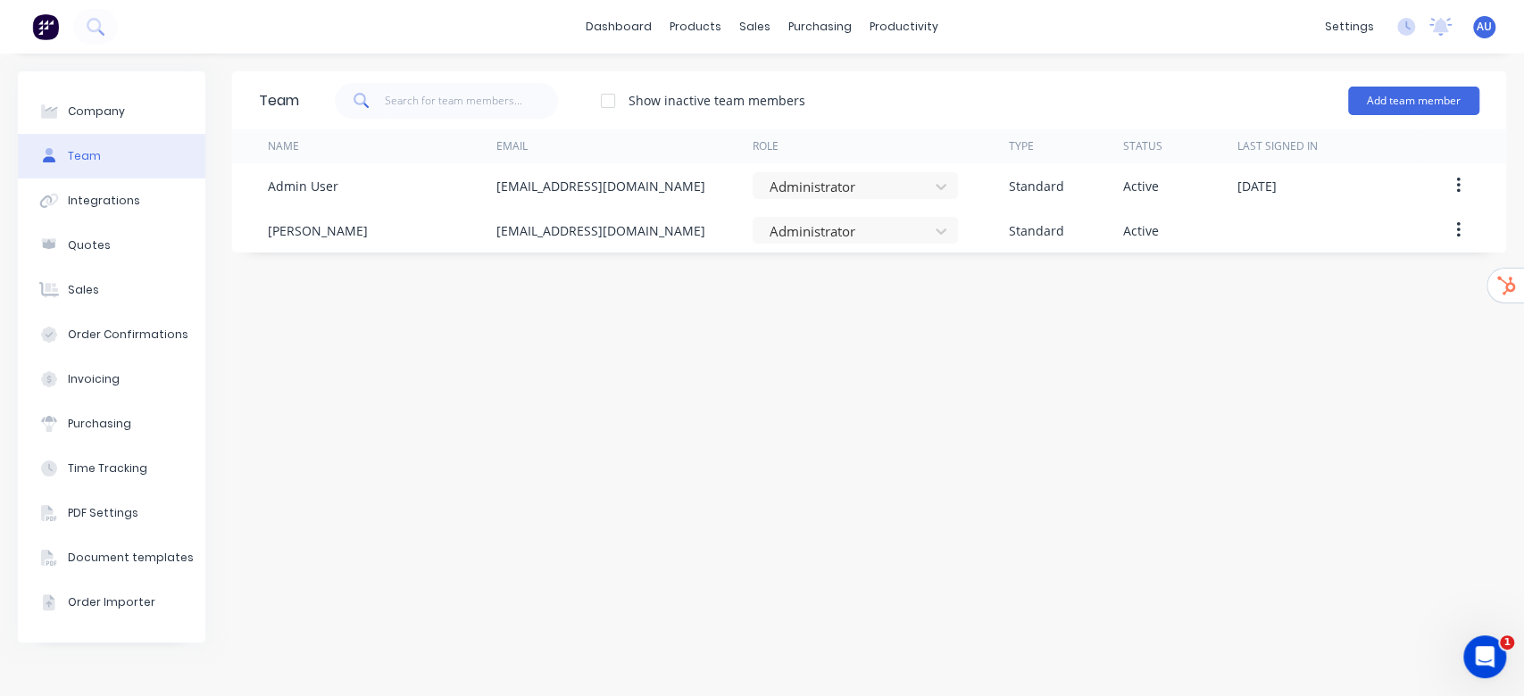
click at [1088, 361] on div "Team Show inactive team members Add team member Name Email Role Type Status Las…" at bounding box center [869, 374] width 1274 height 607
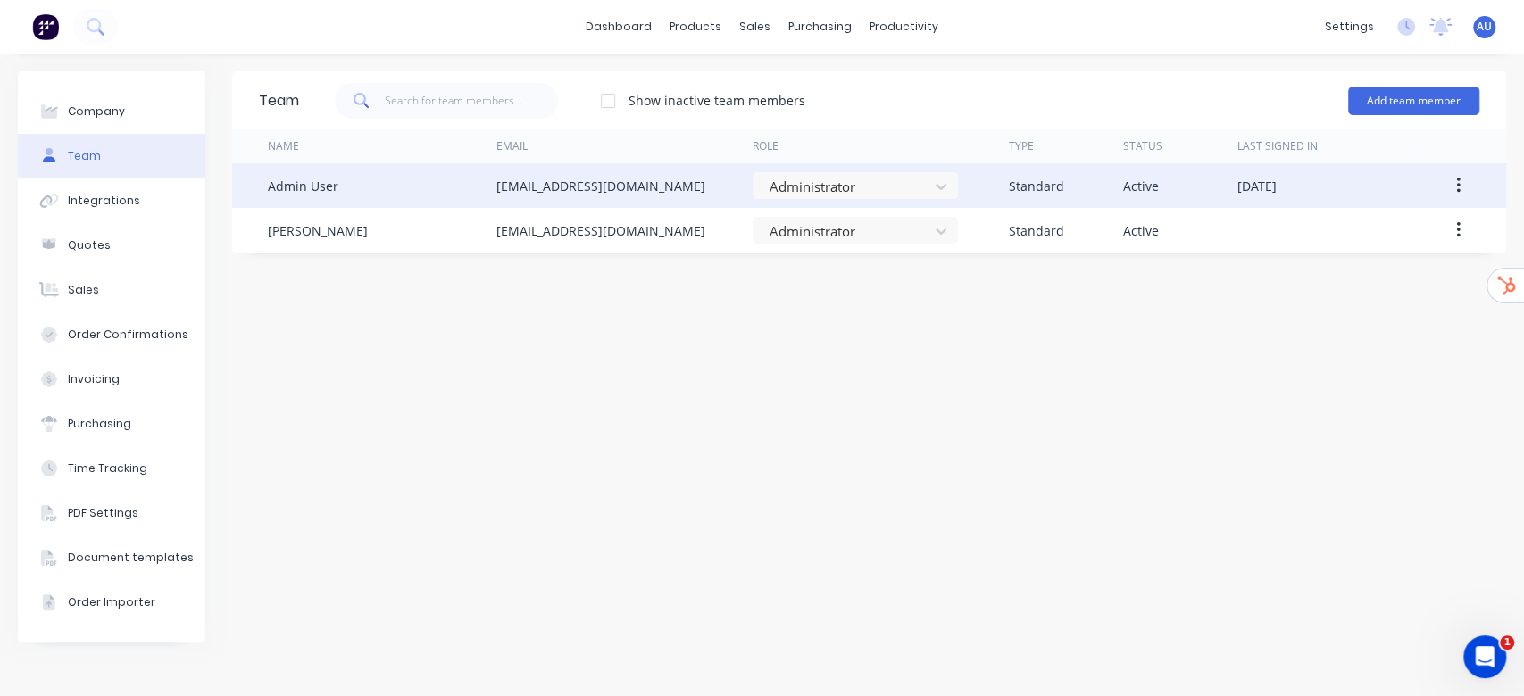
click at [1268, 185] on icon "button" at bounding box center [1458, 186] width 4 height 16
click at [1268, 291] on div "Delete" at bounding box center [1393, 304] width 137 height 26
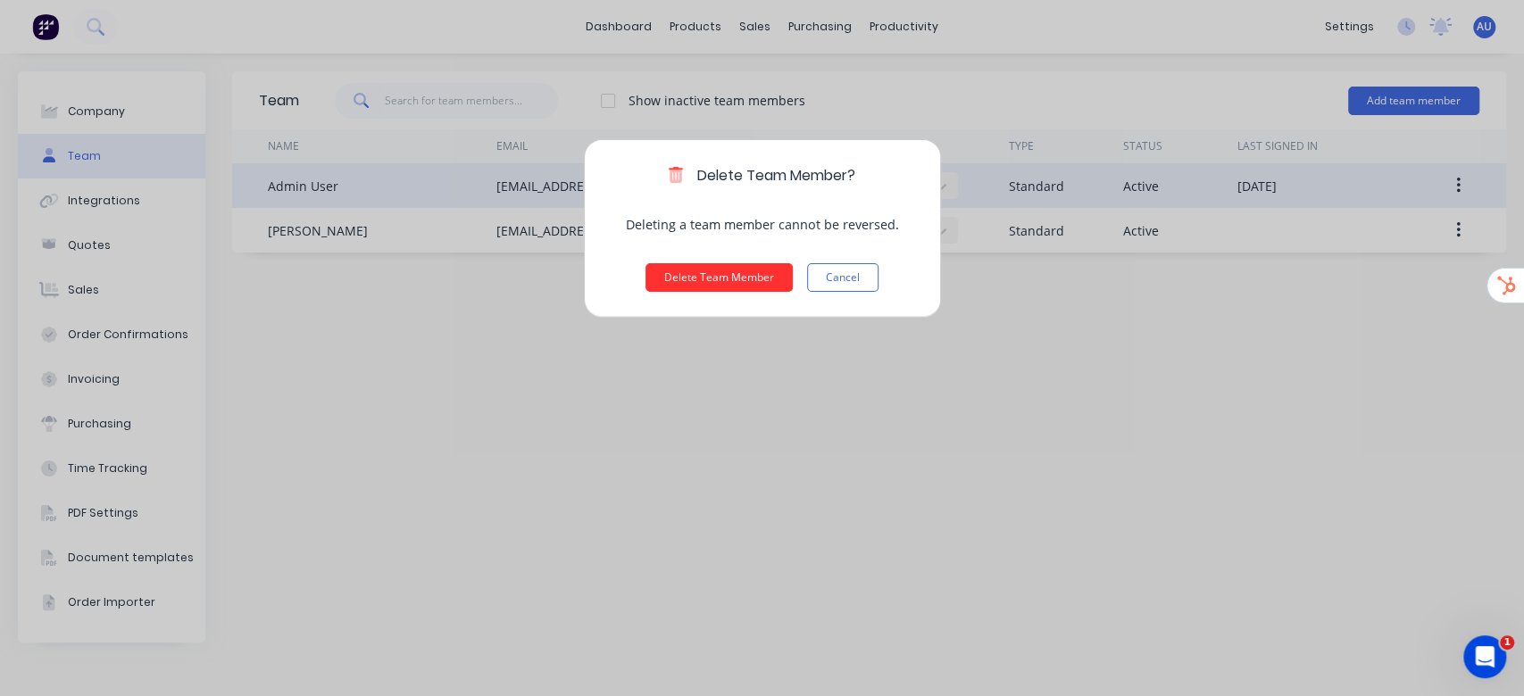
click at [754, 278] on button "Delete Team Member" at bounding box center [718, 277] width 147 height 29
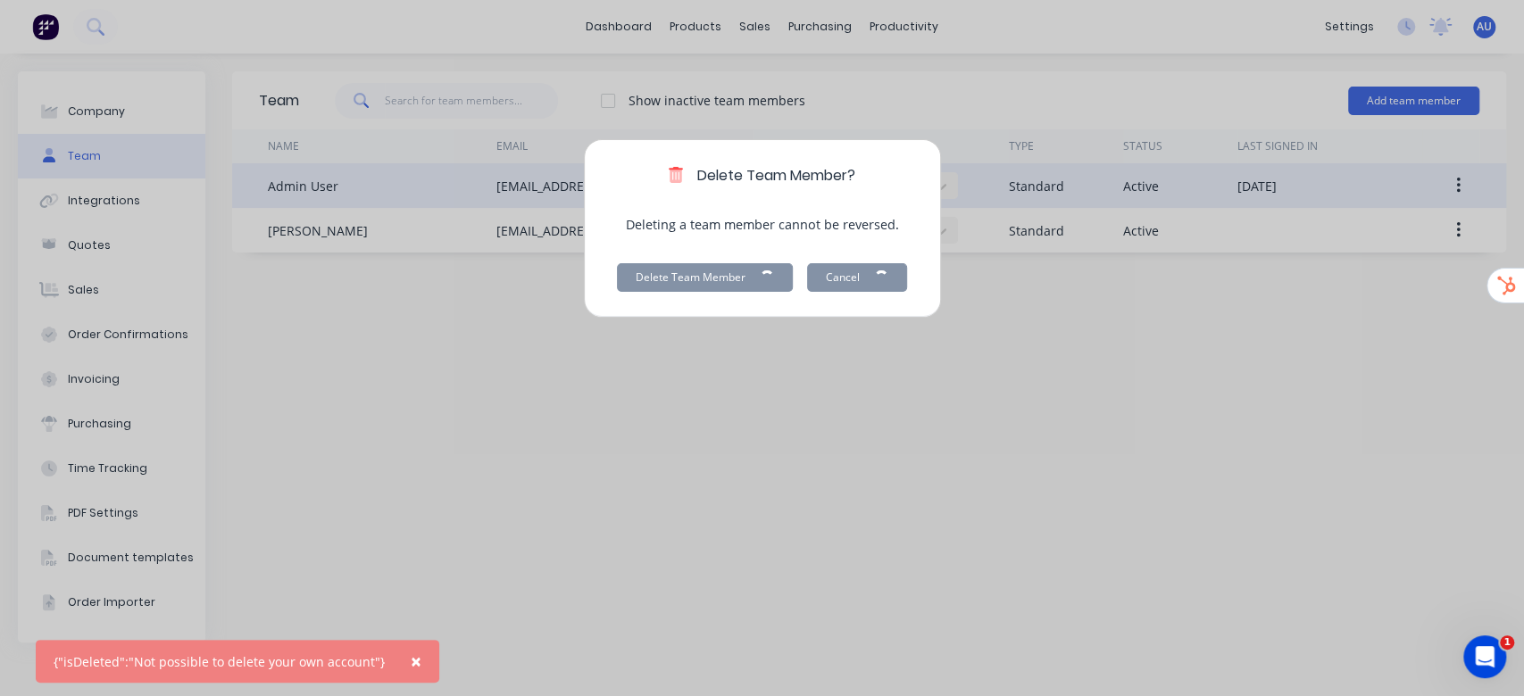
drag, startPoint x: 403, startPoint y: 653, endPoint x: 456, endPoint y: 660, distance: 53.9
click at [411, 579] on span "×" at bounding box center [416, 661] width 11 height 25
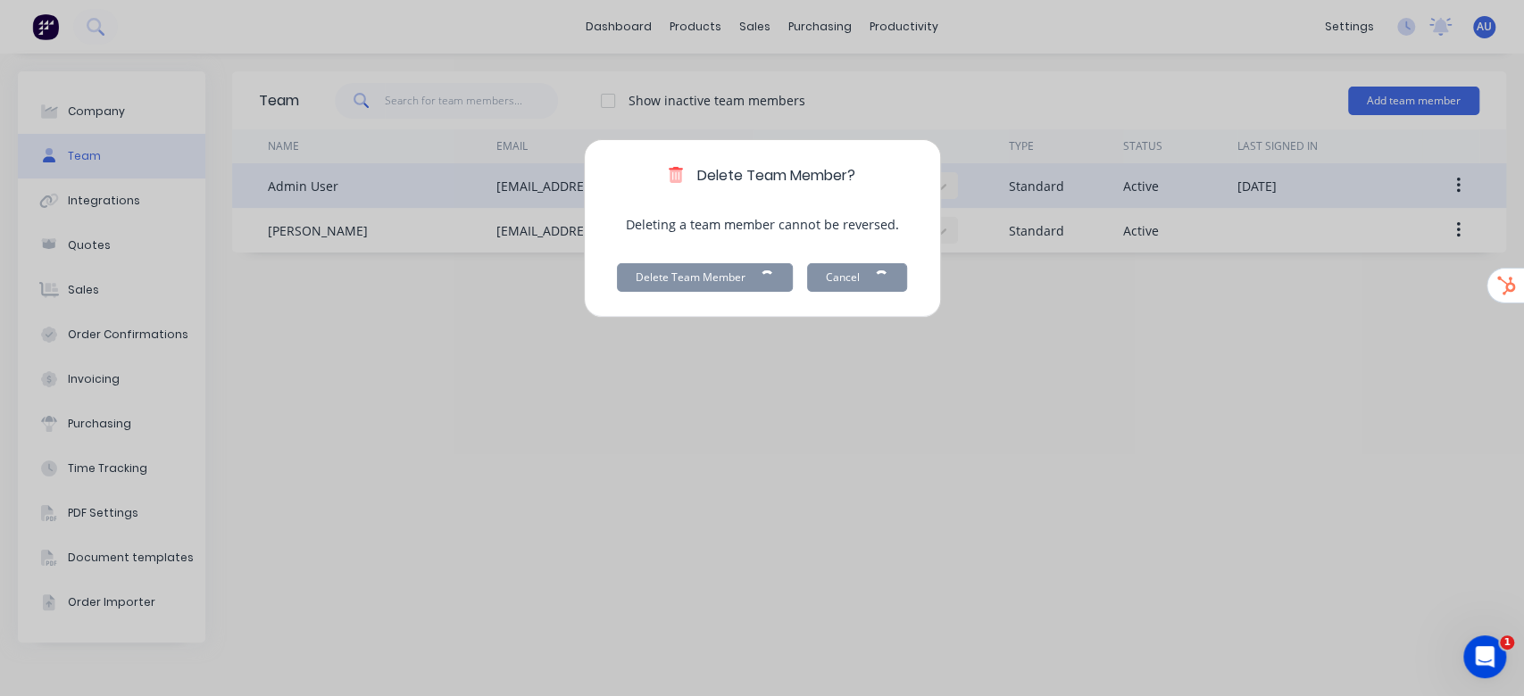
click at [928, 416] on div "Delete Team Member? Deleting a team member cannot be reversed. Delete Team Memb…" at bounding box center [762, 348] width 1524 height 696
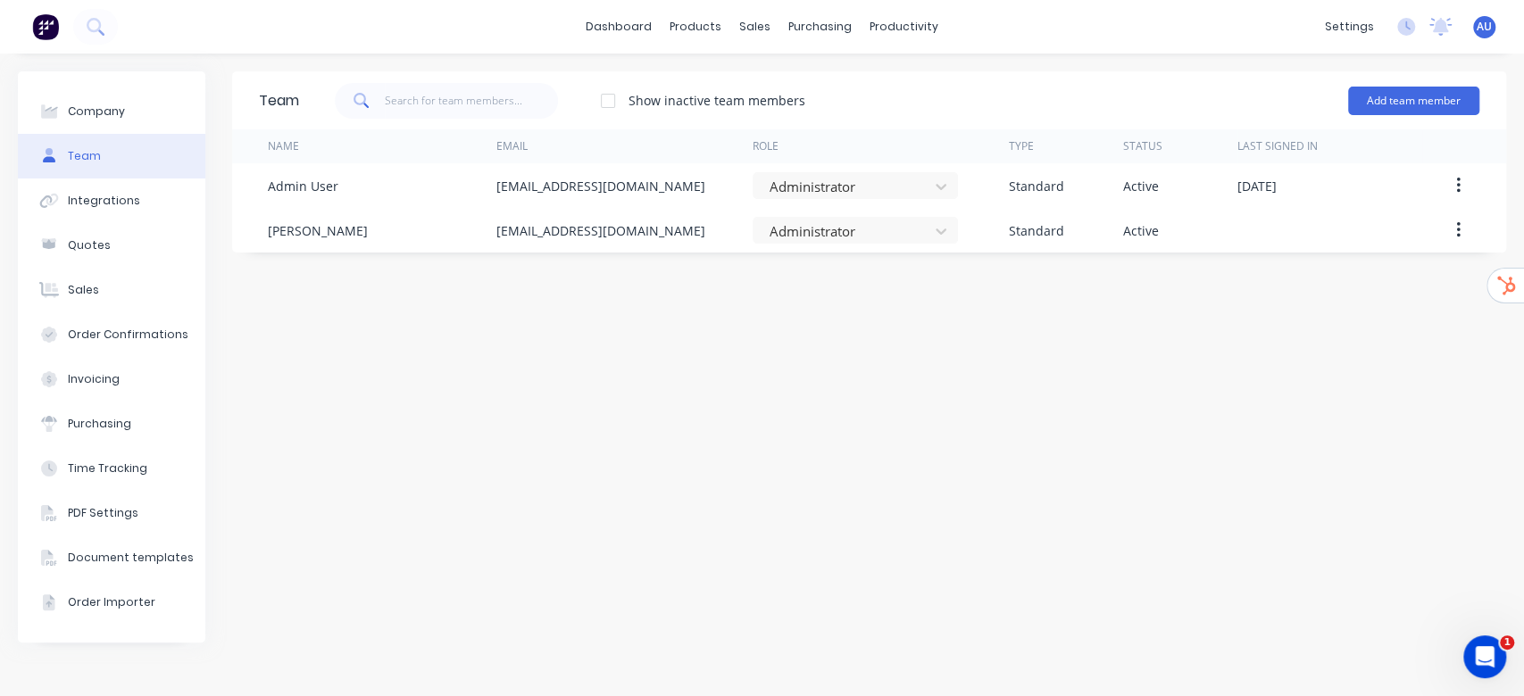
click at [864, 357] on div "Team Show inactive team members Add team member Name Email Role Type Status Las…" at bounding box center [869, 374] width 1274 height 607
click at [616, 34] on link "dashboard" at bounding box center [619, 26] width 84 height 27
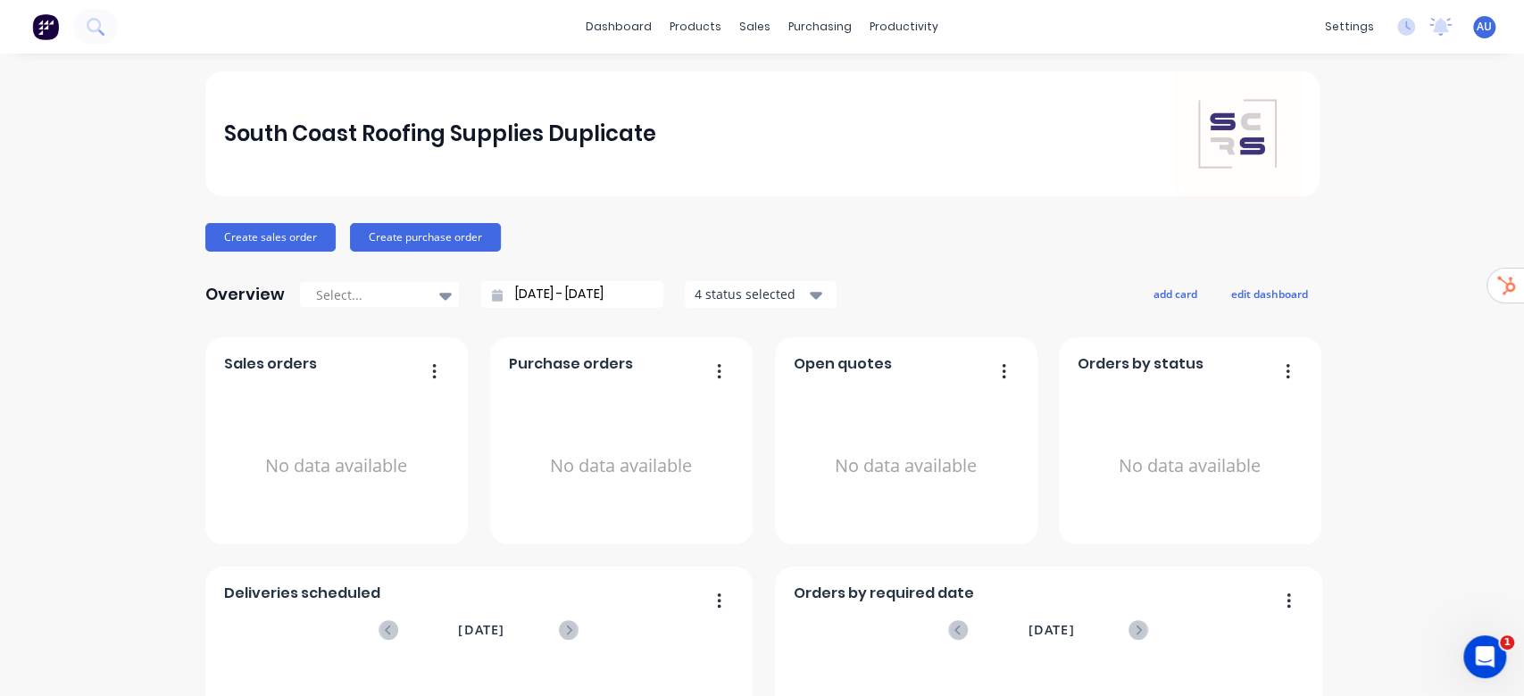
click at [1476, 22] on span "AU" at bounding box center [1483, 27] width 15 height 16
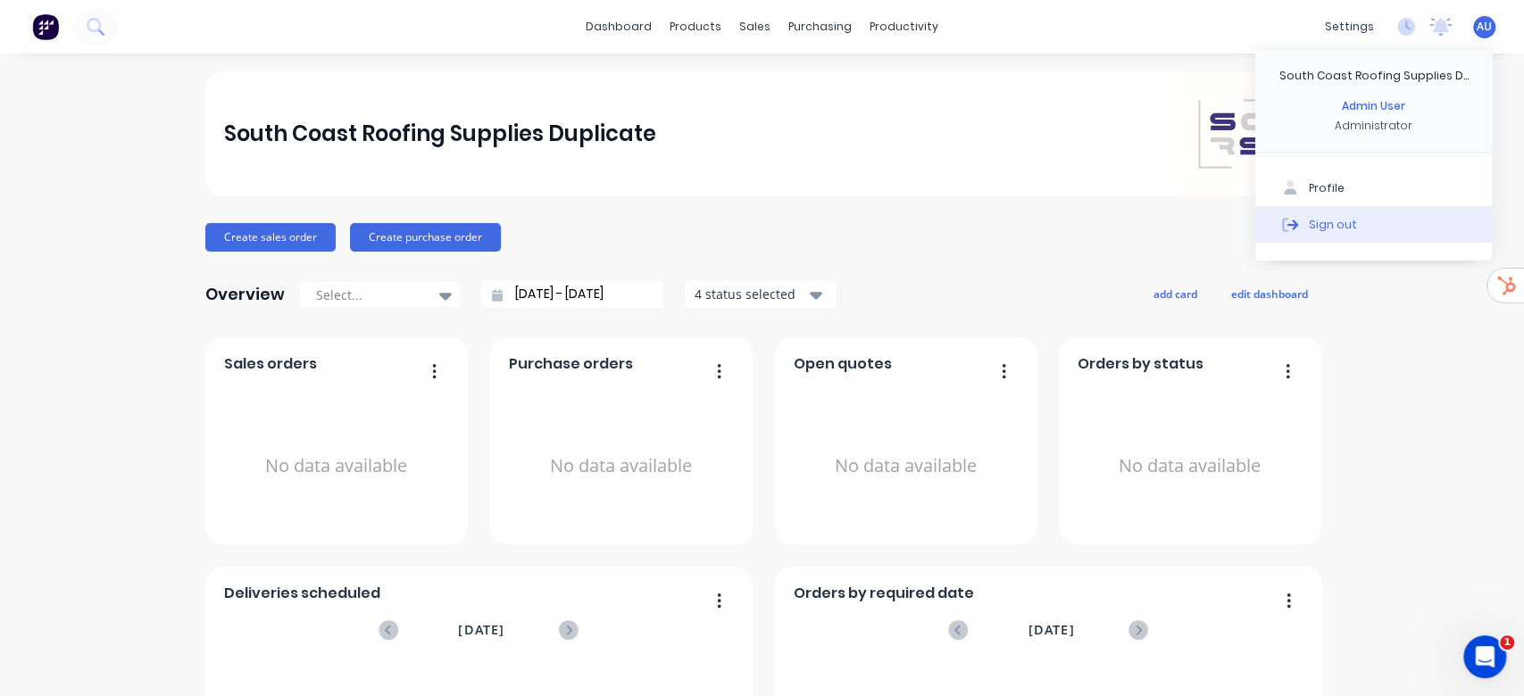
click at [1308, 225] on div "Sign out" at bounding box center [1332, 224] width 48 height 16
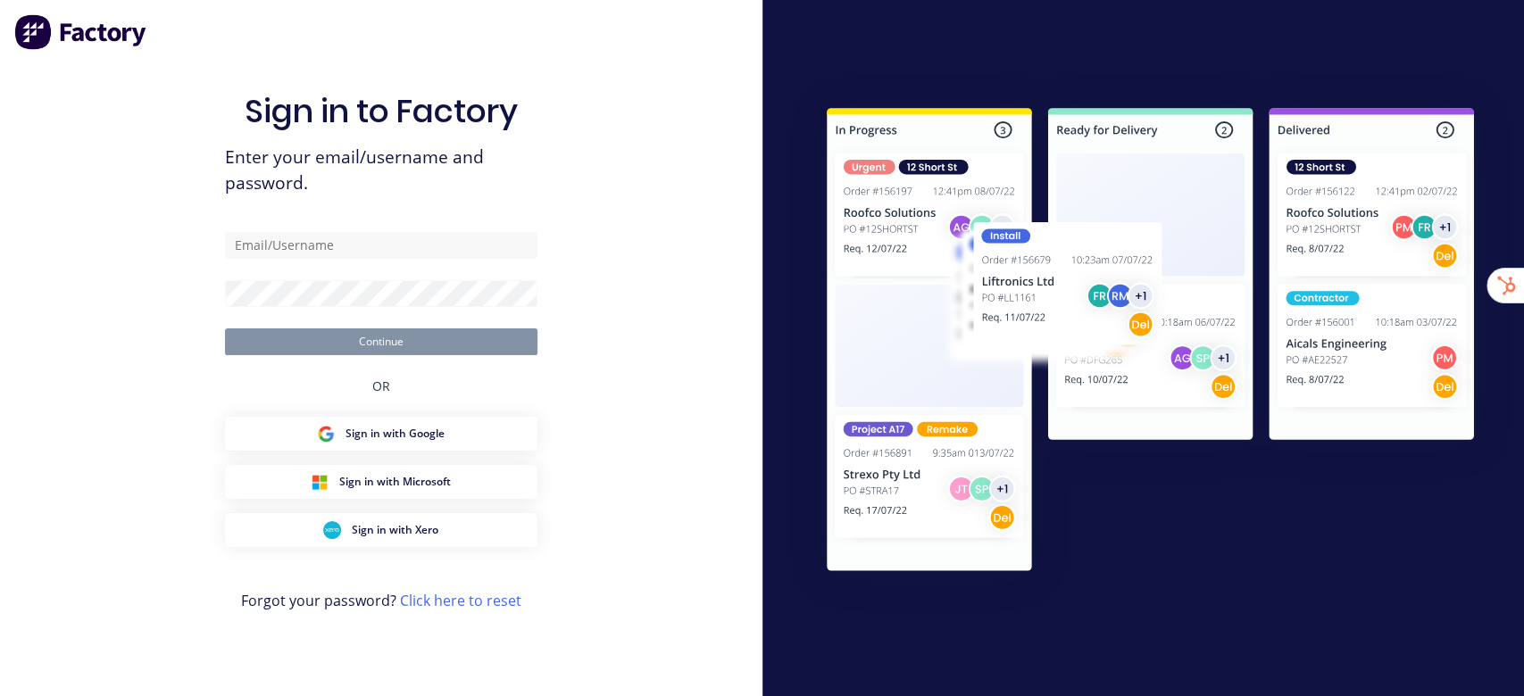
click at [120, 129] on div "Sign in to Factory Enter your email/username and password. Continue OR Sign in …" at bounding box center [381, 348] width 762 height 696
click at [371, 249] on input "text" at bounding box center [381, 245] width 312 height 27
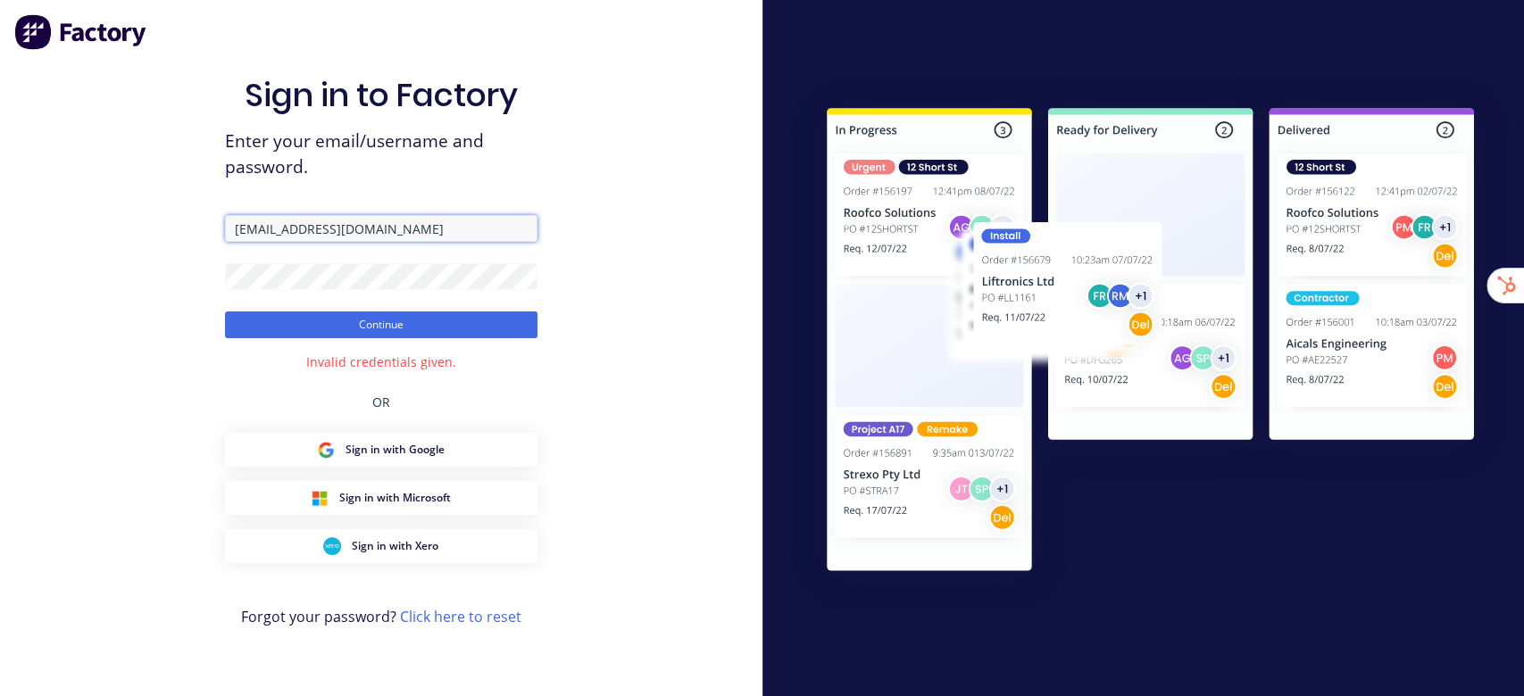
drag, startPoint x: 278, startPoint y: 236, endPoint x: 378, endPoint y: 239, distance: 100.0
click at [378, 239] on input "stuart@factory.app" at bounding box center [381, 228] width 312 height 27
type input "stuart@scrs.net.au"
click at [225, 311] on button "Continue" at bounding box center [381, 324] width 312 height 27
